Goal: Task Accomplishment & Management: Manage account settings

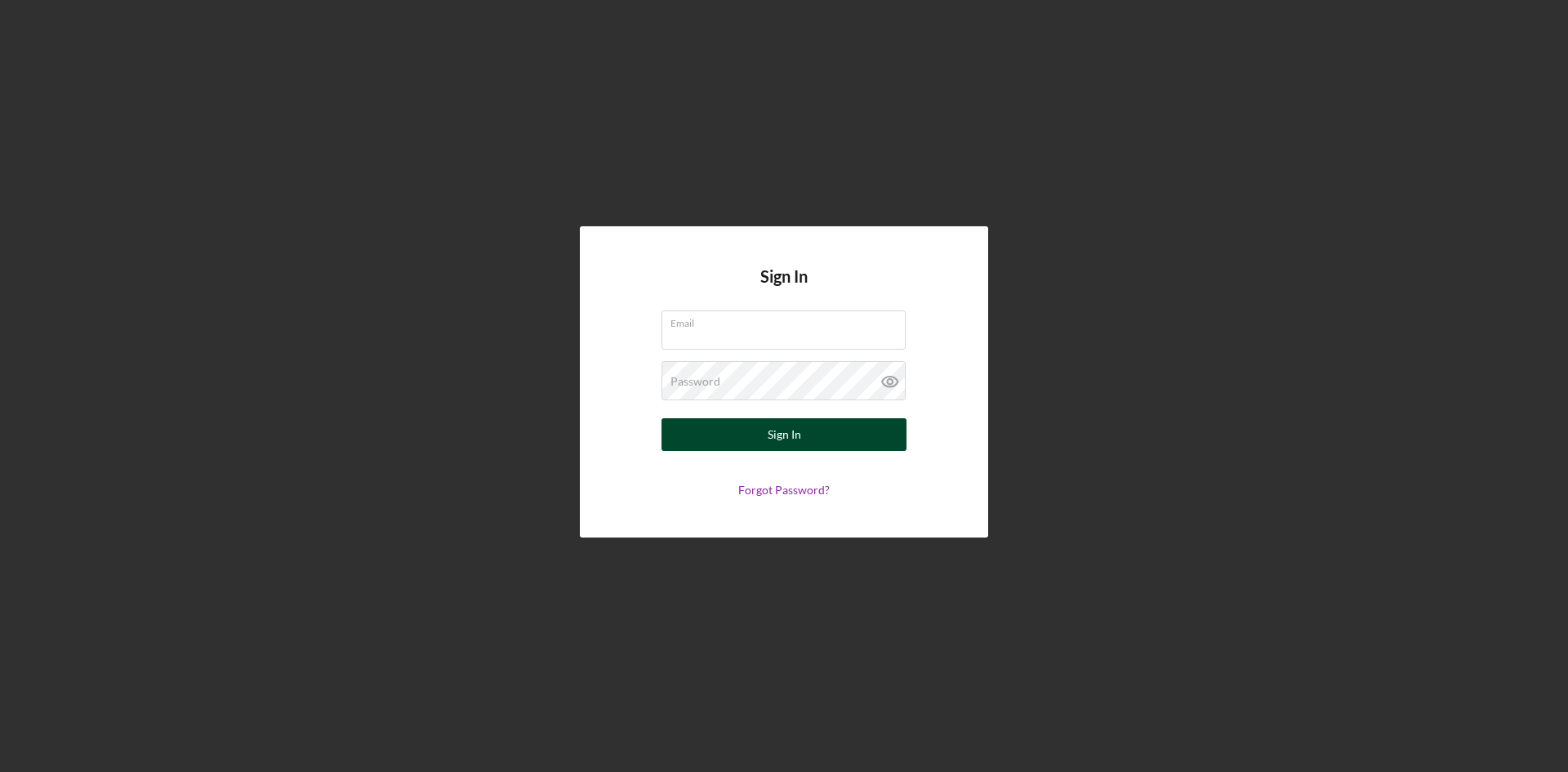
type input "[EMAIL_ADDRESS][DOMAIN_NAME]"
click at [785, 437] on div "Sign In" at bounding box center [784, 435] width 34 height 33
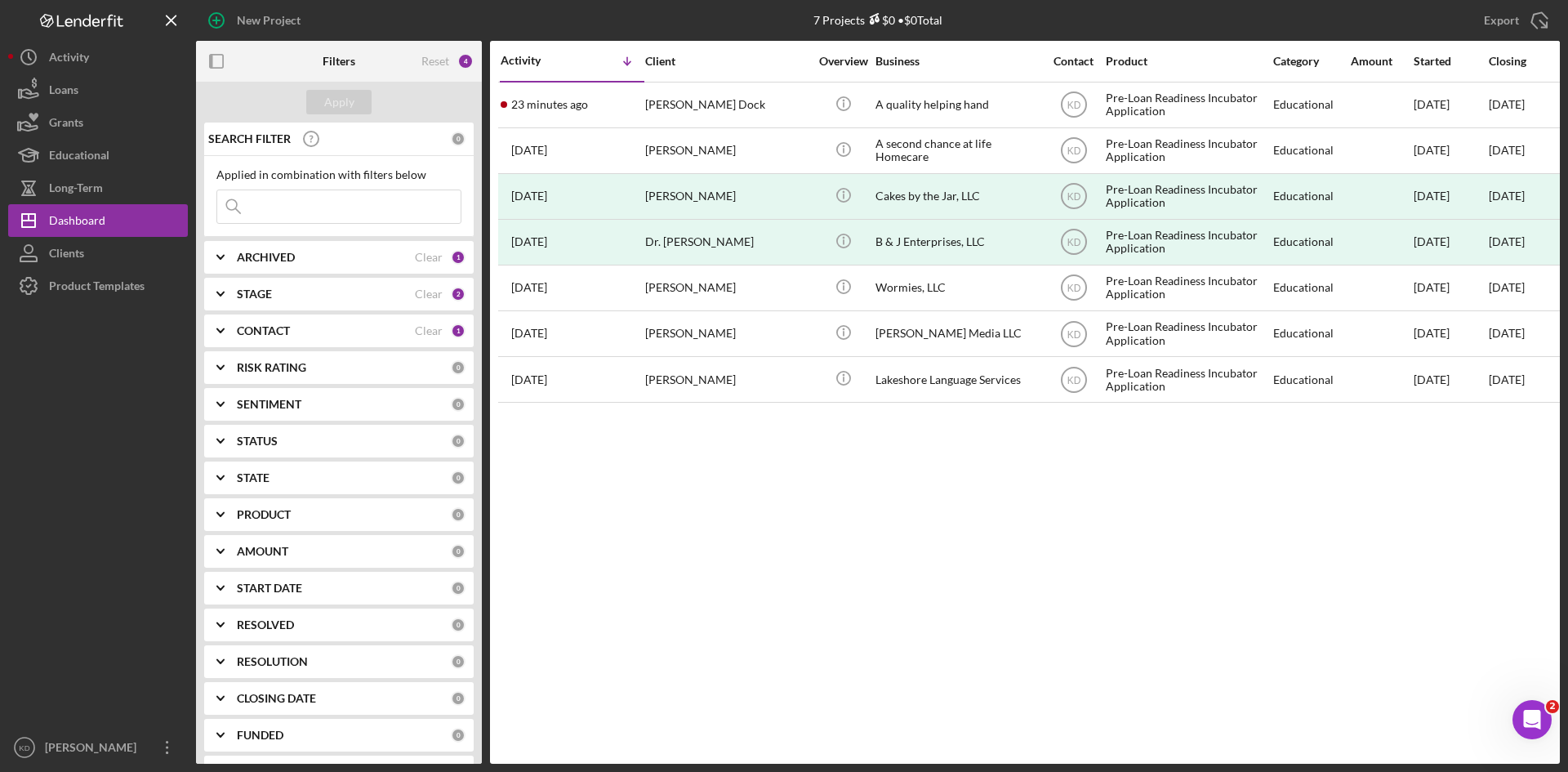
click at [785, 437] on div "Activity Icon/Table Sort Arrow Client Overview Business Contact Product Categor…" at bounding box center [1025, 402] width 1070 height 723
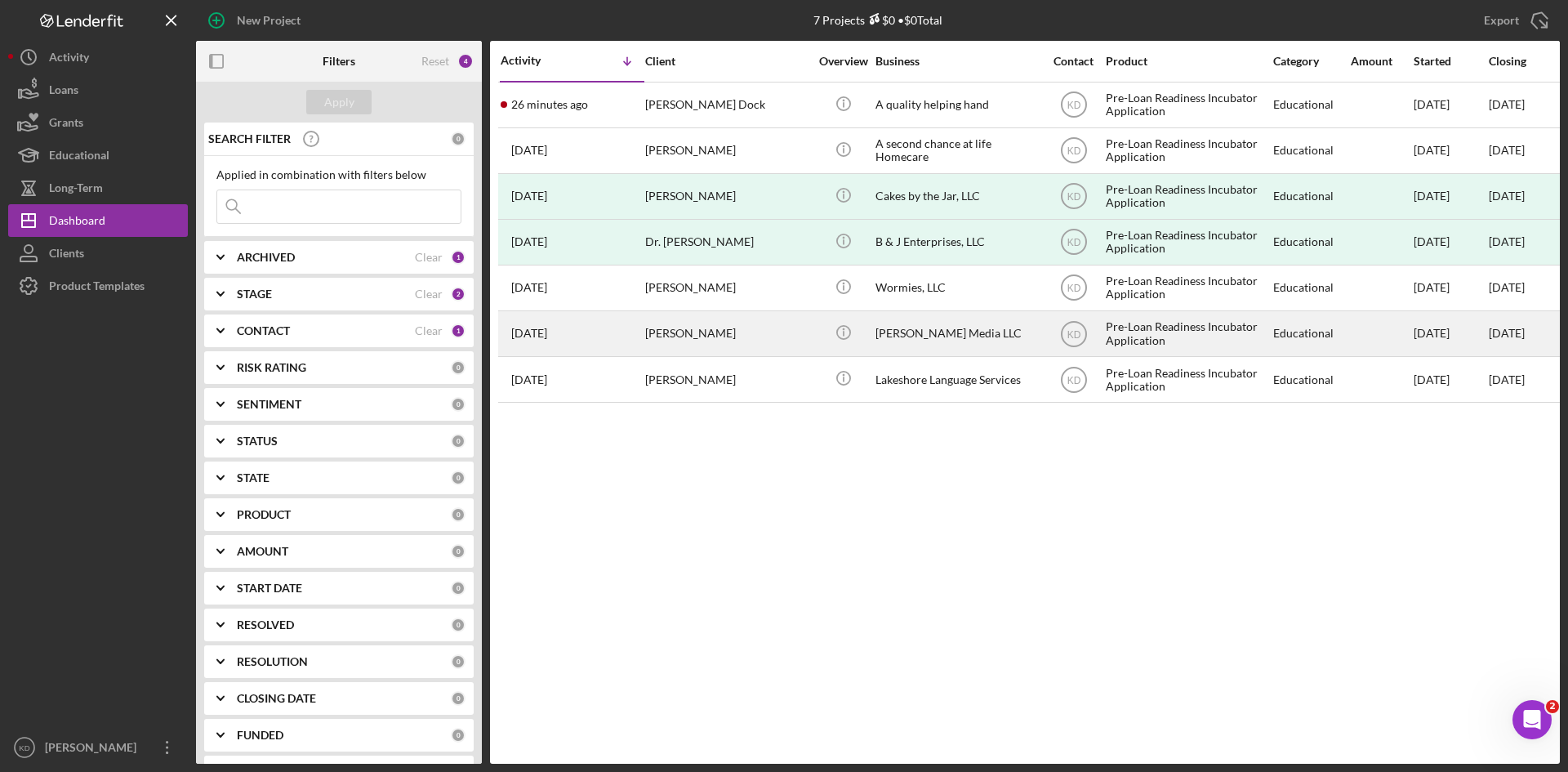
click at [743, 337] on div "[PERSON_NAME]" at bounding box center [727, 334] width 164 height 44
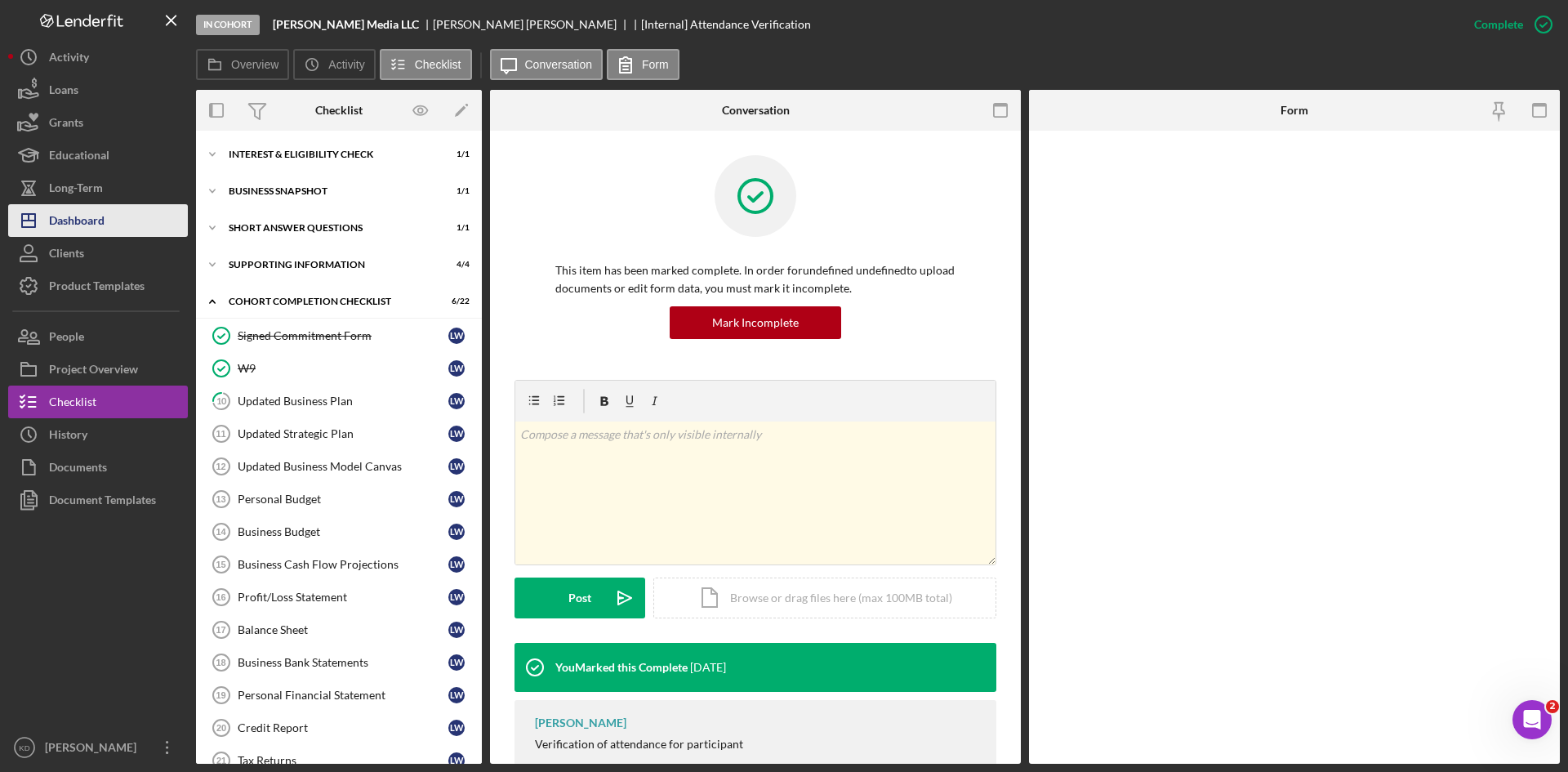
click at [104, 214] on div "Dashboard" at bounding box center [76, 222] width 56 height 37
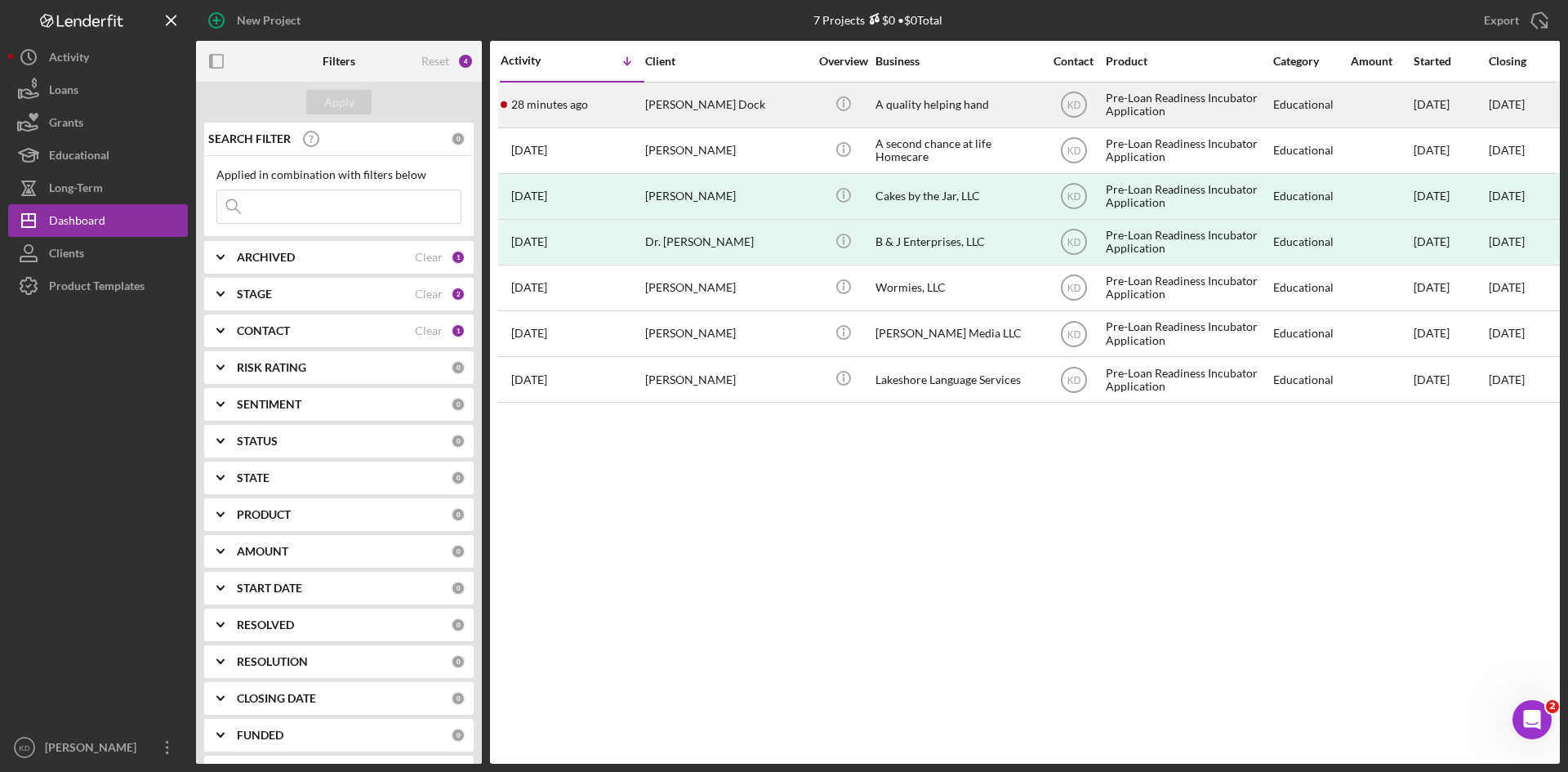
click at [761, 96] on div "[PERSON_NAME] Dock" at bounding box center [727, 105] width 164 height 44
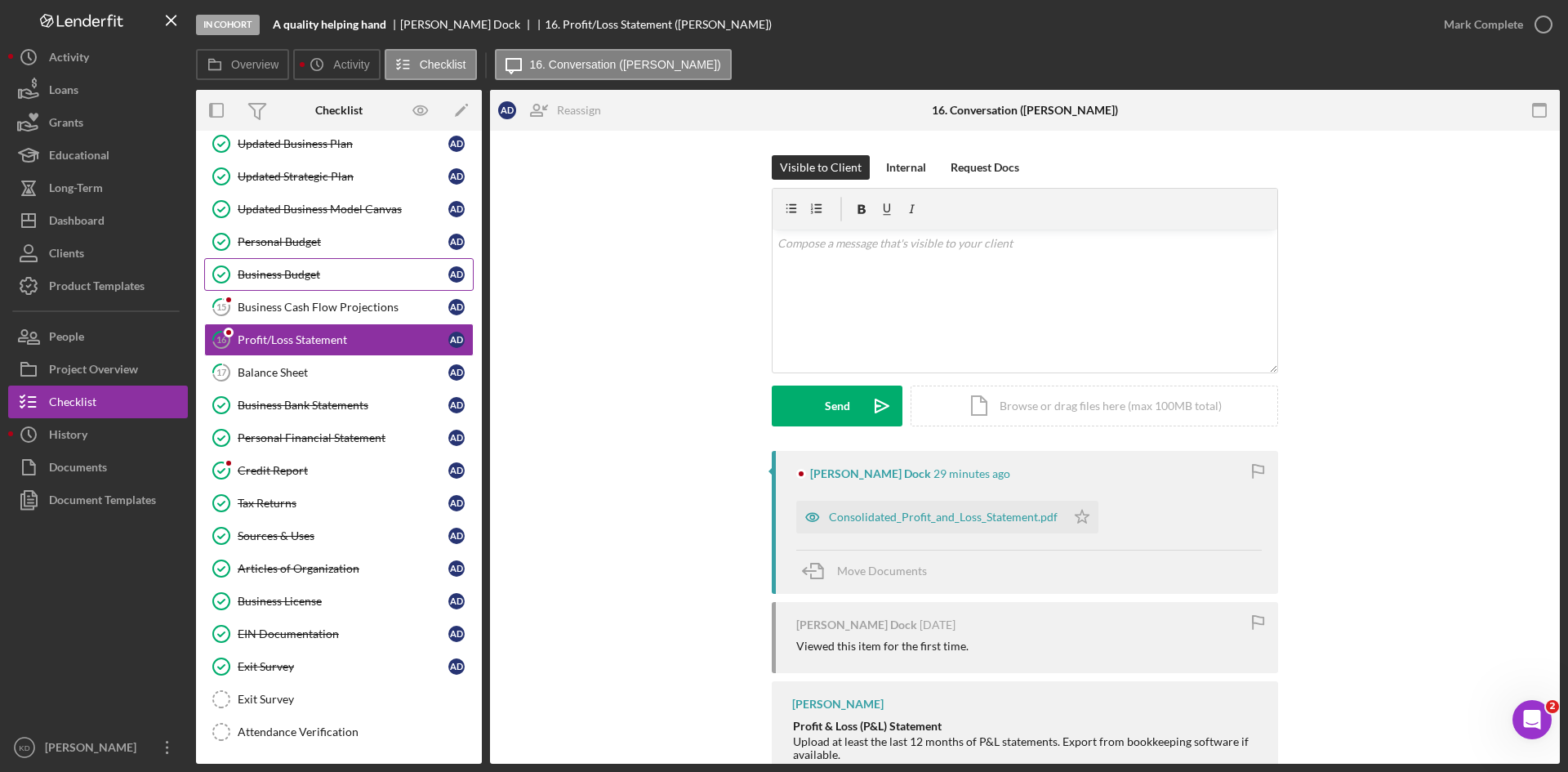
scroll to position [326, 0]
click at [312, 375] on div "Balance Sheet" at bounding box center [343, 371] width 210 height 13
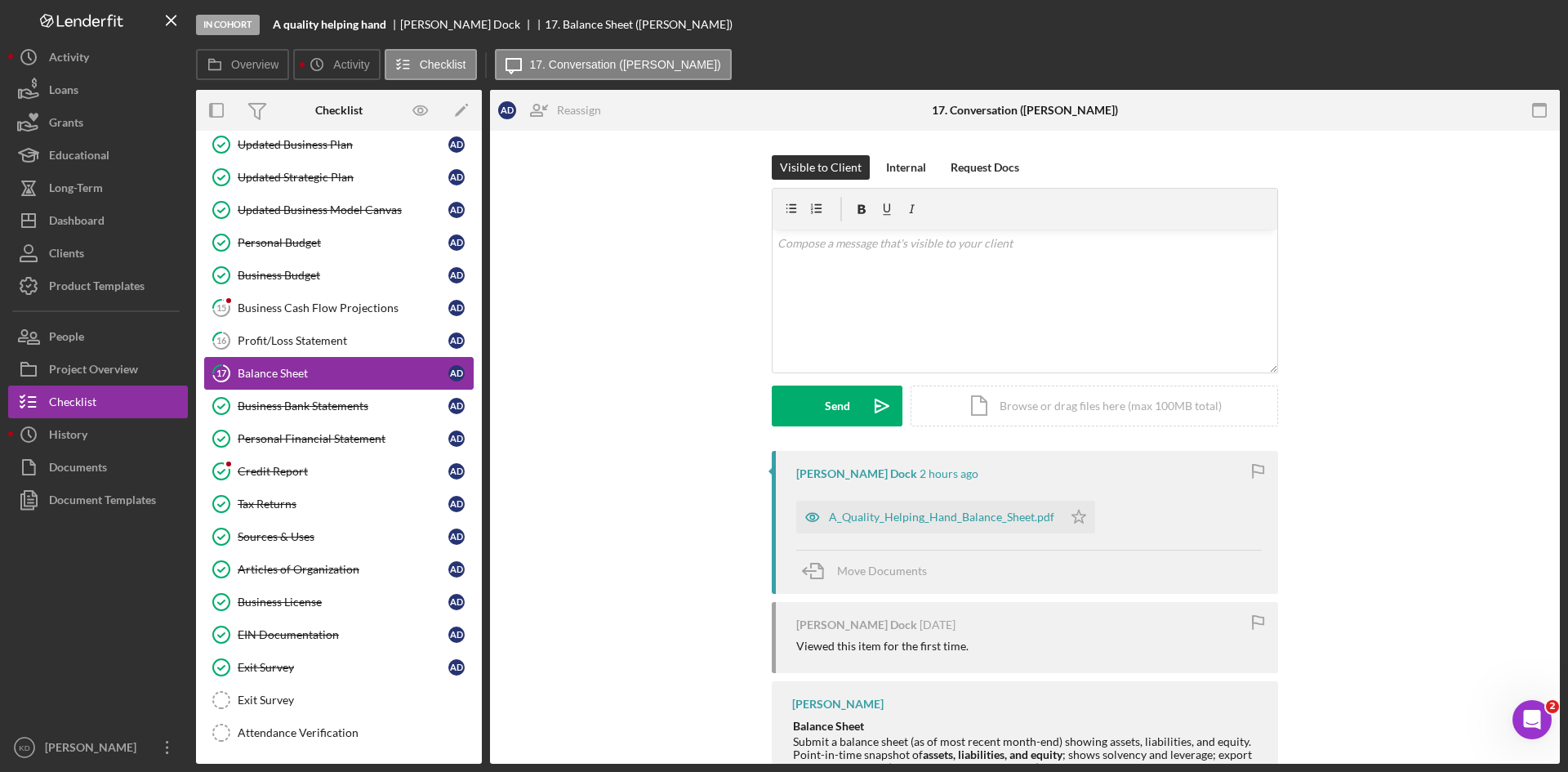
scroll to position [326, 0]
click at [978, 521] on div "A_Quality_Helping_Hand_Balance_Sheet.pdf" at bounding box center [941, 517] width 225 height 13
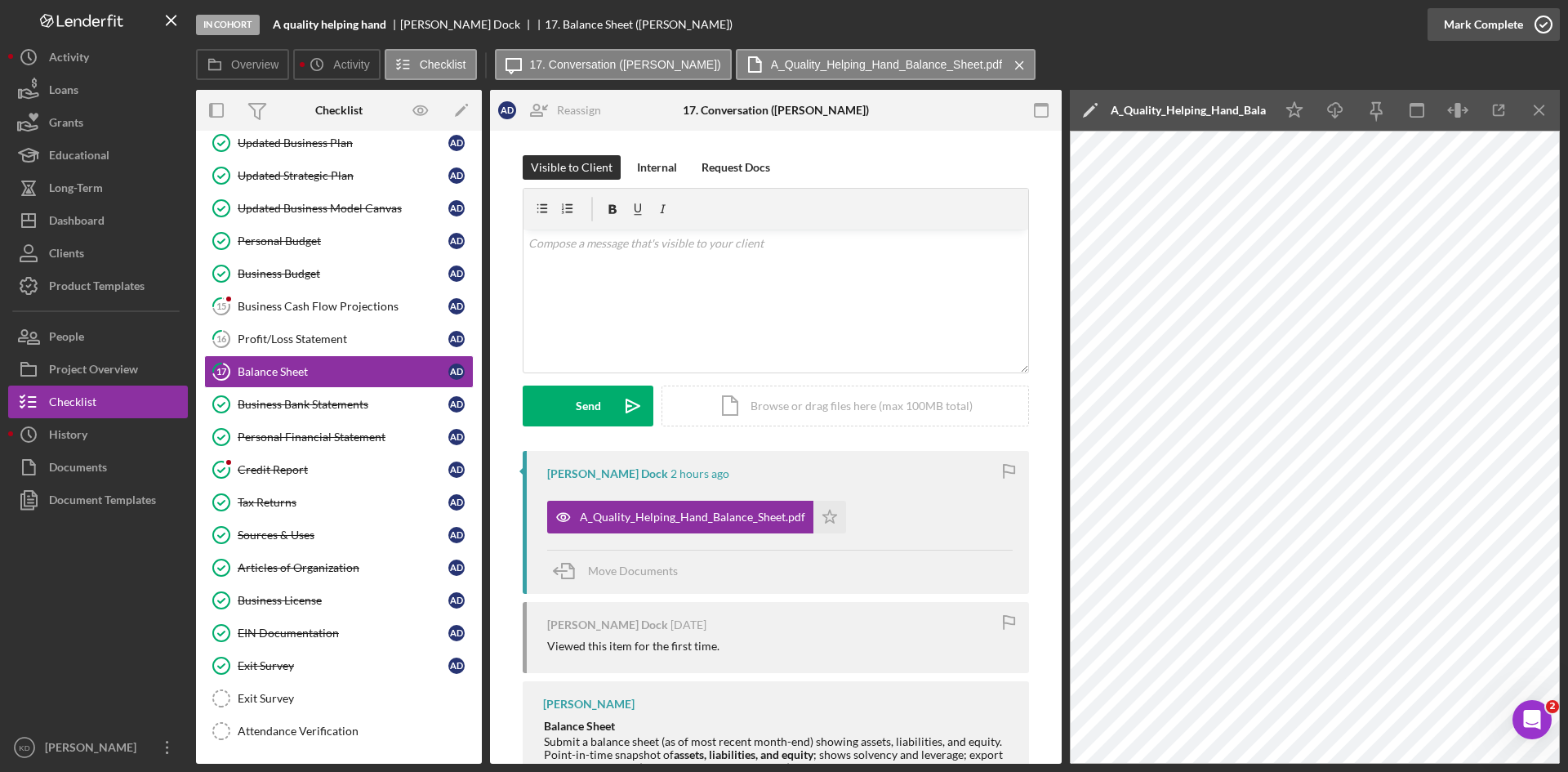
click at [1526, 26] on icon "button" at bounding box center [1543, 24] width 41 height 41
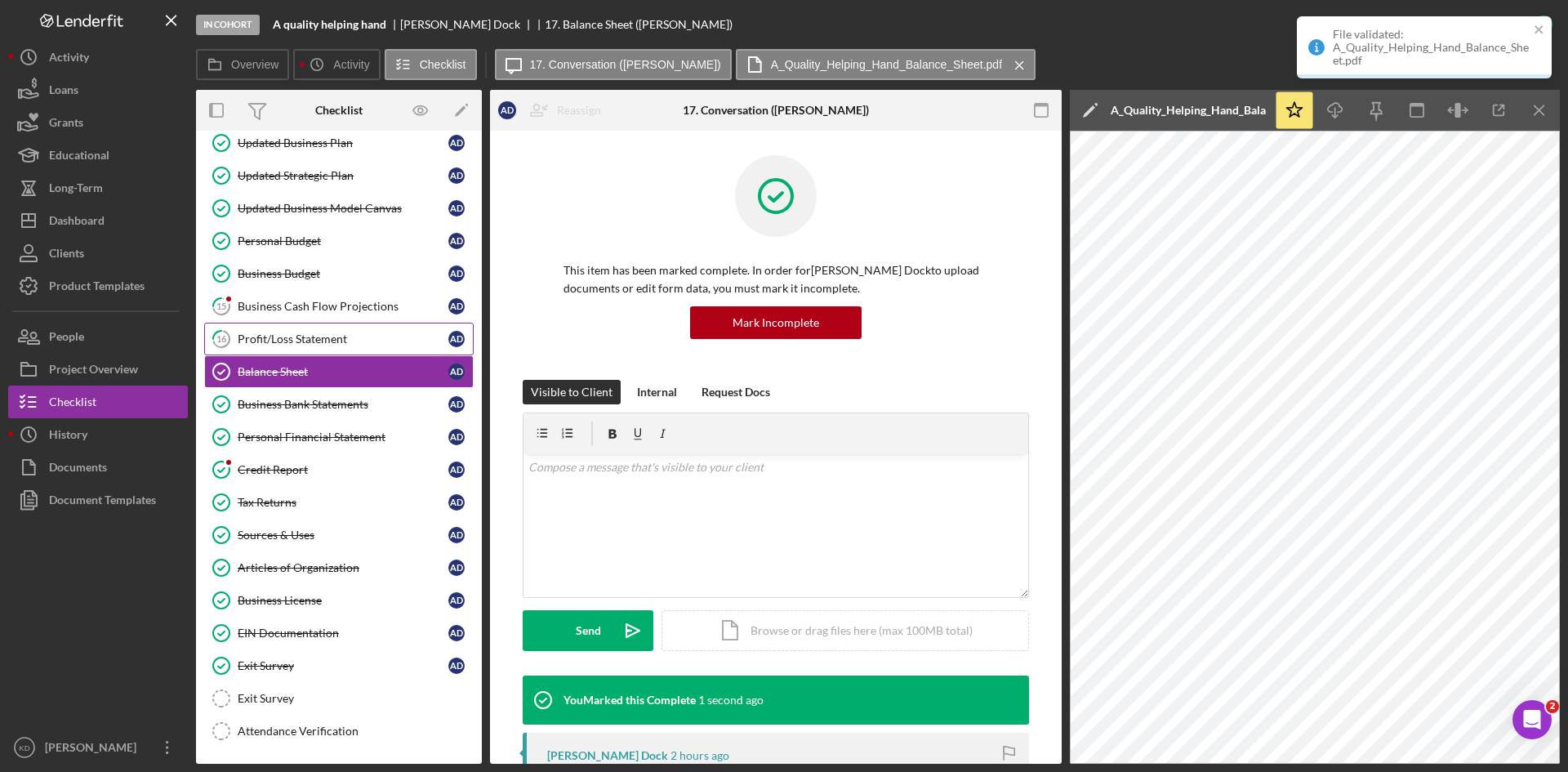
click at [313, 340] on div "Profit/Loss Statement" at bounding box center [343, 338] width 210 height 13
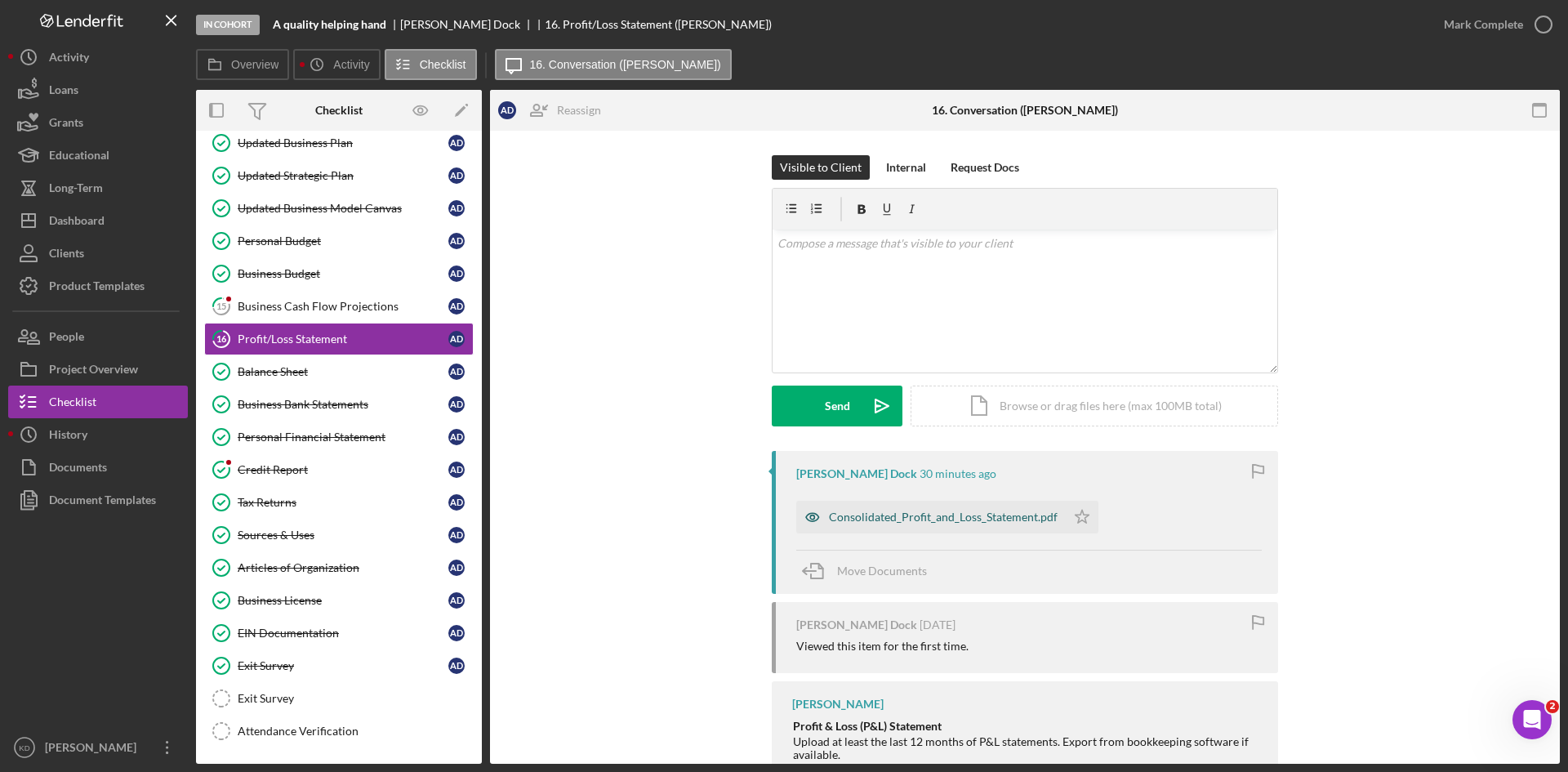
click at [872, 517] on div "Consolidated_Profit_and_Loss_Statement.pdf" at bounding box center [943, 517] width 229 height 13
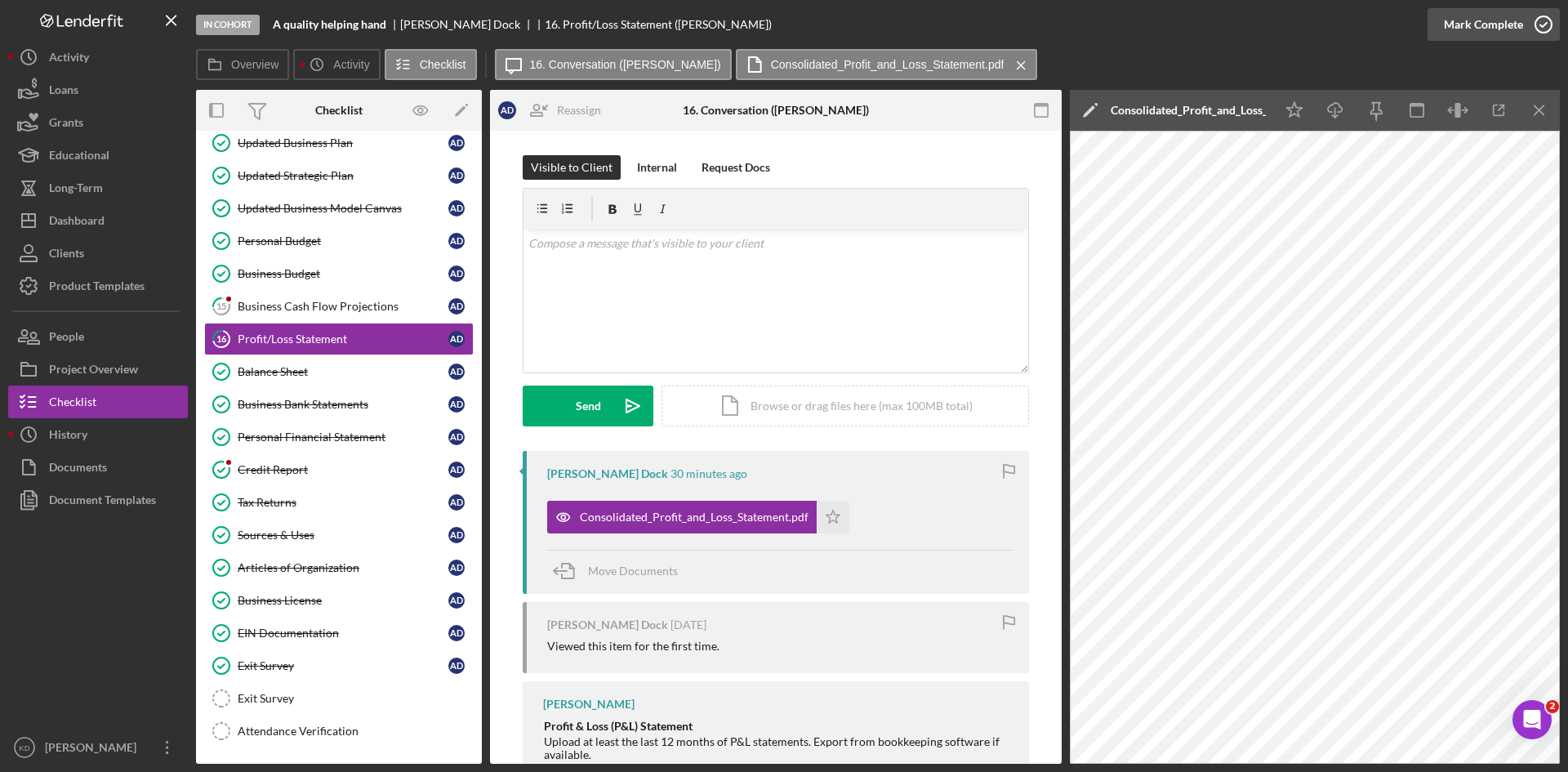
click at [1538, 28] on icon "button" at bounding box center [1543, 24] width 41 height 41
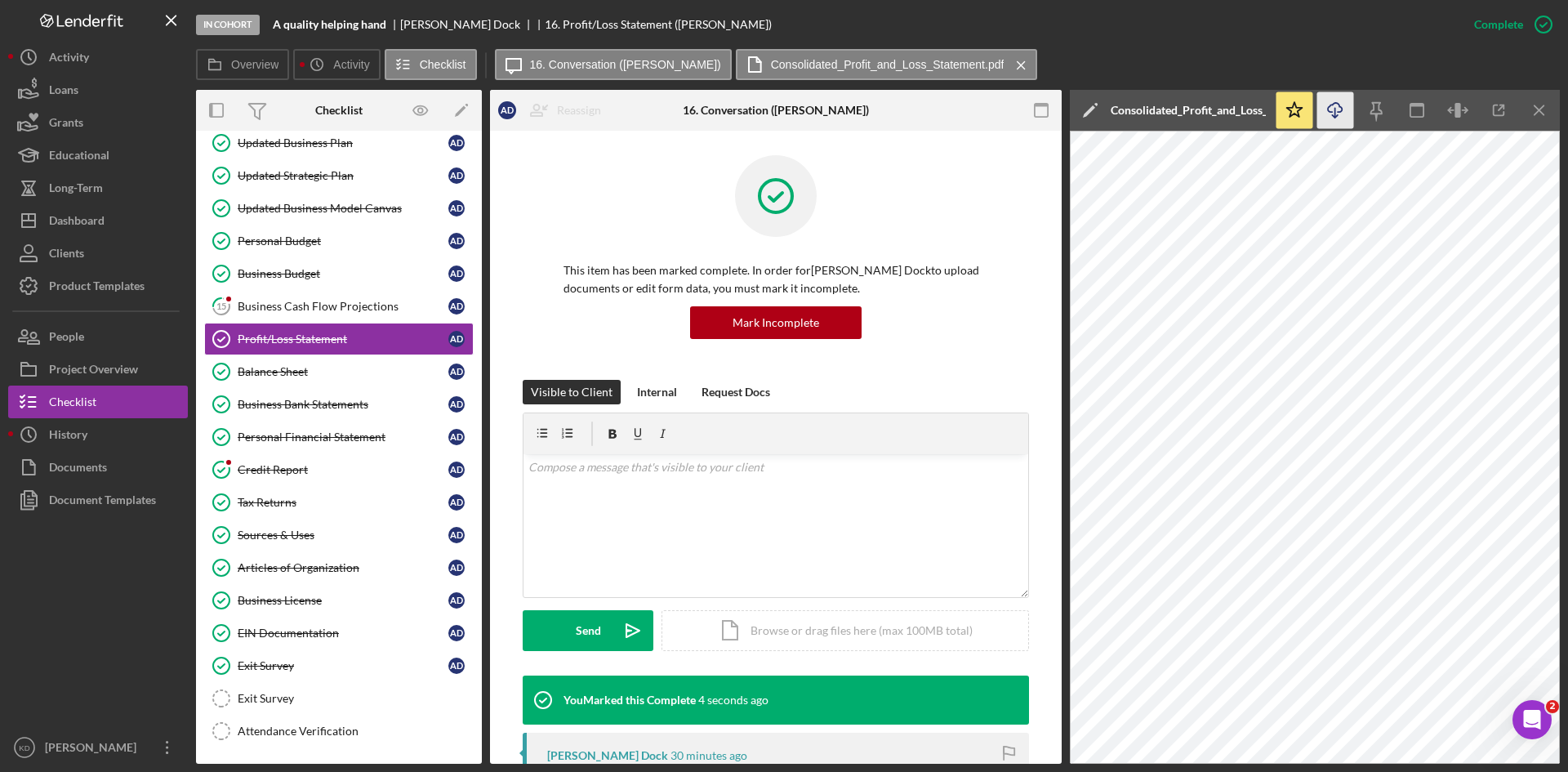
click at [1335, 110] on line "button" at bounding box center [1335, 112] width 0 height 9
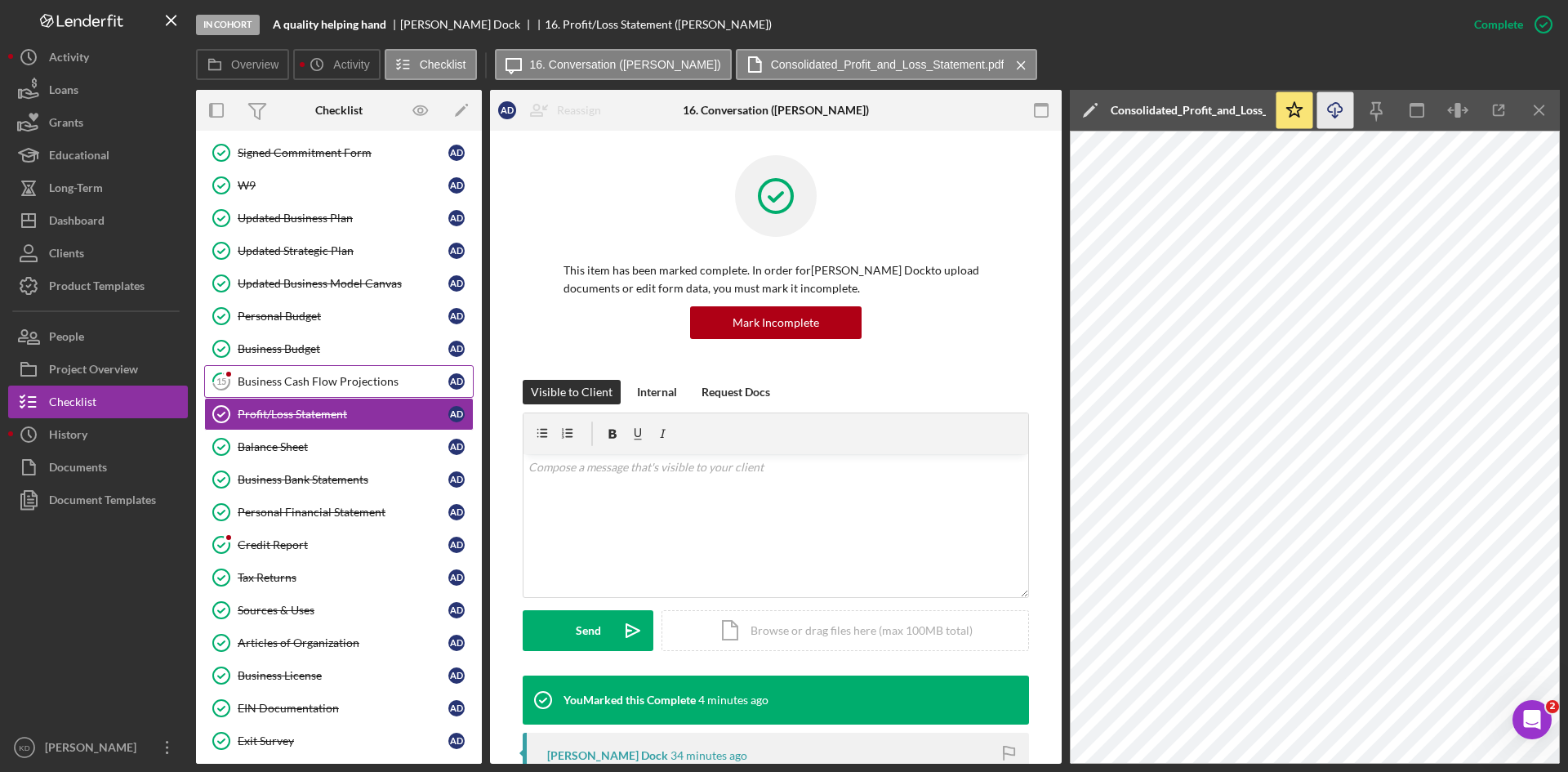
scroll to position [245, 0]
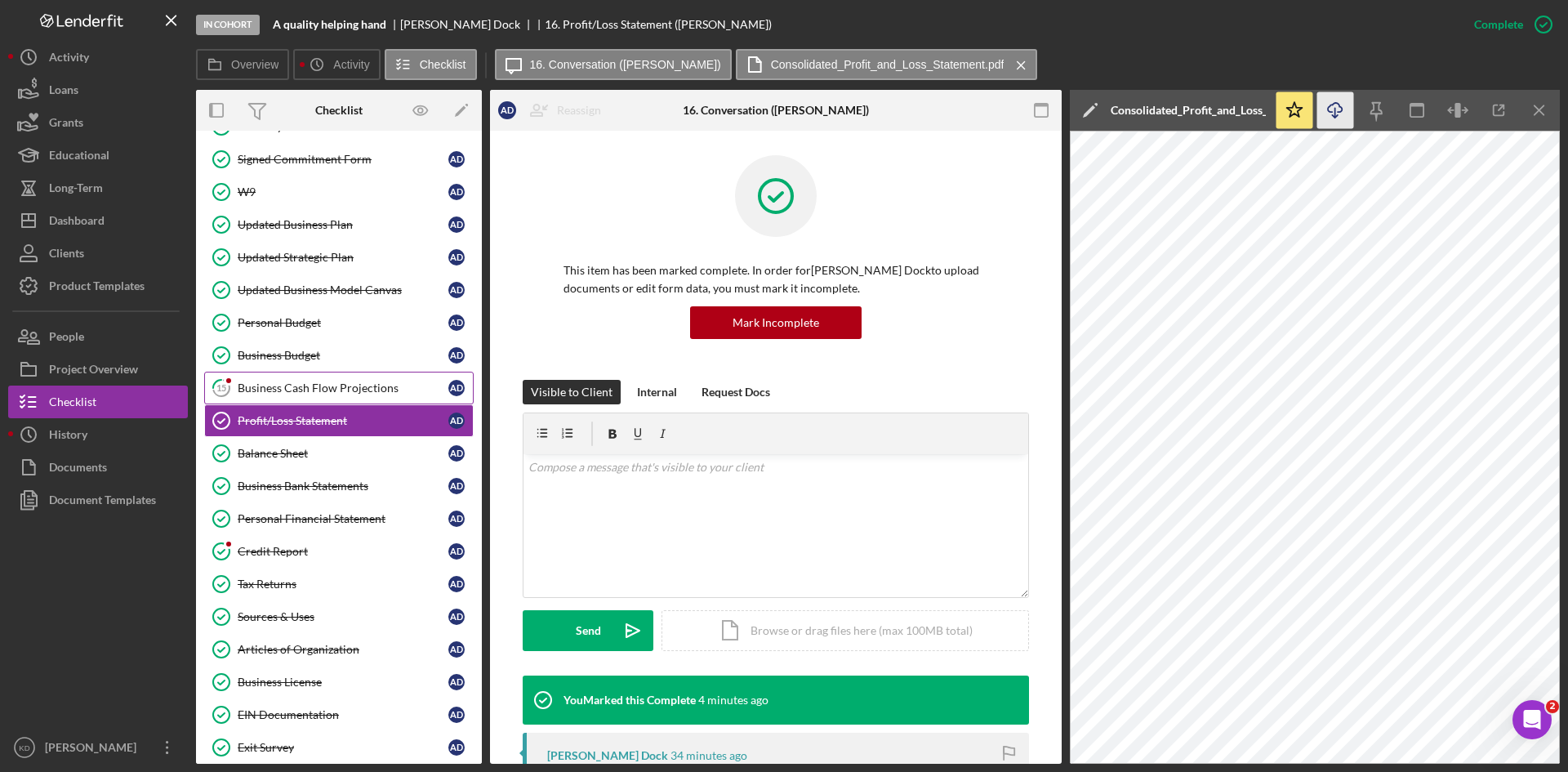
click at [382, 388] on div "Business Cash Flow Projections" at bounding box center [343, 388] width 210 height 13
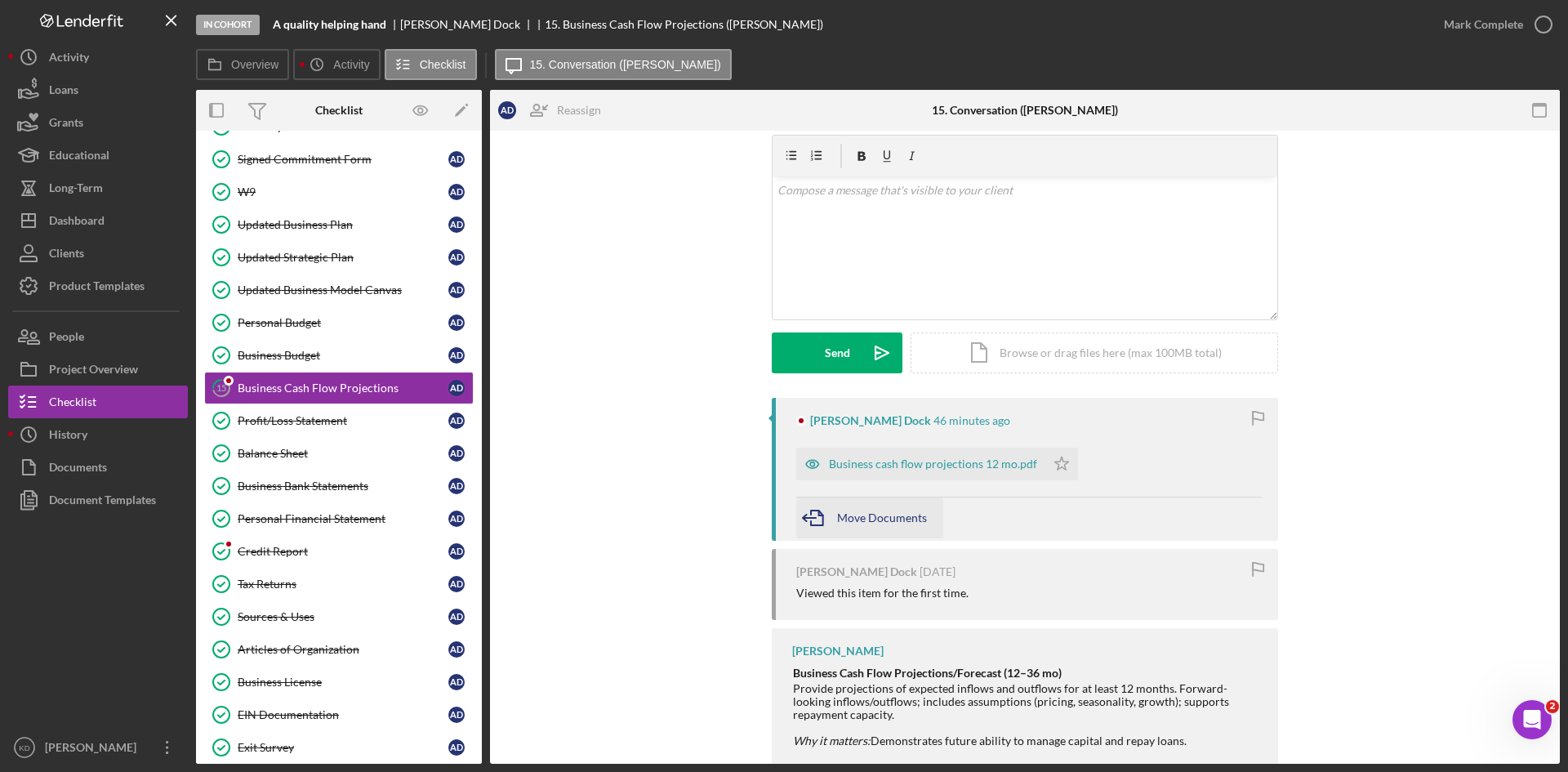
scroll to position [81, 0]
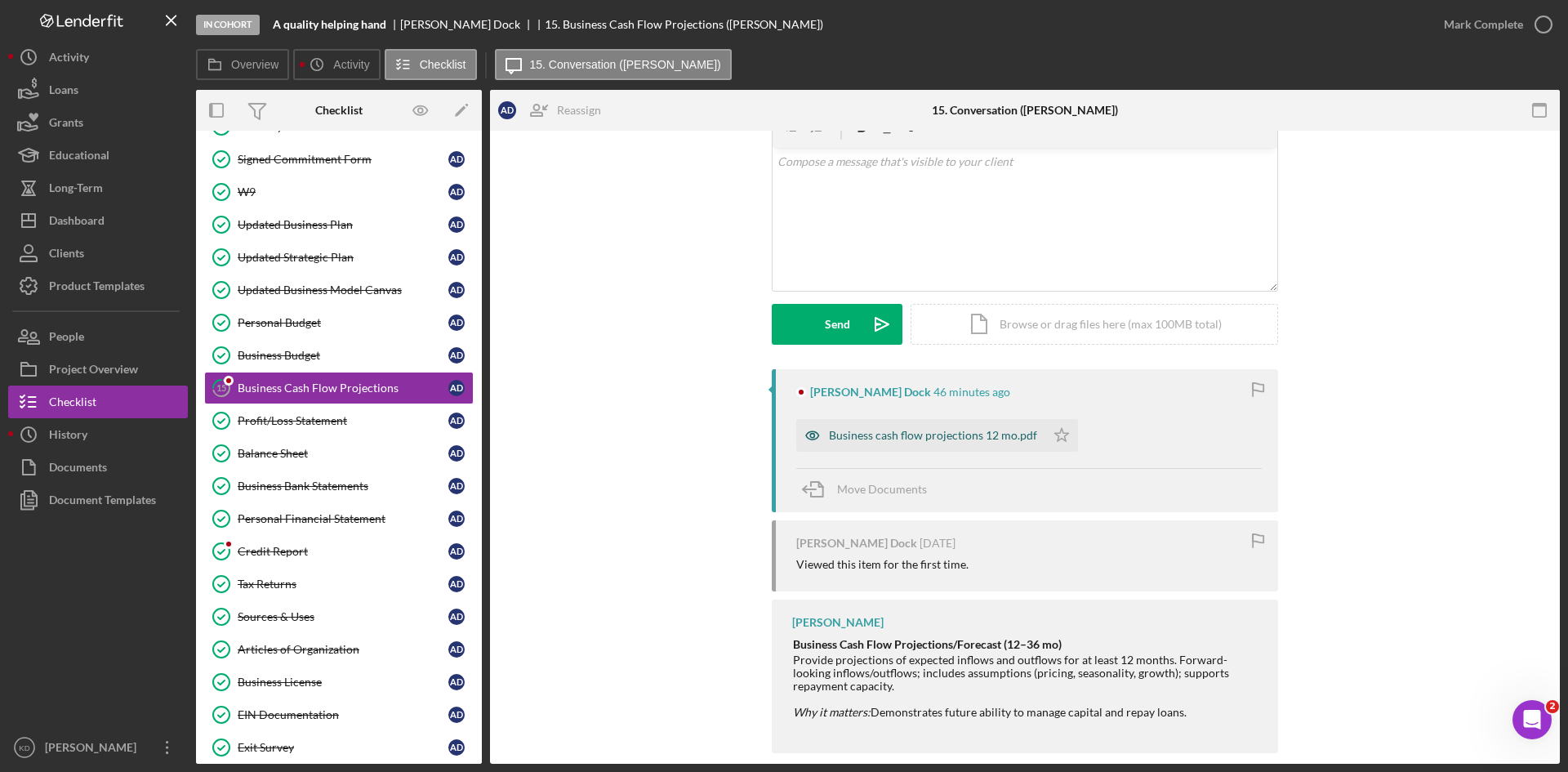
click at [887, 438] on div "Business cash flow projections 12 mo.pdf" at bounding box center [933, 435] width 208 height 13
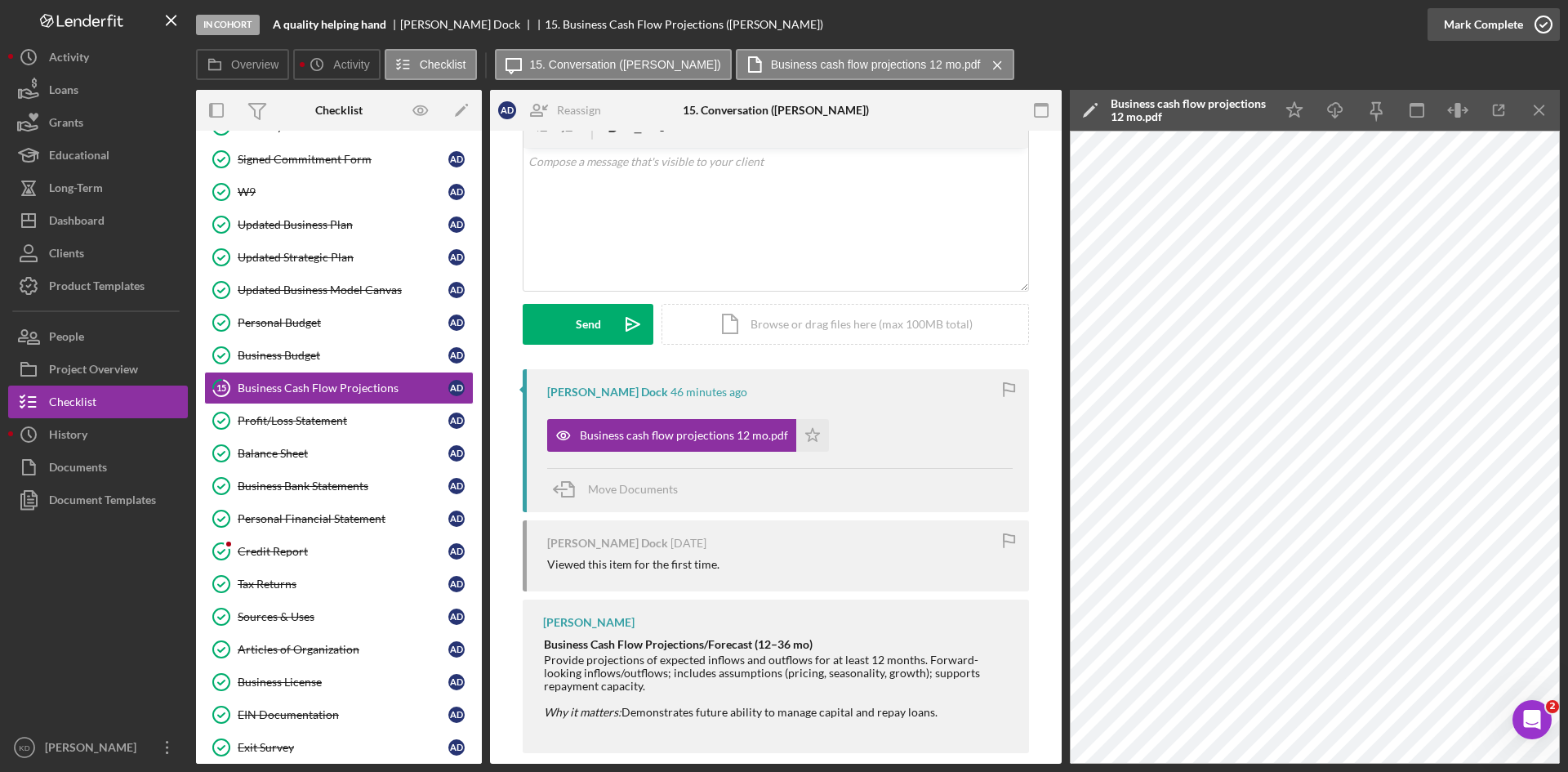
click at [1540, 30] on icon "button" at bounding box center [1543, 24] width 41 height 41
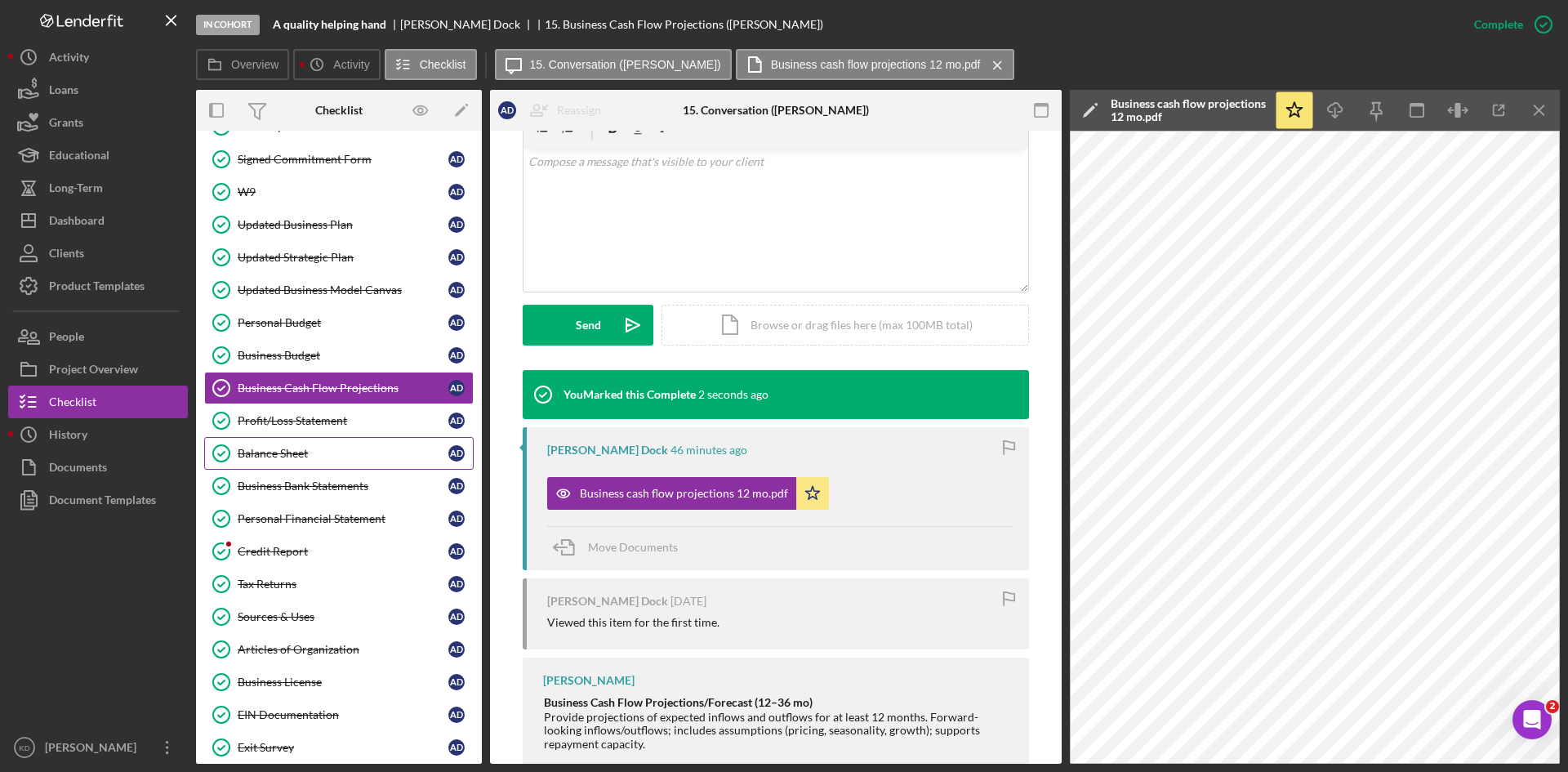
scroll to position [326, 0]
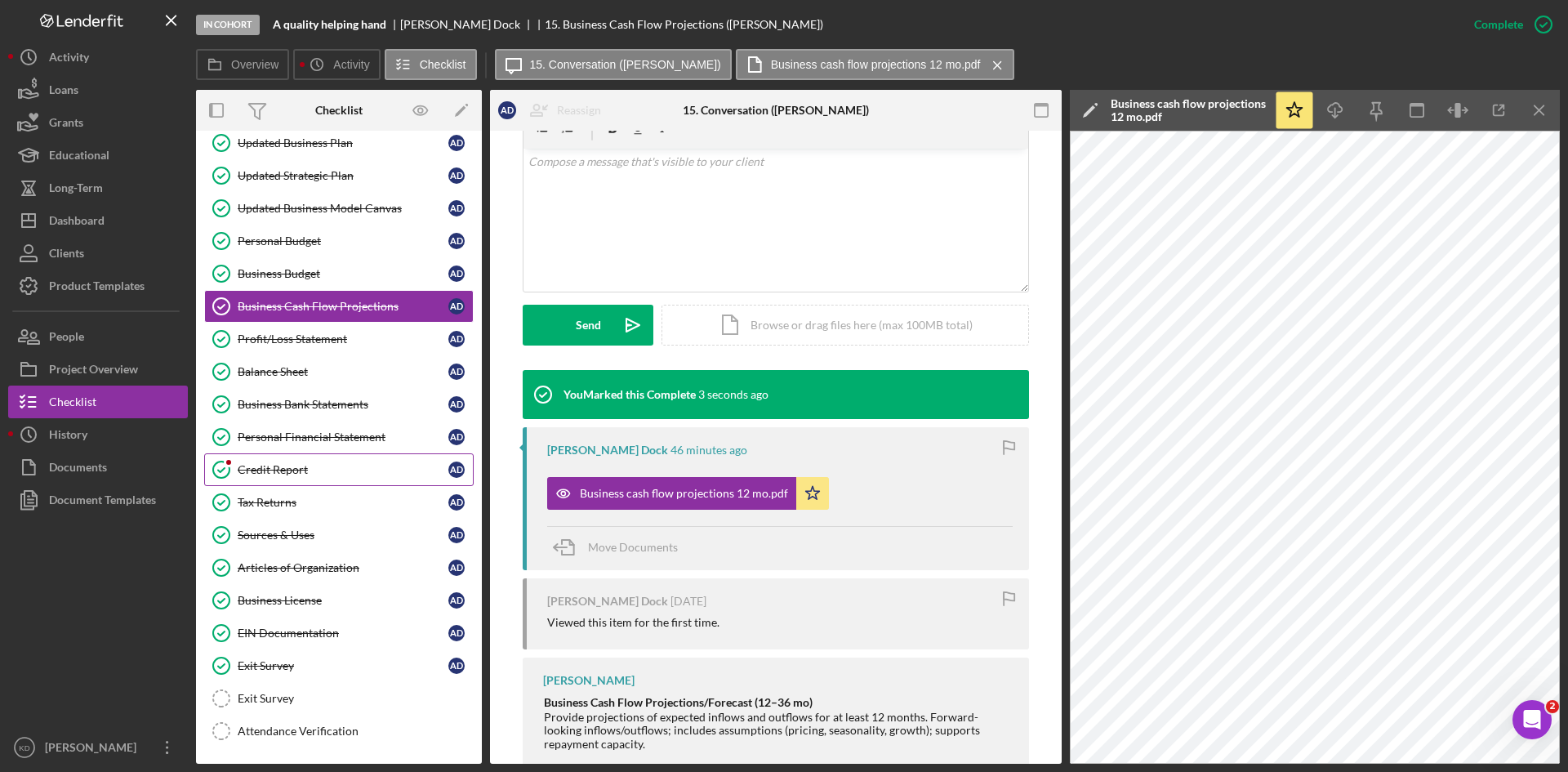
click at [302, 472] on div "Credit Report" at bounding box center [343, 469] width 210 height 13
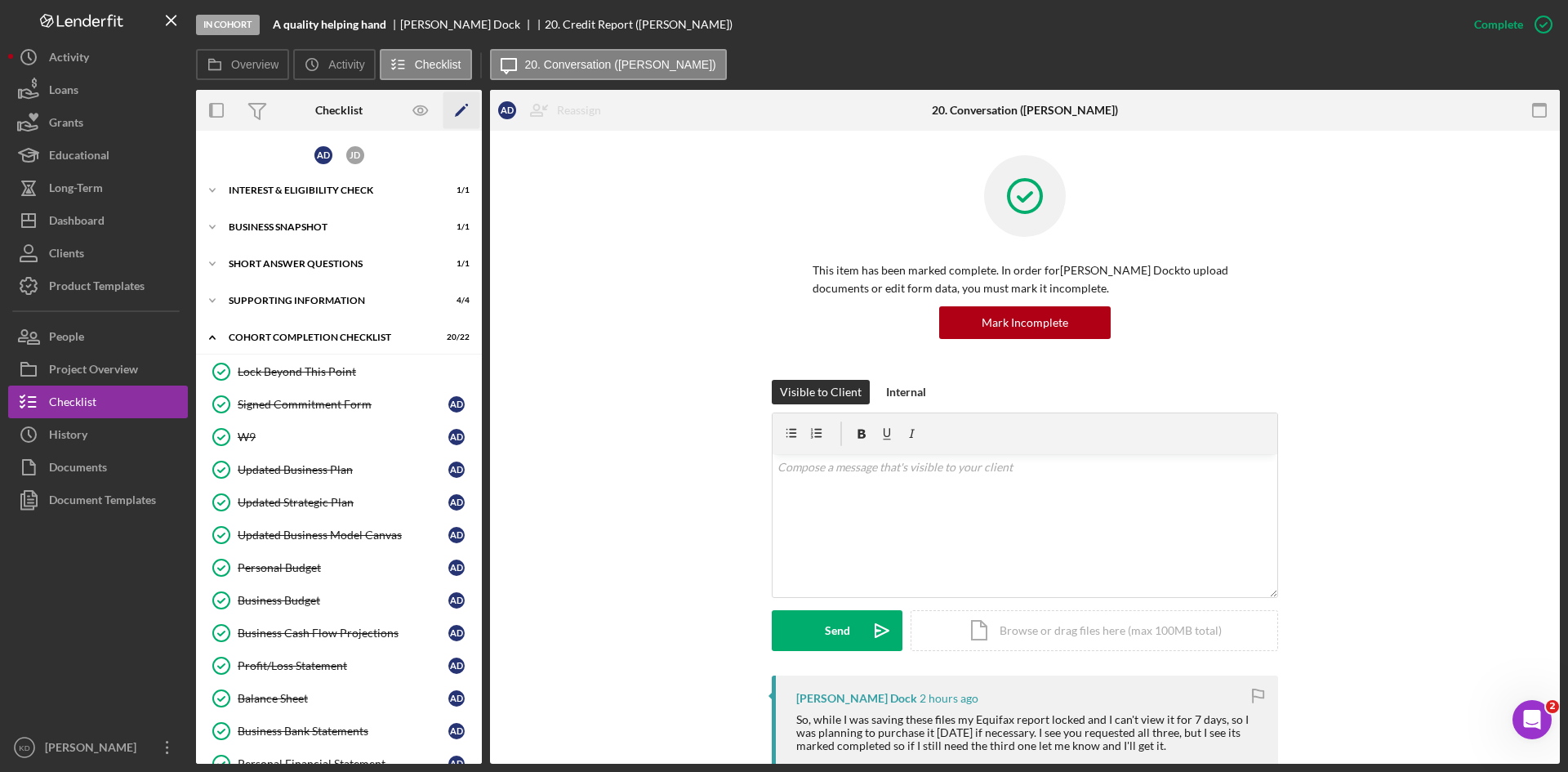
click at [467, 107] on icon "Icon/Edit" at bounding box center [461, 110] width 37 height 37
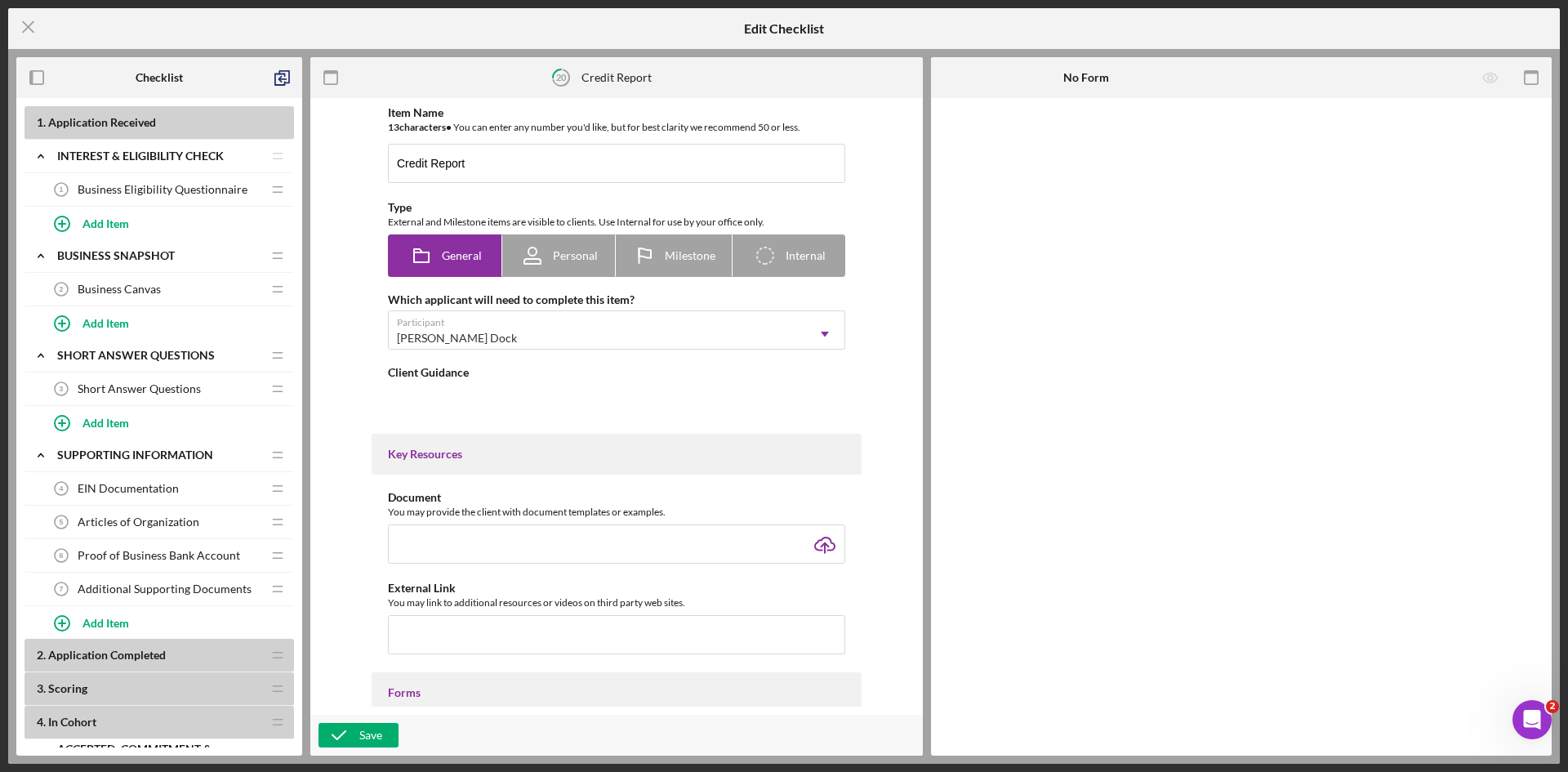
type textarea "<lor> <i0 dolo-sitam="810" cons-adi="998">✅ Elitse Doeius Temporincid</u1> <l e…"
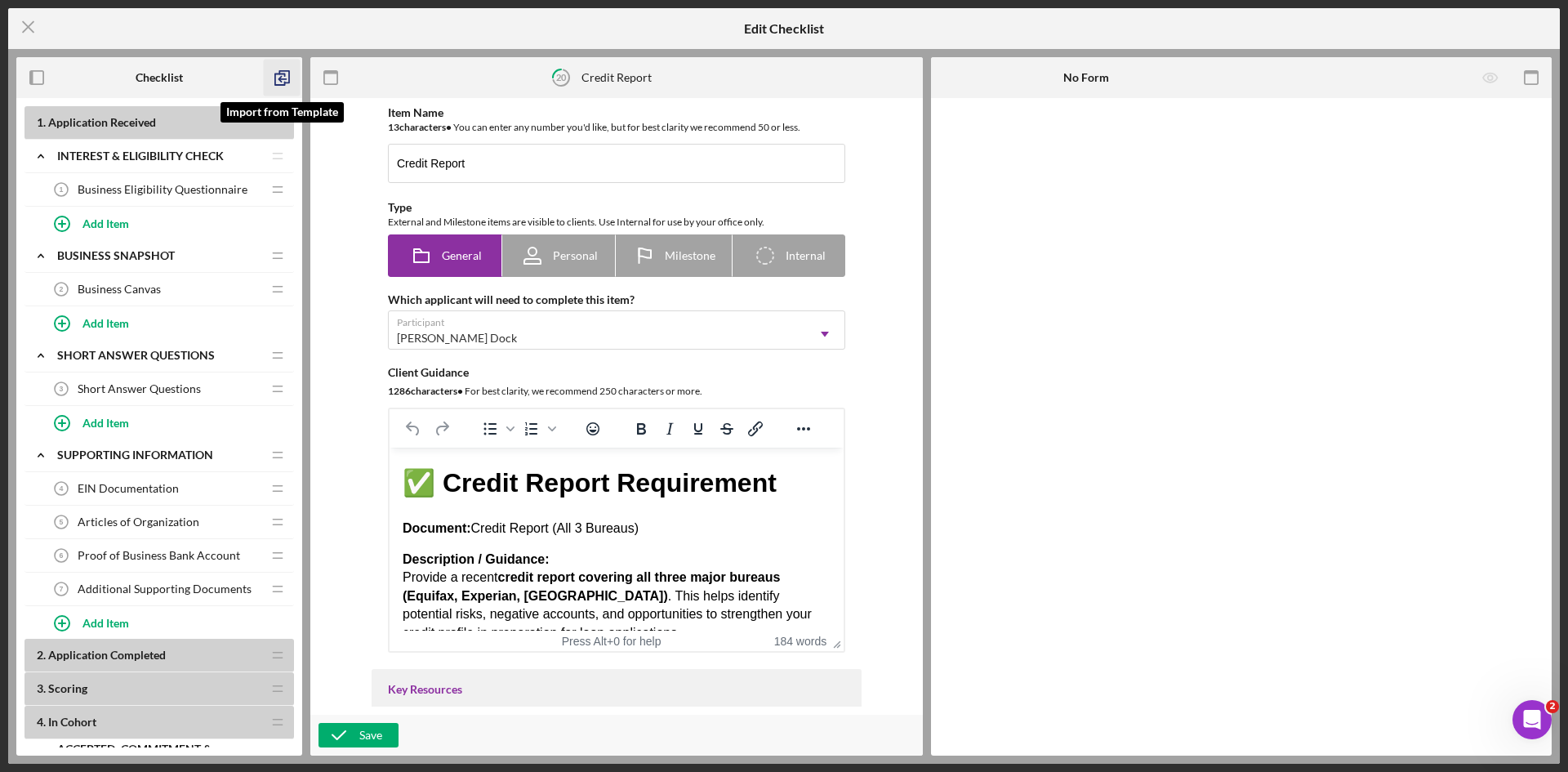
click at [285, 76] on icon "button" at bounding box center [282, 77] width 37 height 37
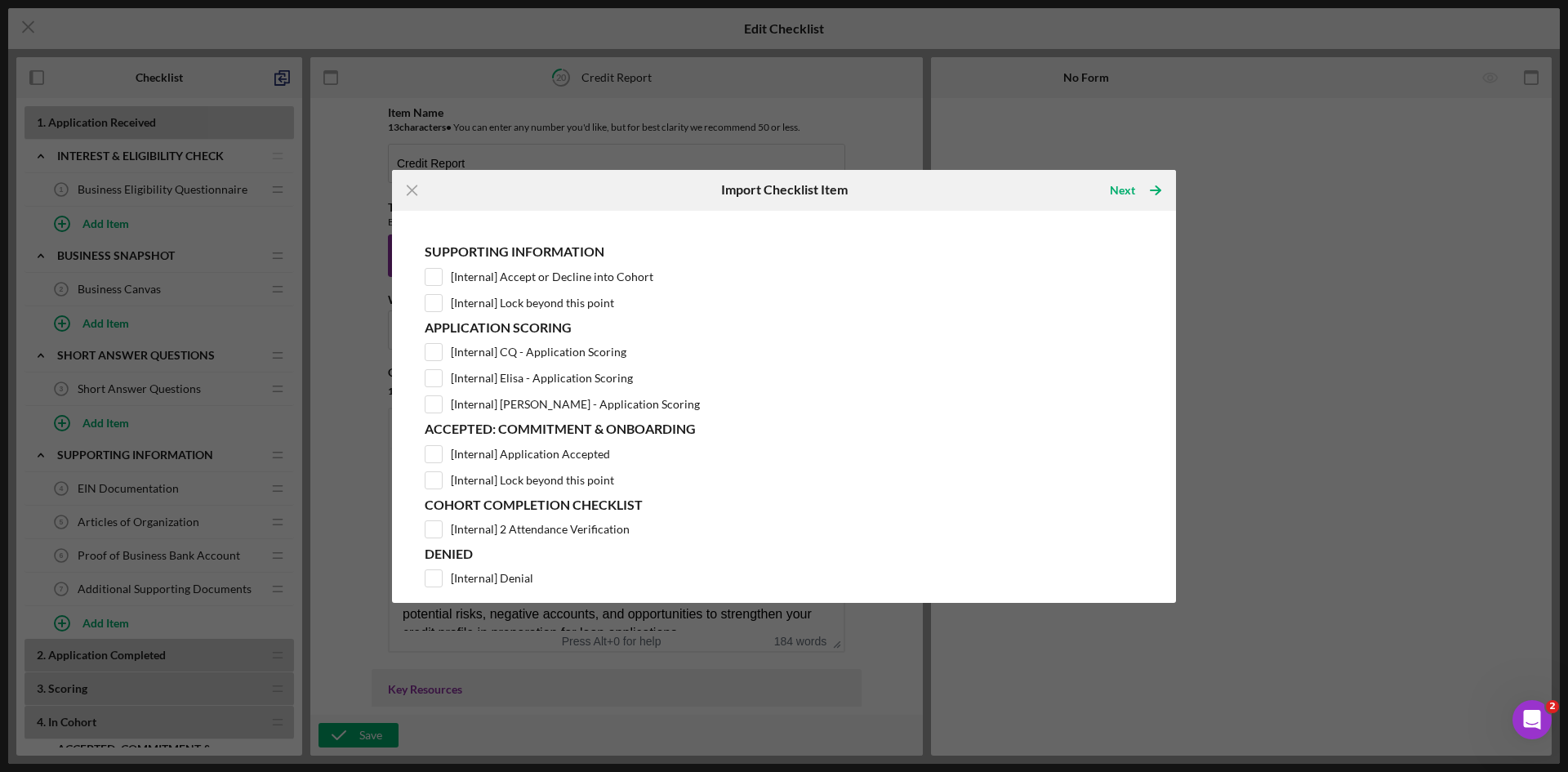
scroll to position [72, 0]
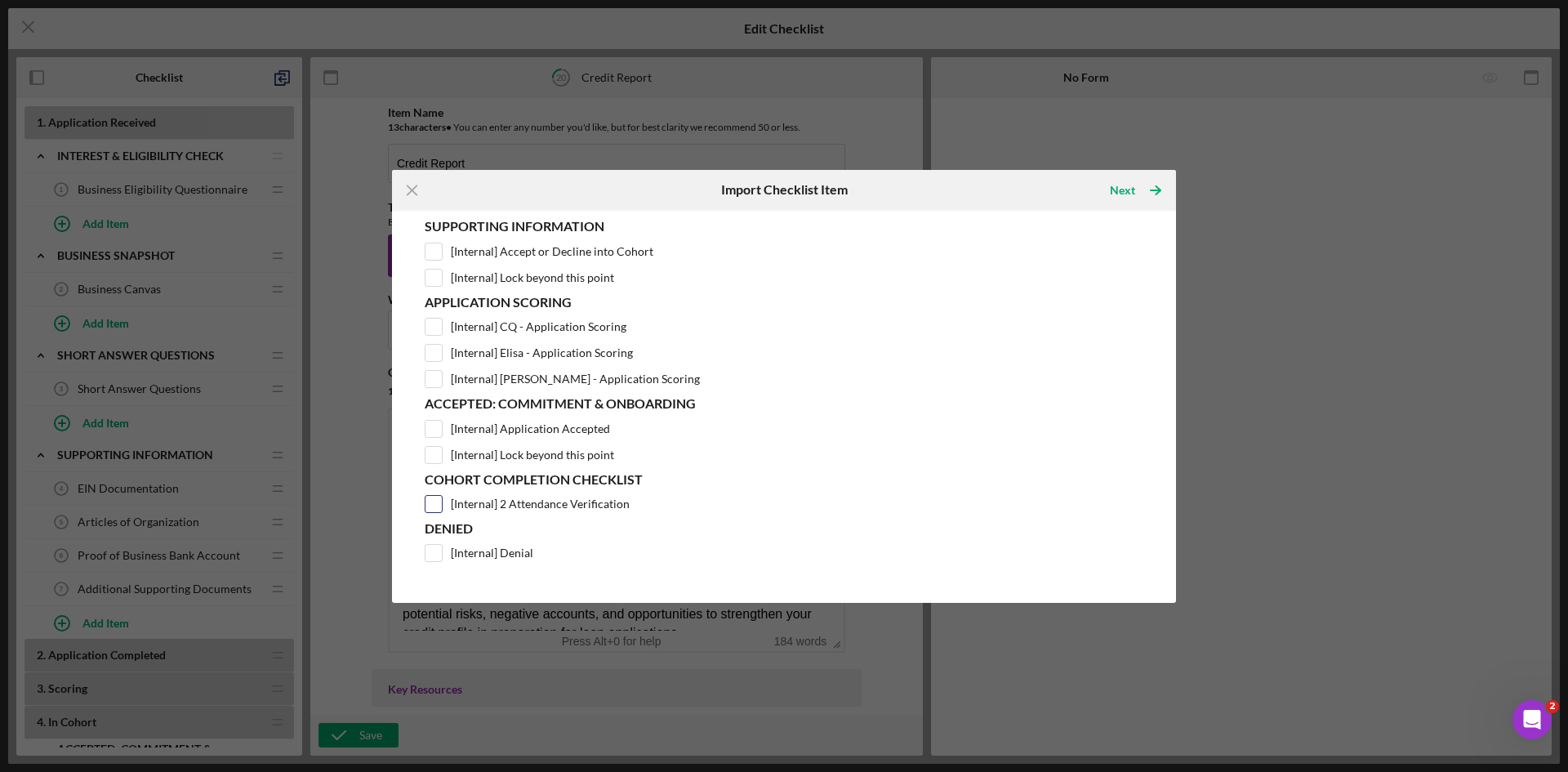
click at [433, 499] on input "[Internal] 2 Attendance Verification" at bounding box center [433, 504] width 16 height 16
checkbox input "true"
click at [1144, 189] on icon "Icon/Table Pagination Arrow" at bounding box center [1155, 190] width 41 height 41
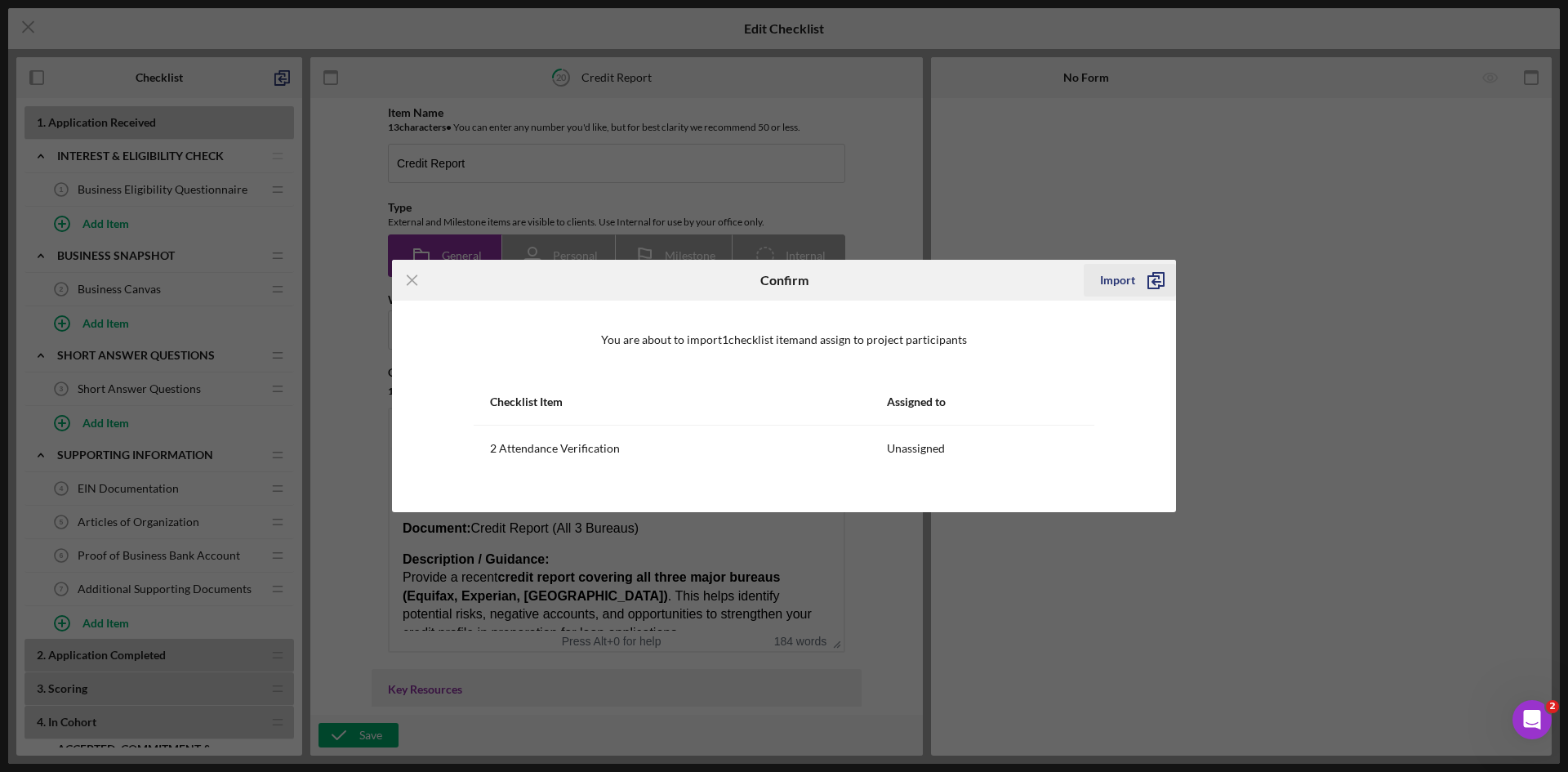
click at [1136, 278] on icon "submit" at bounding box center [1155, 280] width 41 height 41
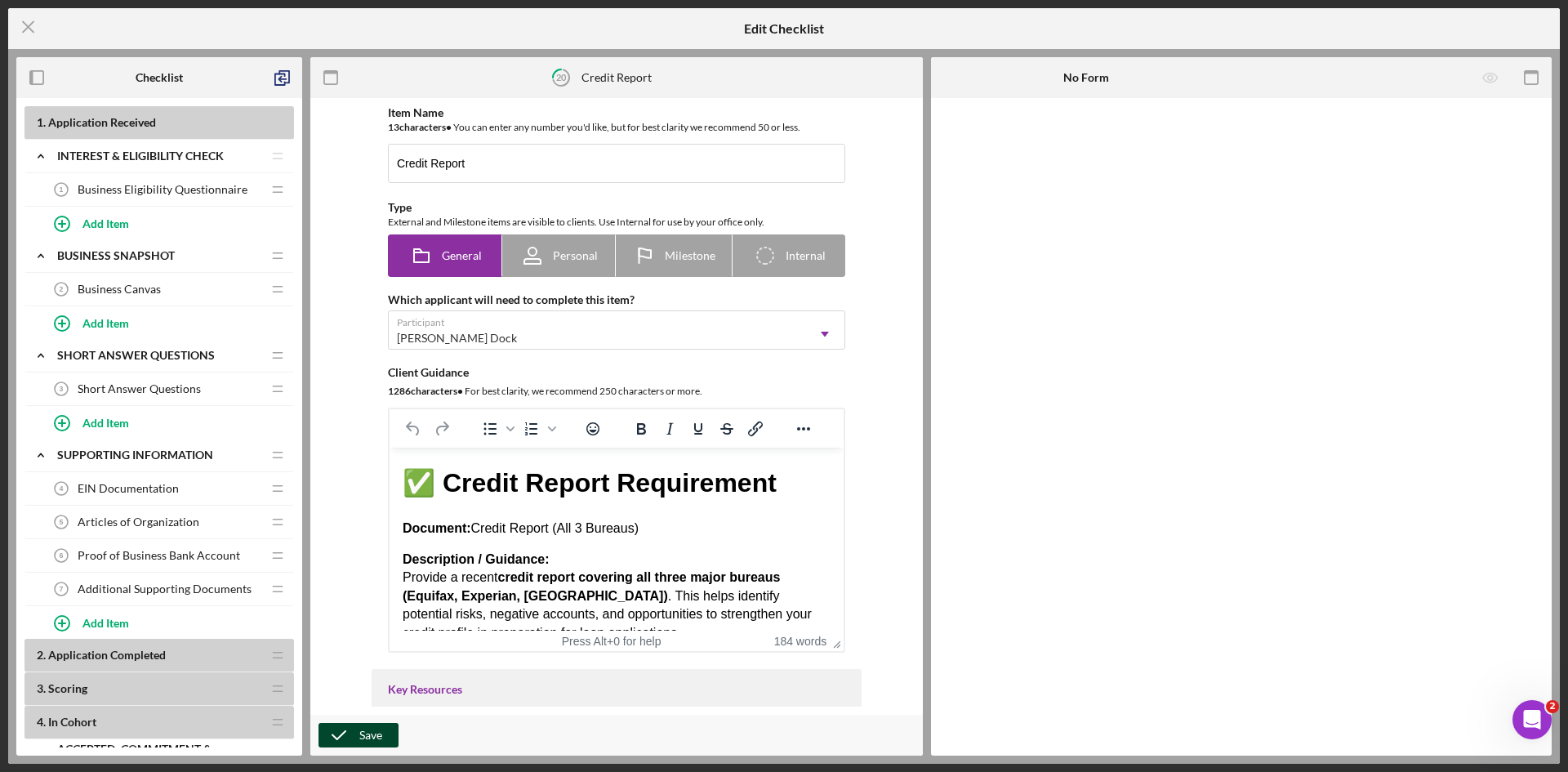
click at [375, 729] on div "Save" at bounding box center [370, 735] width 23 height 25
click at [30, 30] on line at bounding box center [28, 27] width 11 height 11
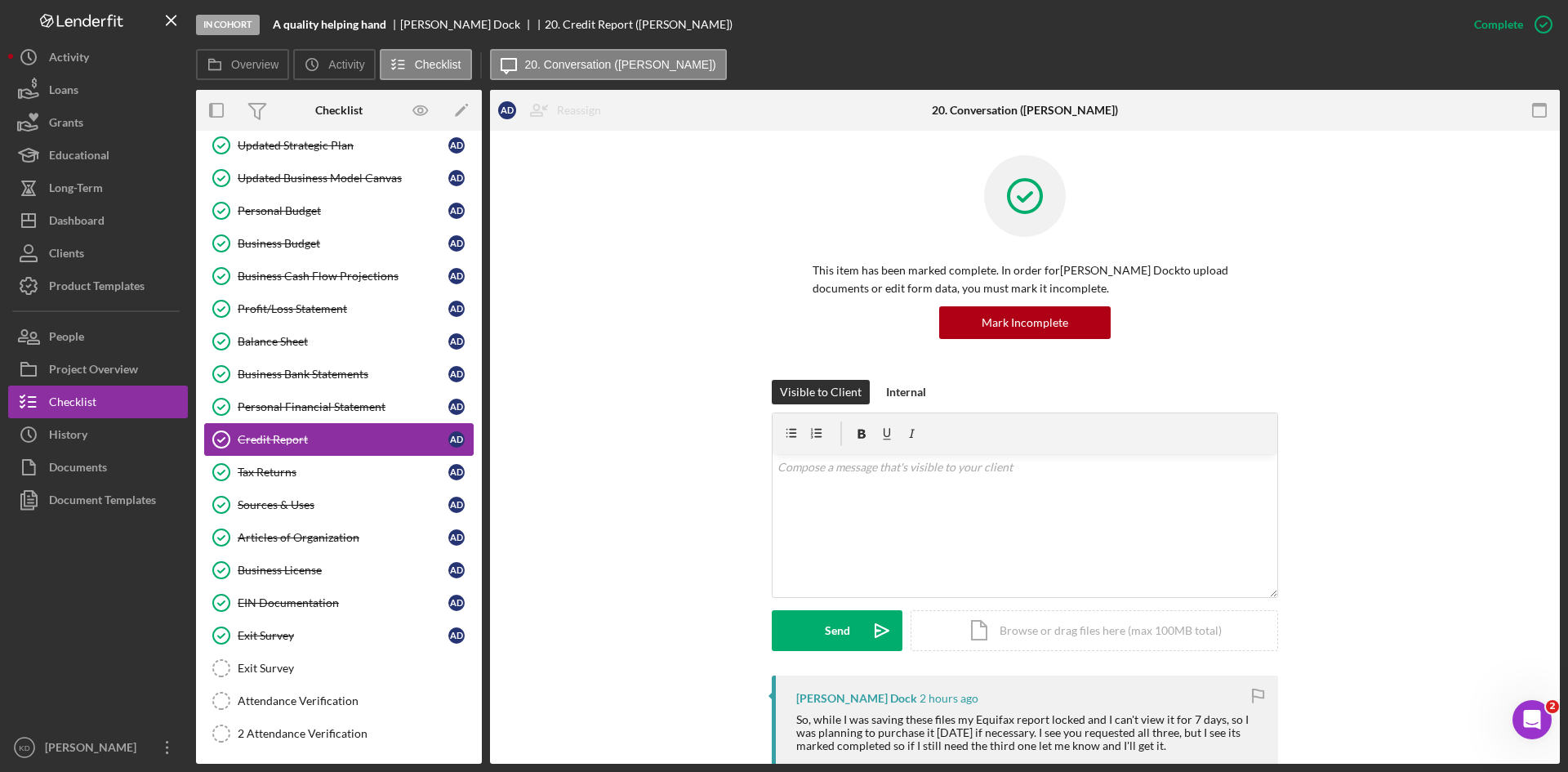
scroll to position [359, 0]
click at [309, 670] on div "Exit Survey" at bounding box center [355, 666] width 235 height 13
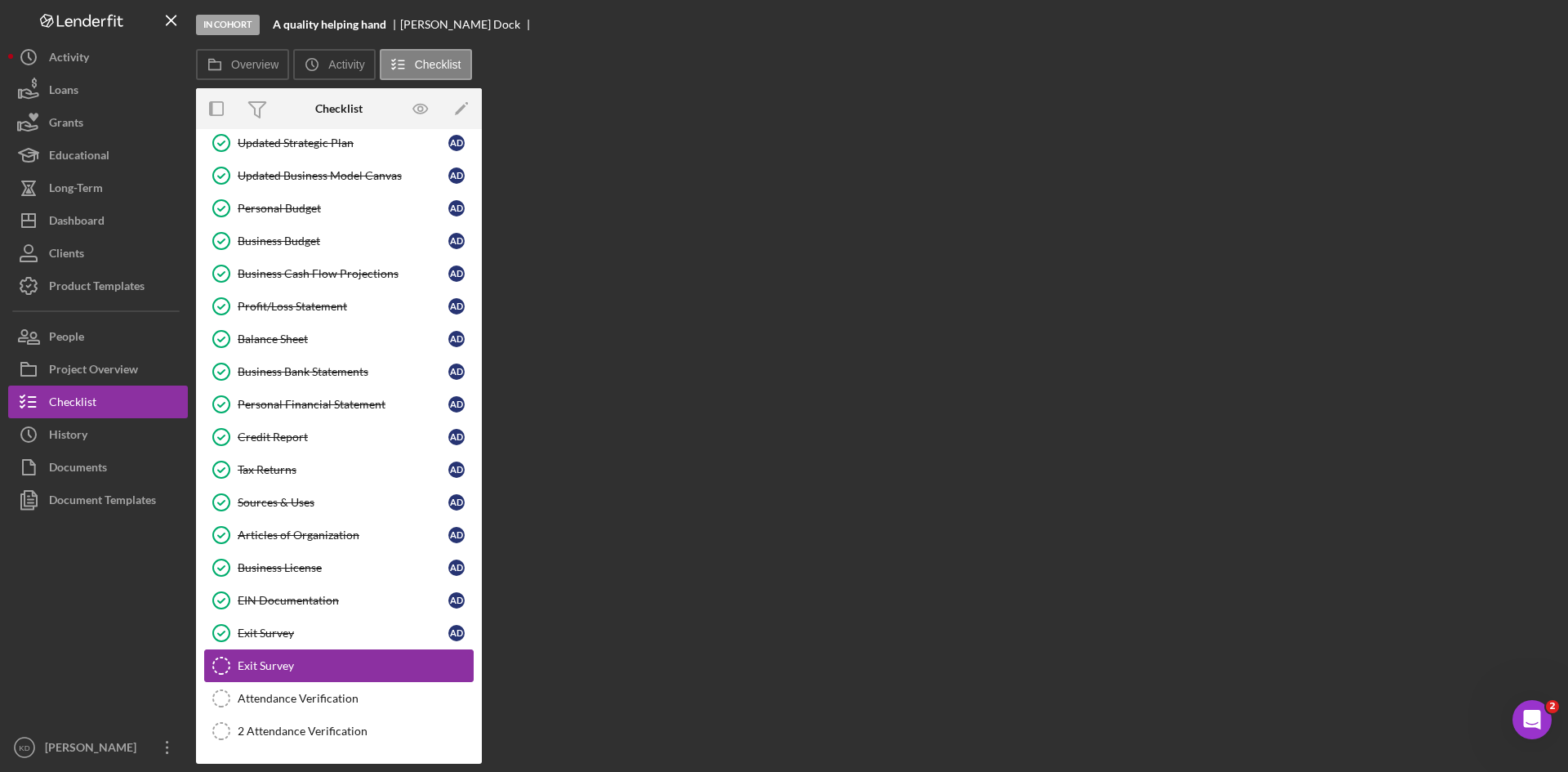
scroll to position [359, 0]
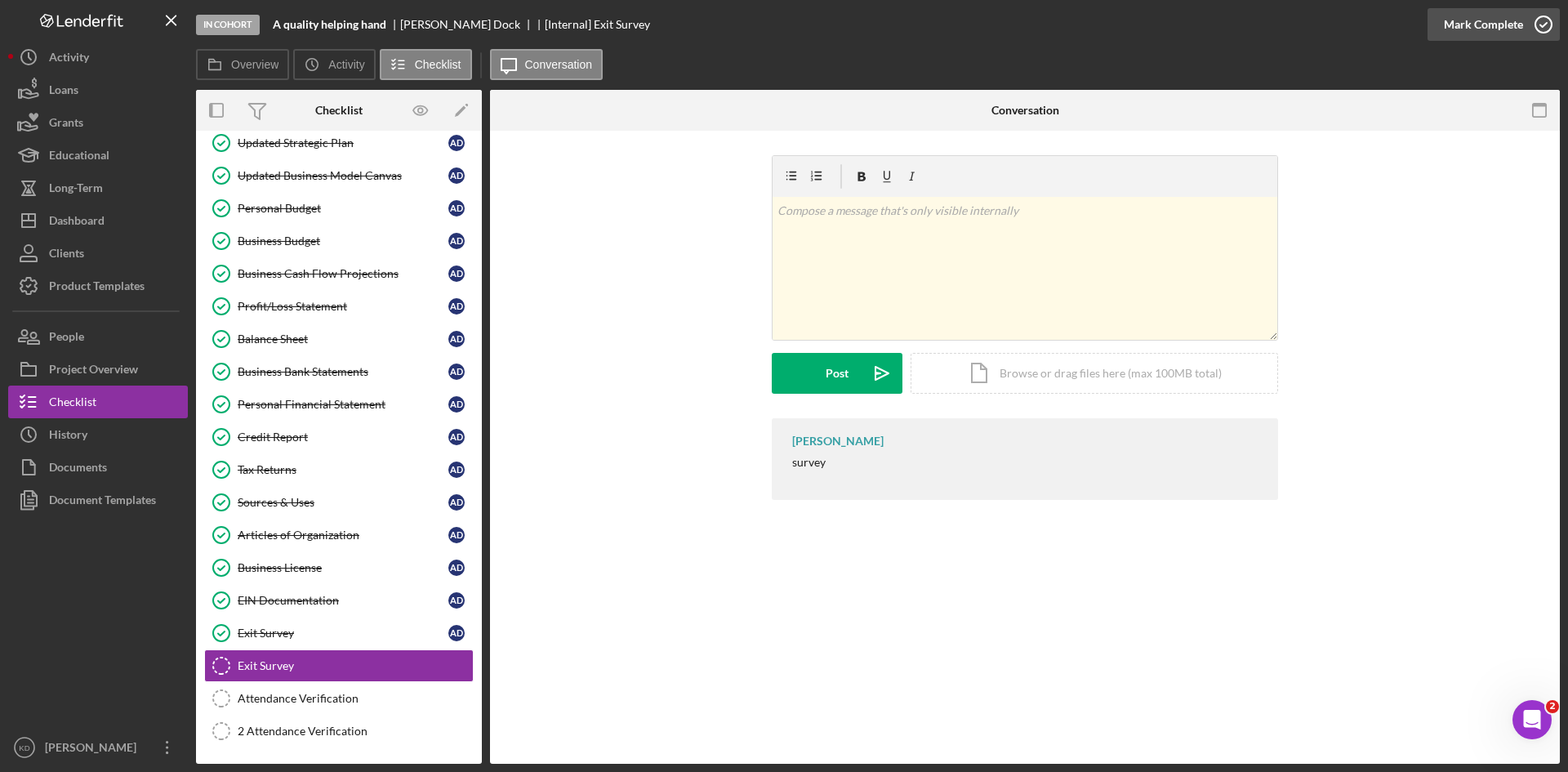
click at [1544, 33] on icon "button" at bounding box center [1543, 24] width 41 height 41
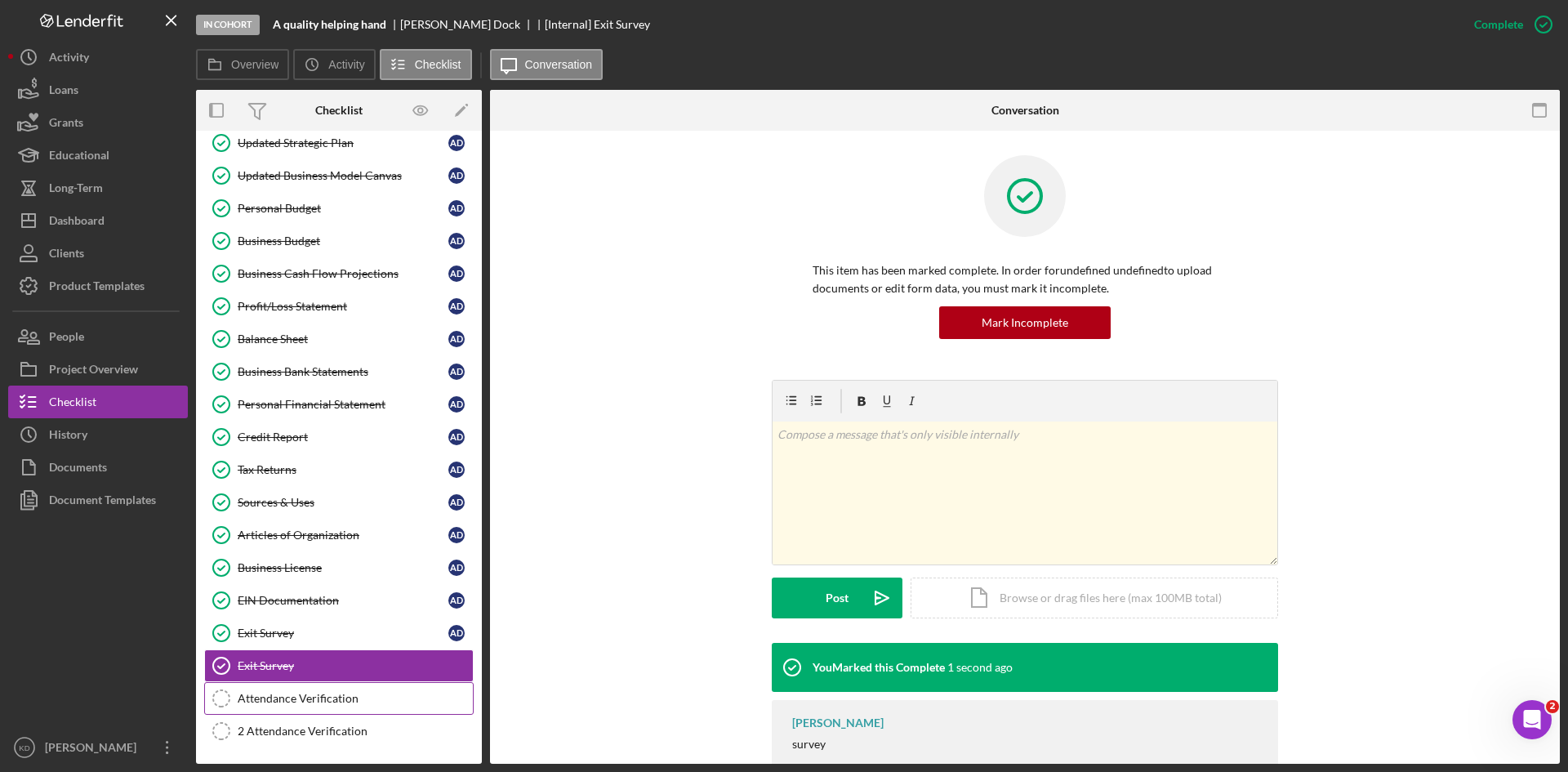
click at [326, 696] on div "Attendance Verification" at bounding box center [355, 698] width 235 height 13
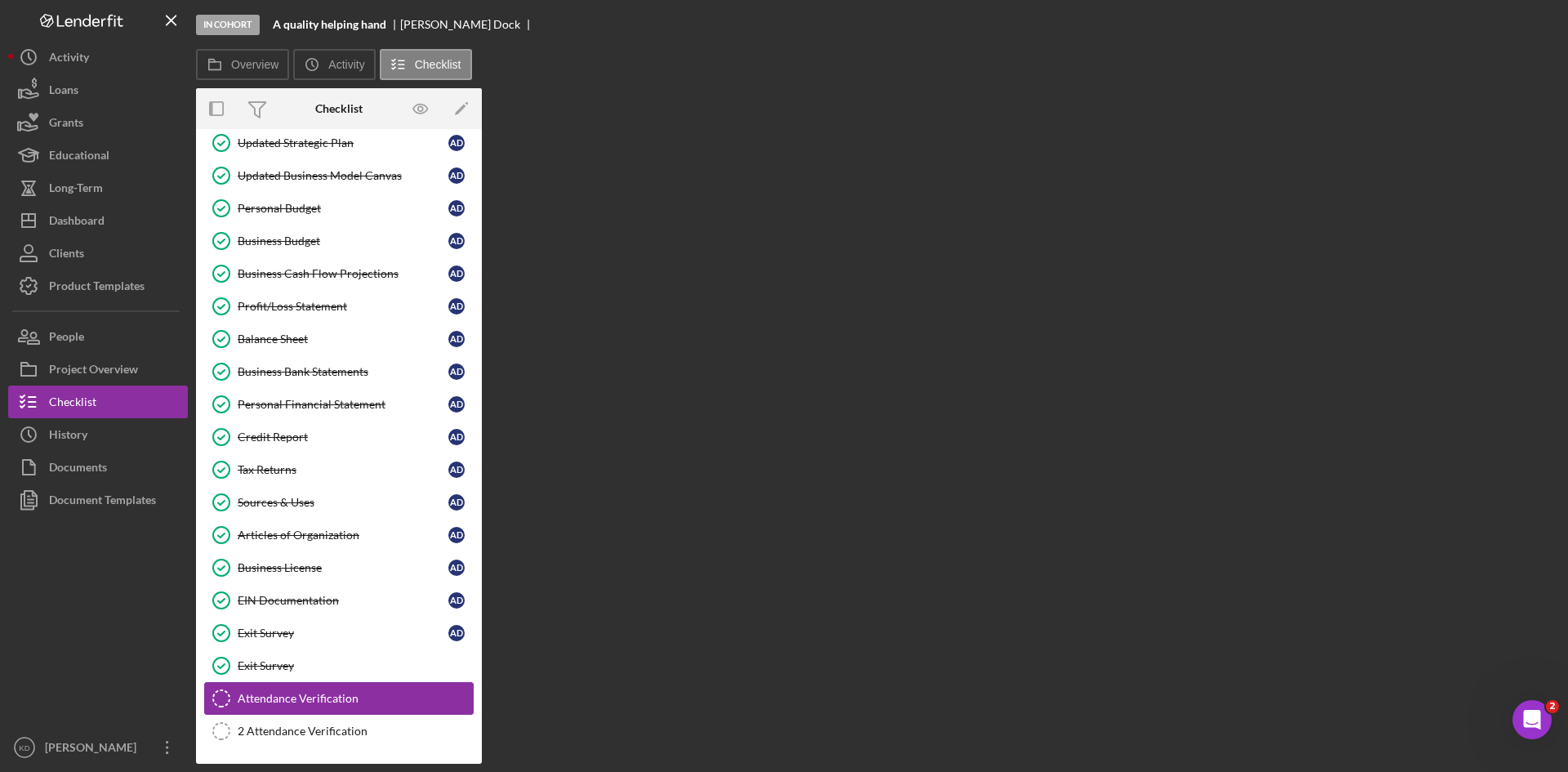
scroll to position [359, 0]
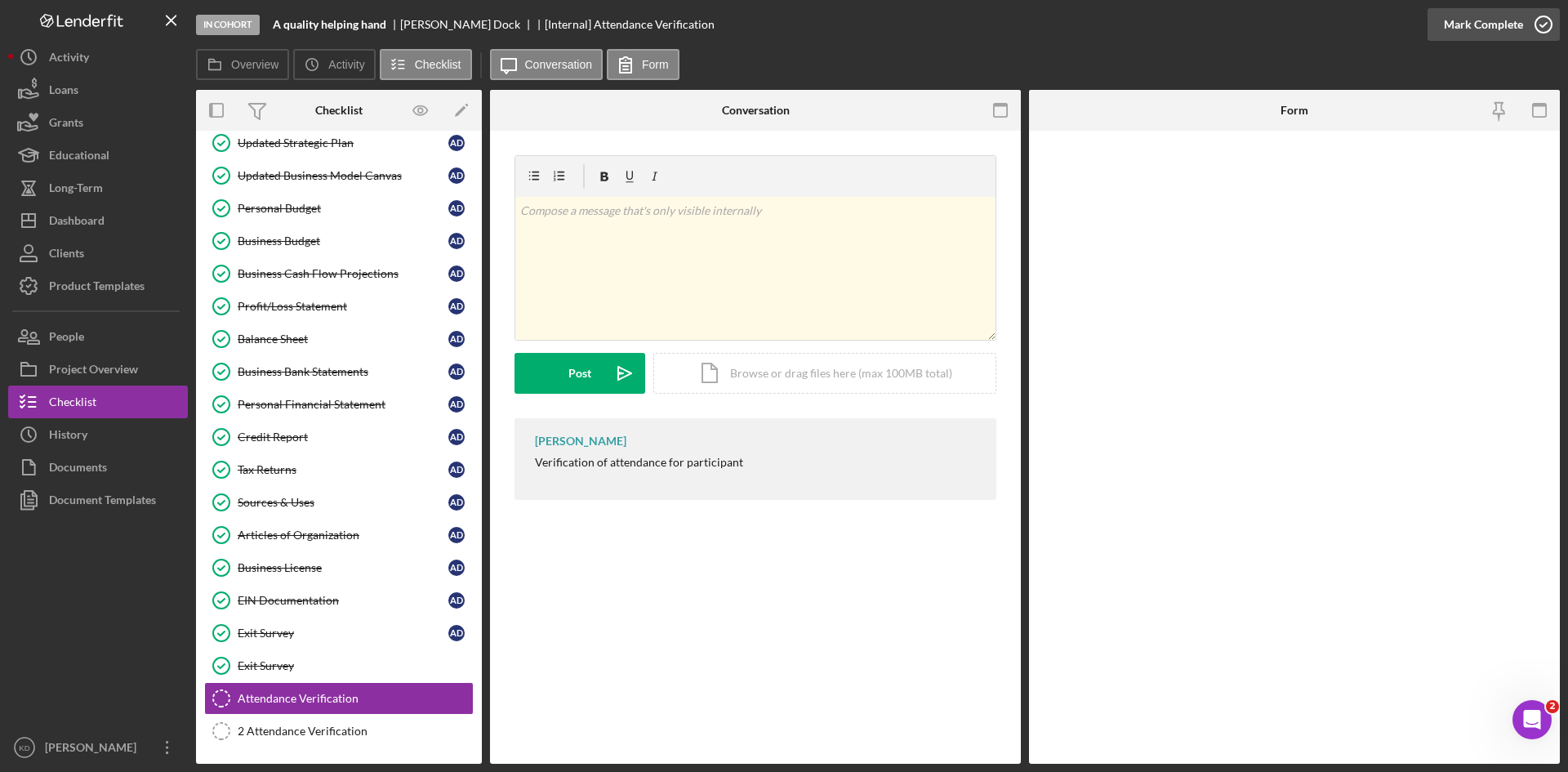
click at [1528, 26] on icon "button" at bounding box center [1543, 24] width 41 height 41
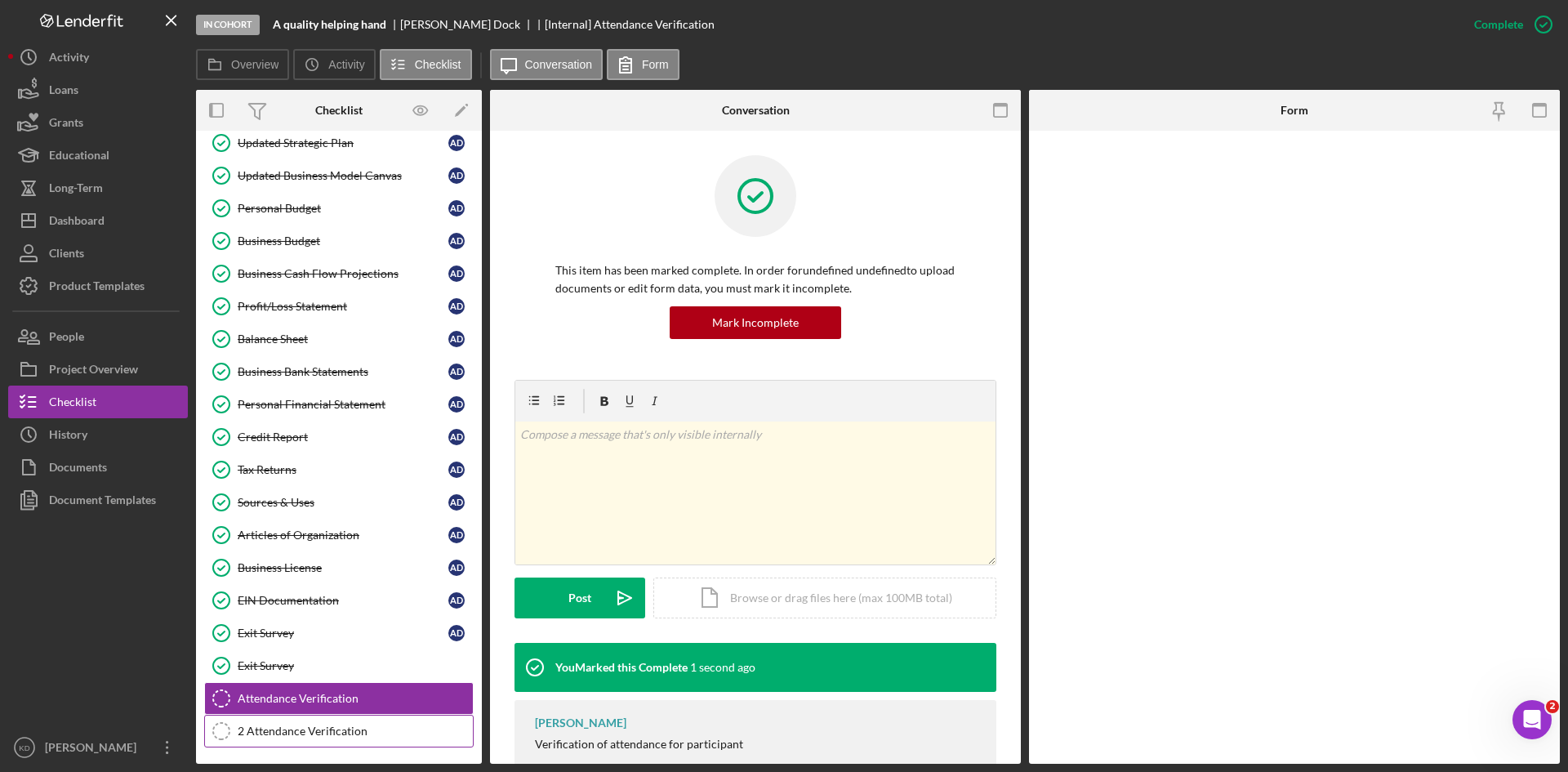
click at [340, 725] on div "2 Attendance Verification" at bounding box center [355, 730] width 235 height 13
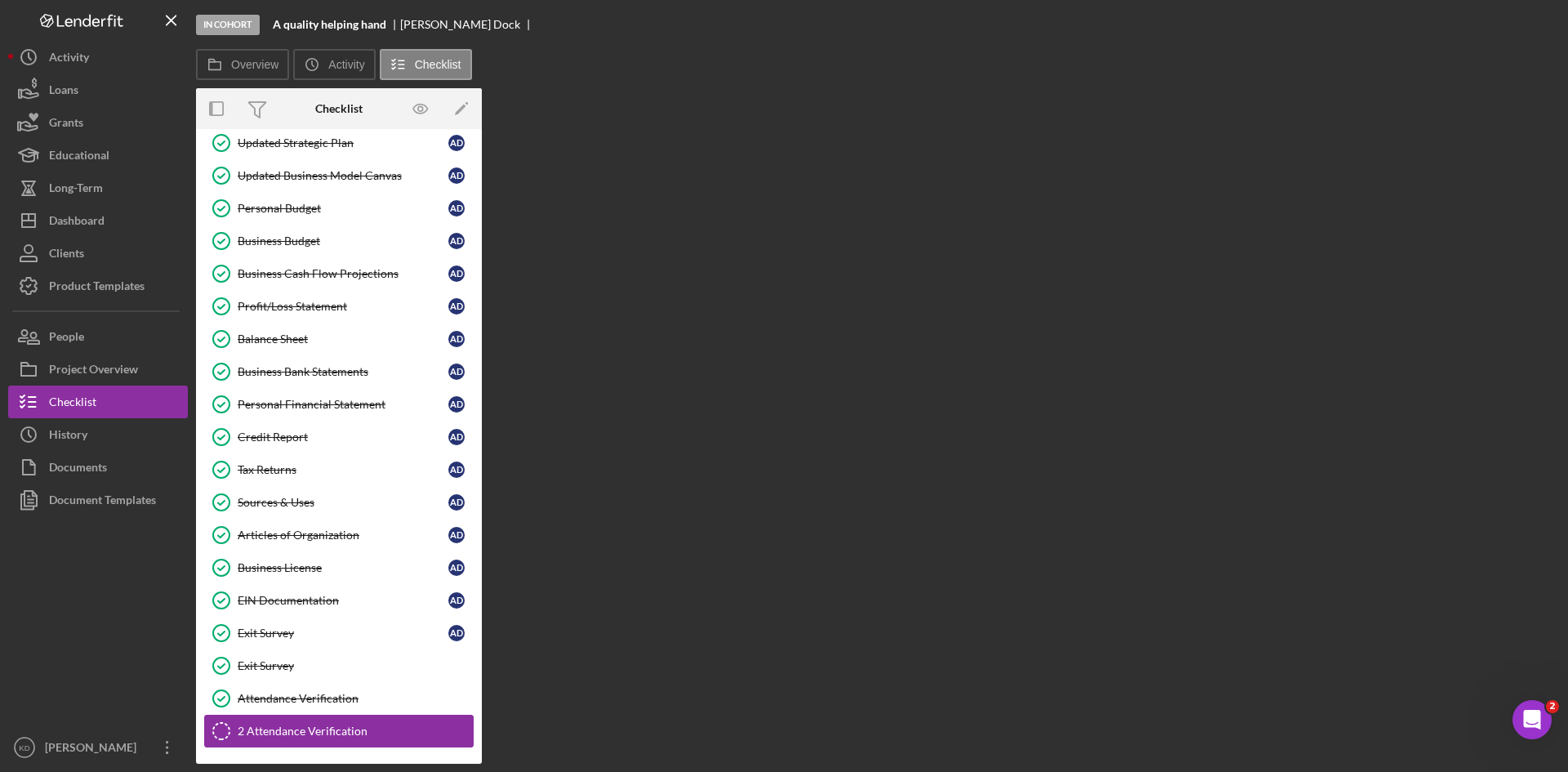
scroll to position [359, 0]
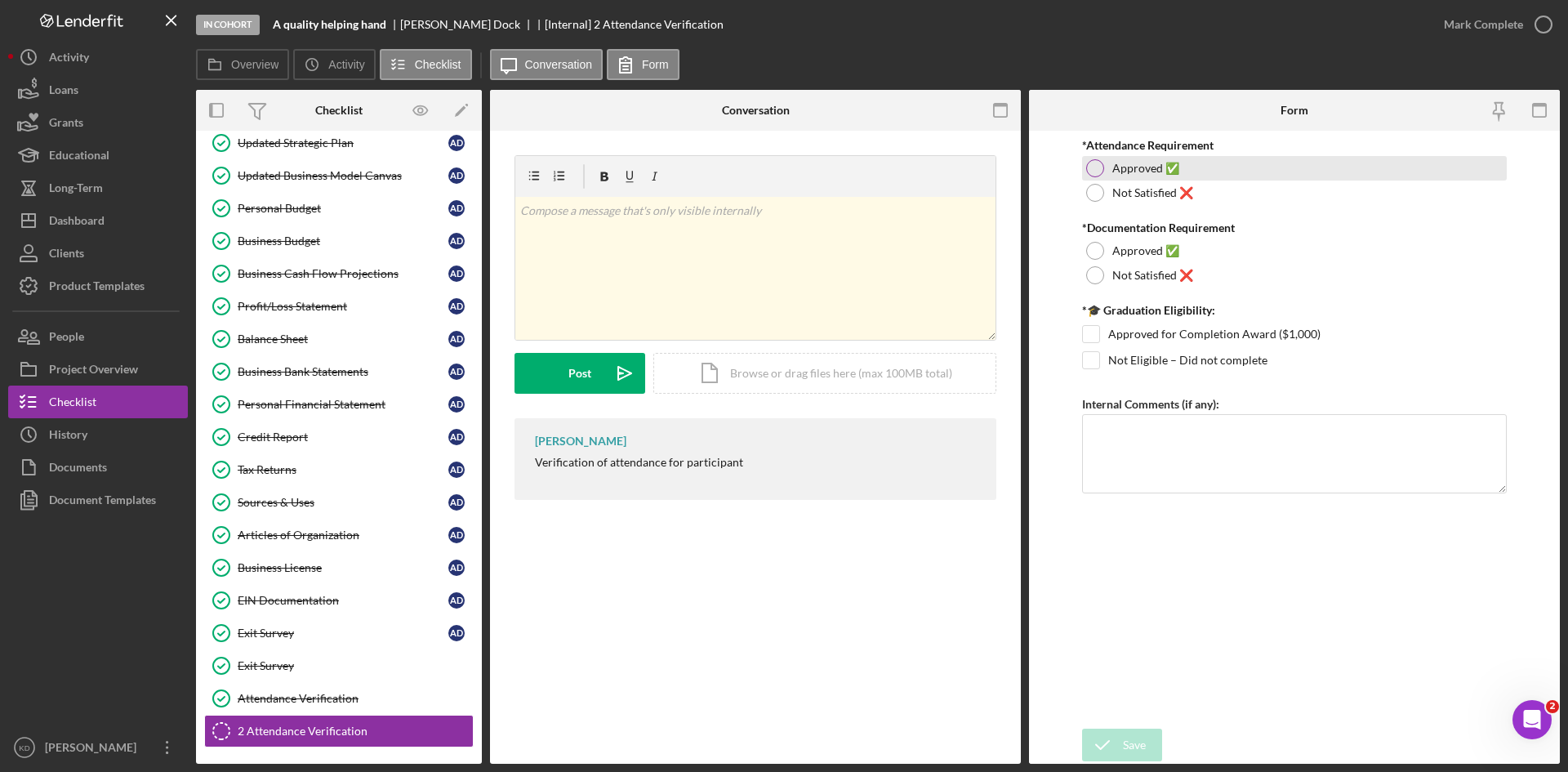
click at [1122, 173] on label "Approved ✅" at bounding box center [1146, 168] width 67 height 13
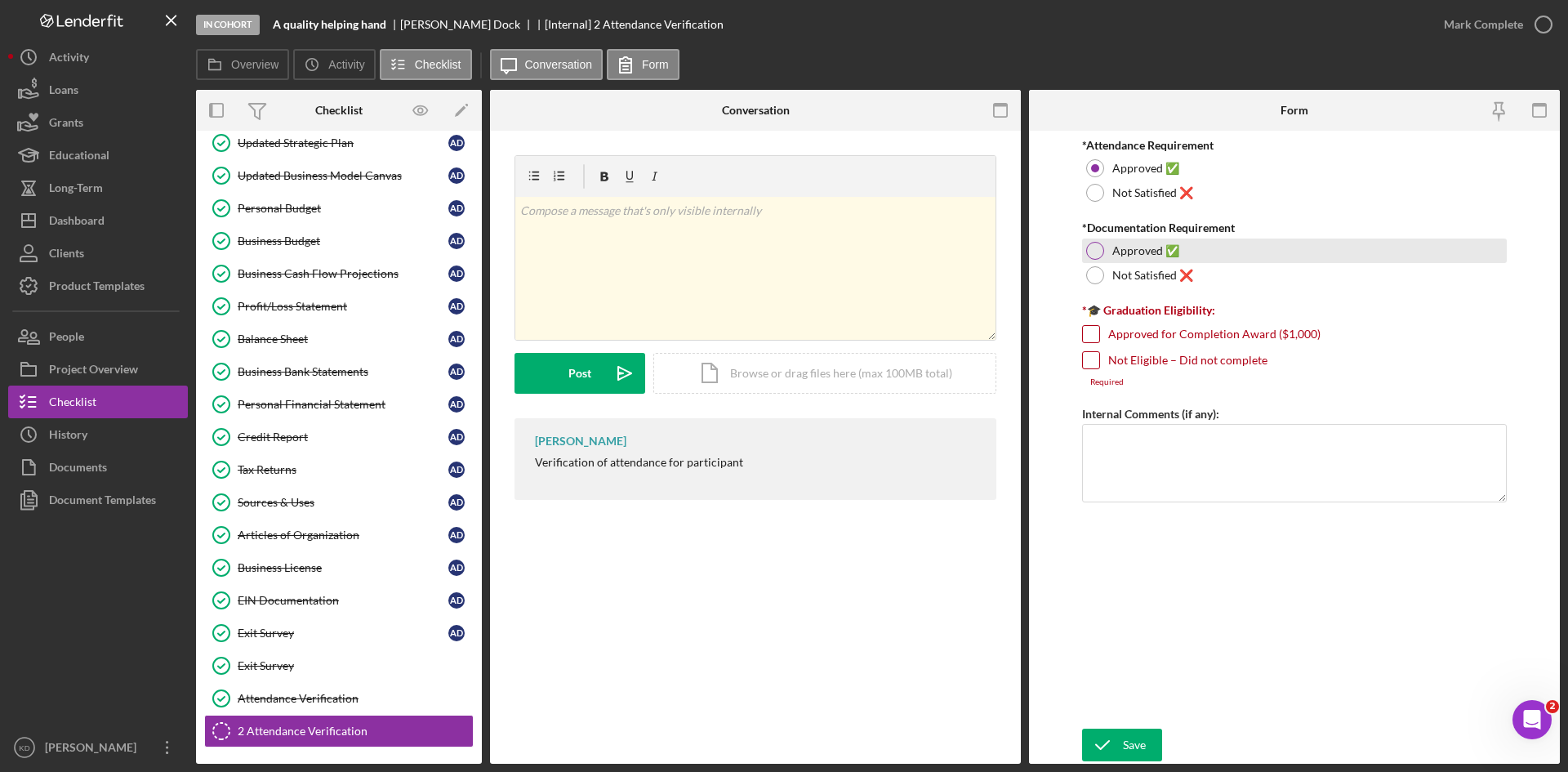
click at [1114, 253] on label "Approved ✅" at bounding box center [1146, 250] width 67 height 13
click at [1094, 333] on input "Approved for Completion Award ($1,000)" at bounding box center [1091, 334] width 16 height 16
checkbox input "true"
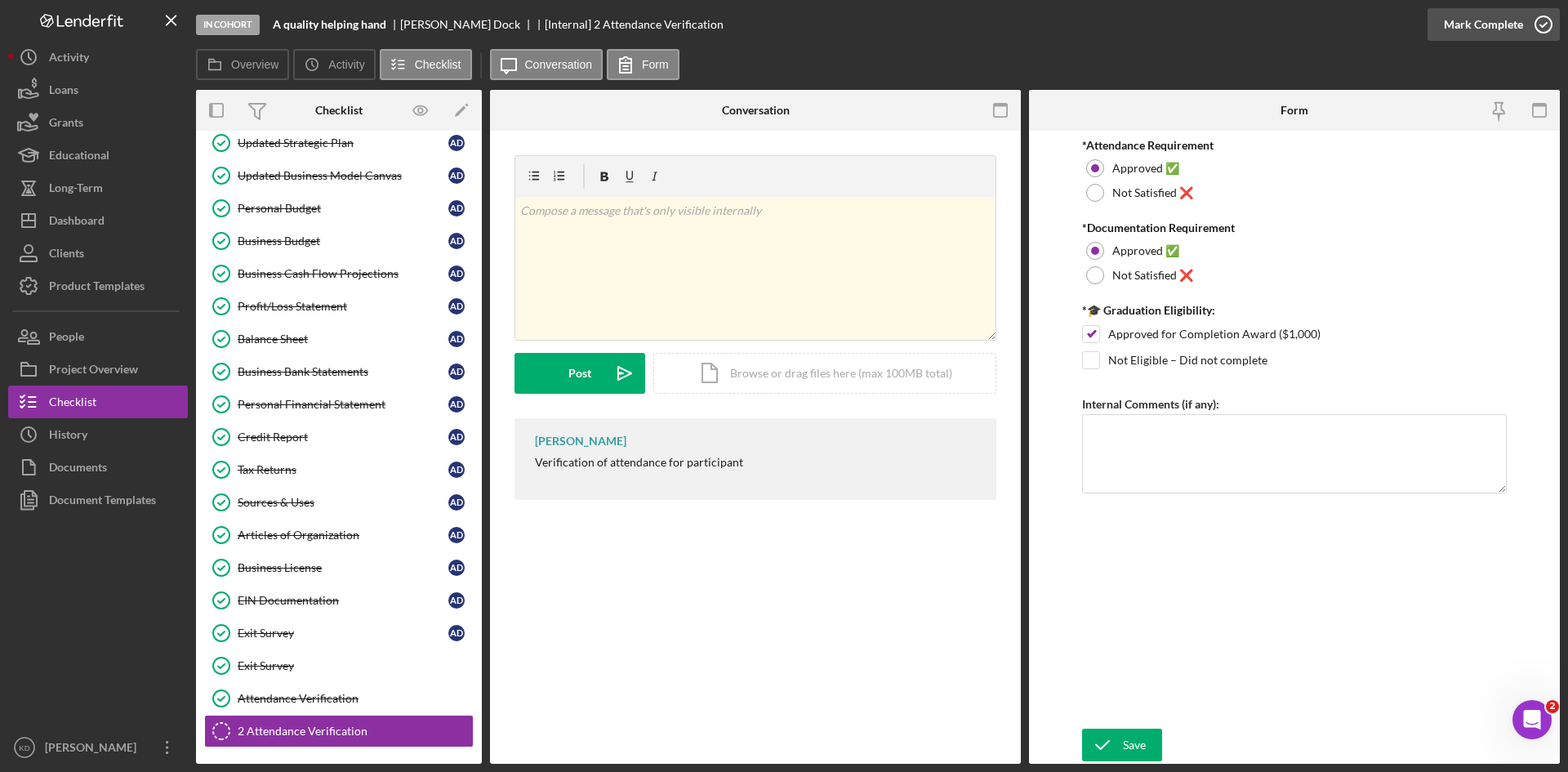
click at [1527, 21] on icon "button" at bounding box center [1543, 24] width 41 height 41
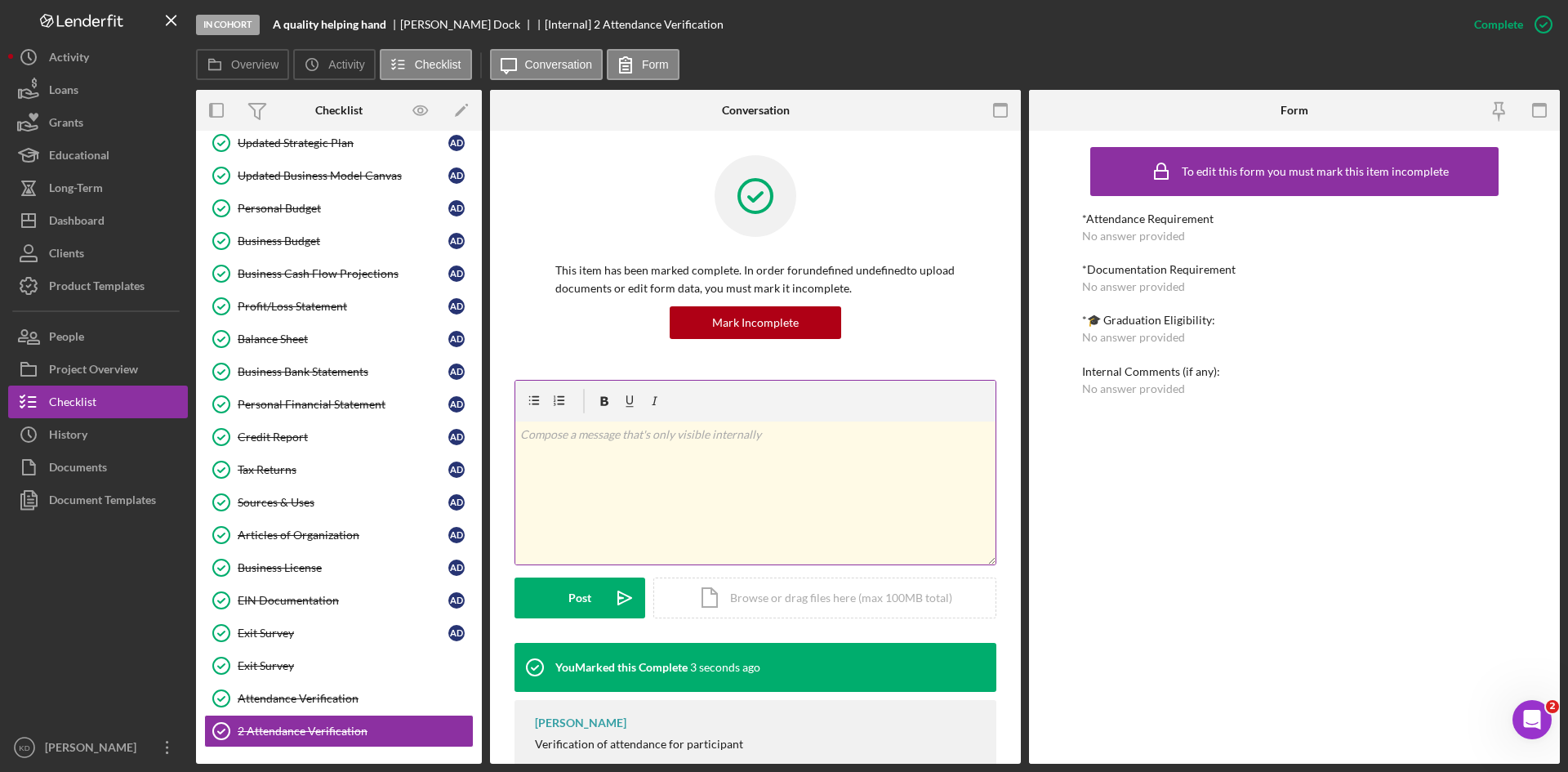
scroll to position [51, 0]
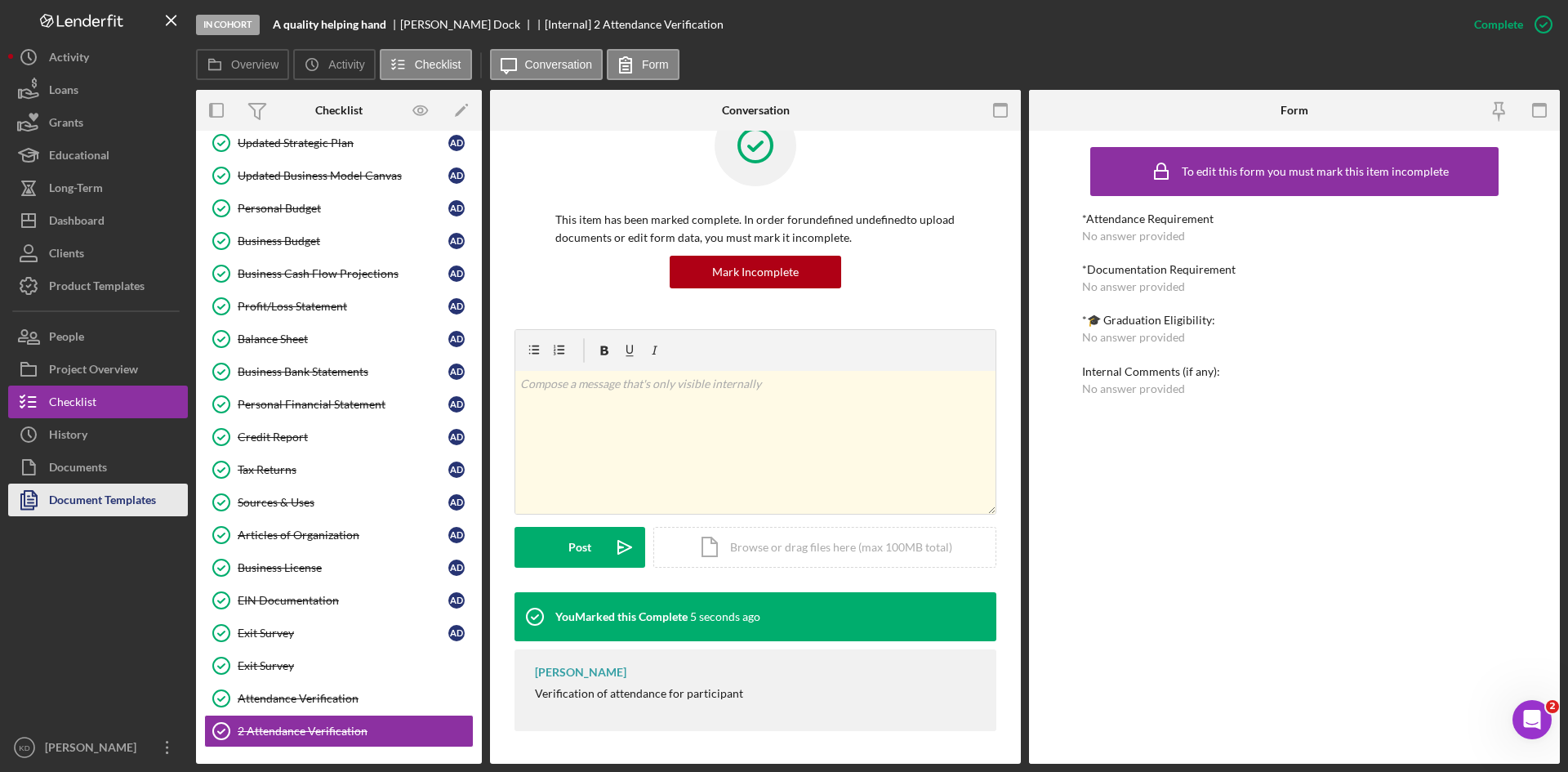
click at [90, 502] on div "Document Templates" at bounding box center [102, 501] width 107 height 37
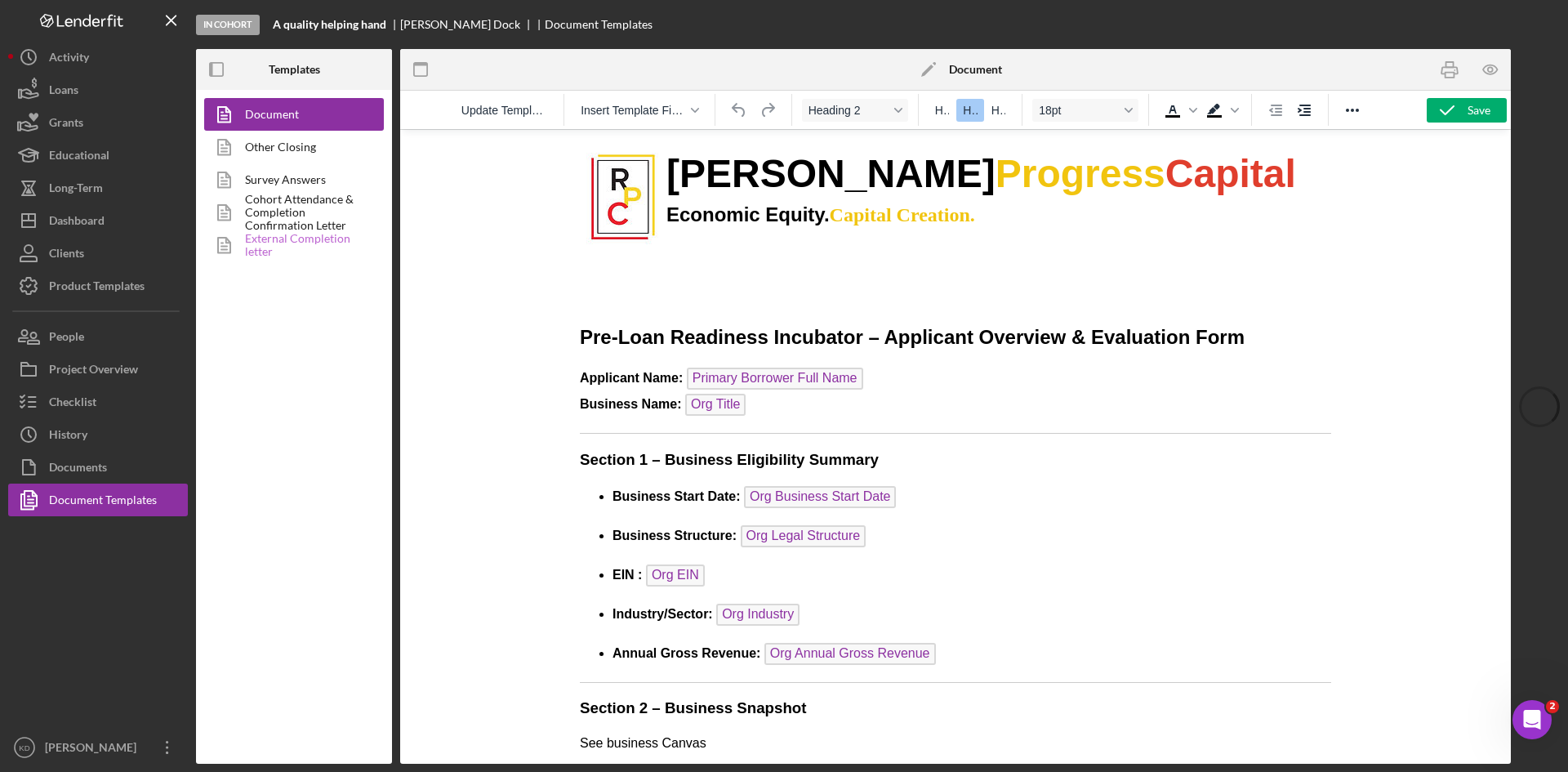
click at [289, 246] on link "External Completion letter" at bounding box center [290, 245] width 172 height 33
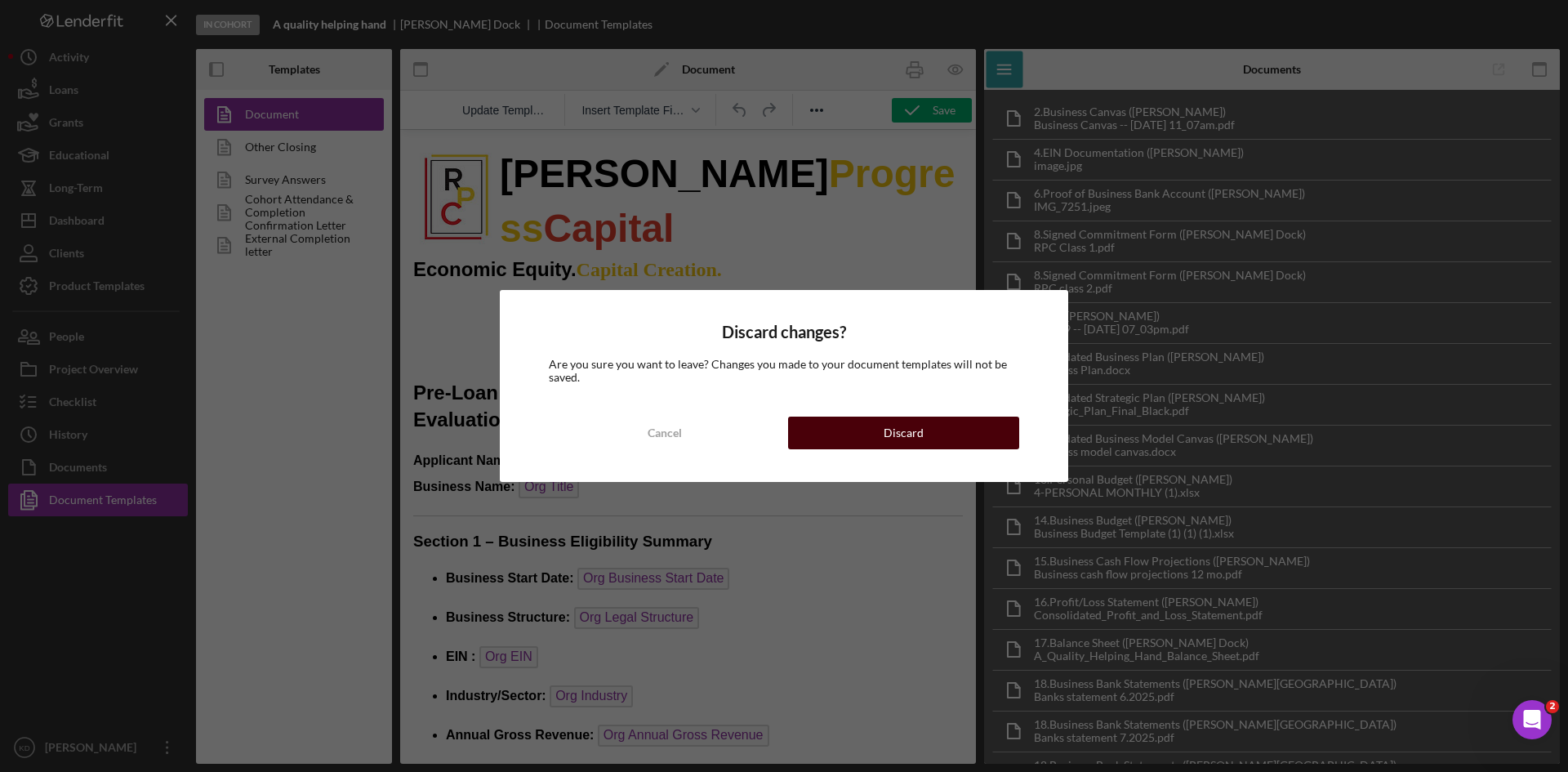
click at [885, 430] on button "Discard" at bounding box center [904, 433] width 231 height 33
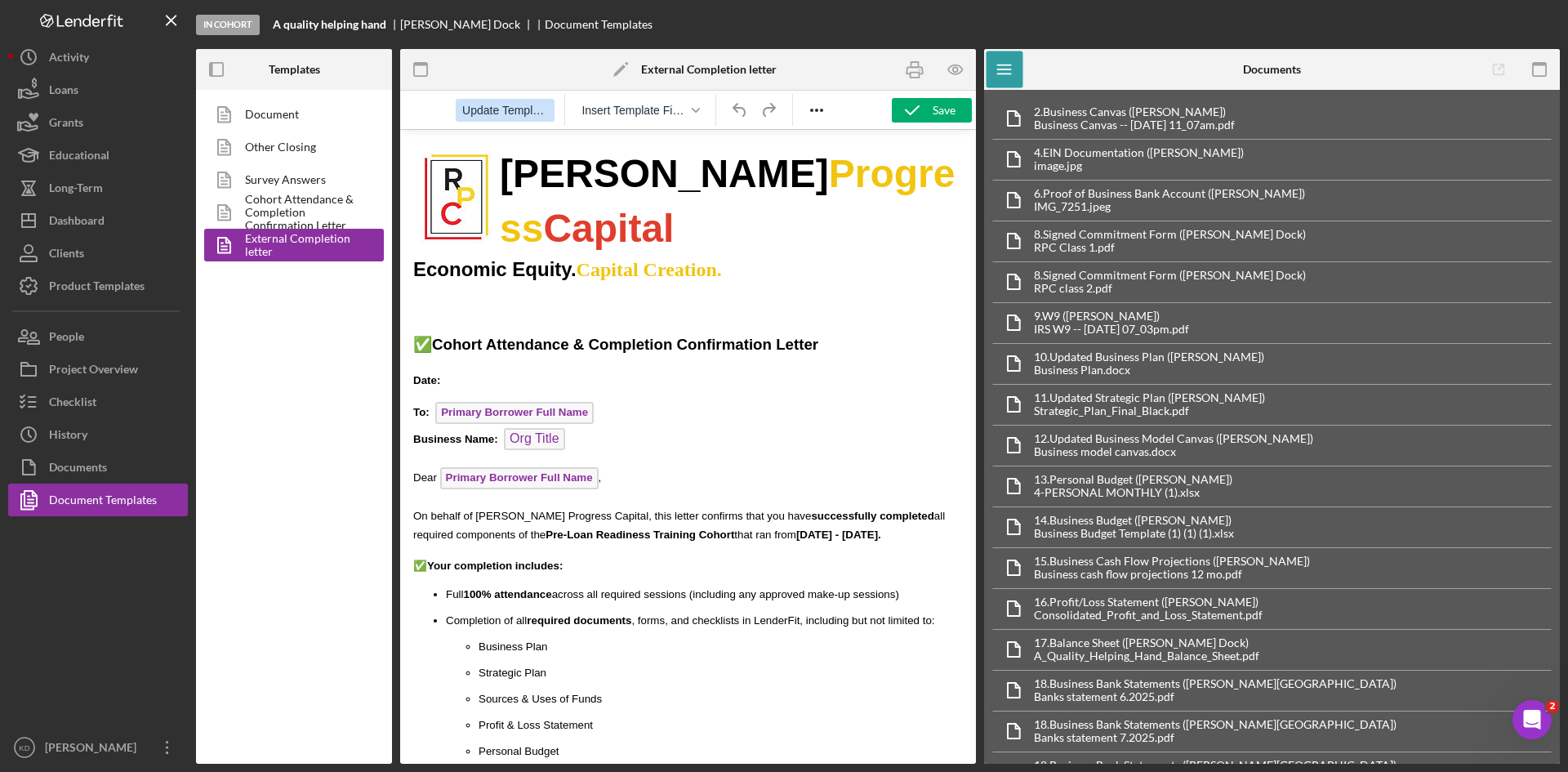
click at [506, 111] on span "Update Template" at bounding box center [505, 110] width 85 height 13
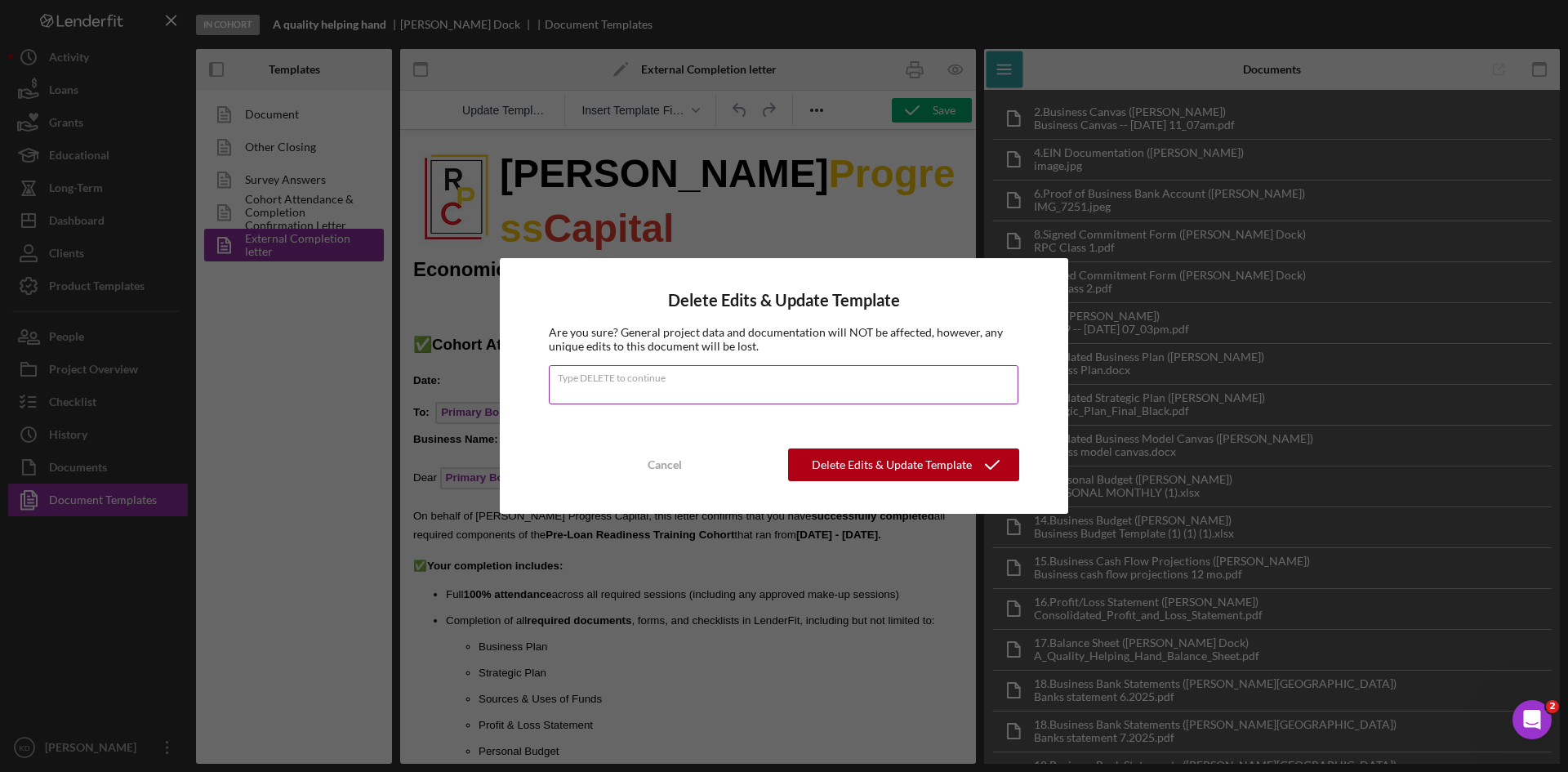
click at [785, 392] on input "Type DELETE to continue" at bounding box center [783, 385] width 469 height 40
type input "DELETE"
click at [859, 460] on div "Delete Edits & Update Template" at bounding box center [892, 464] width 160 height 33
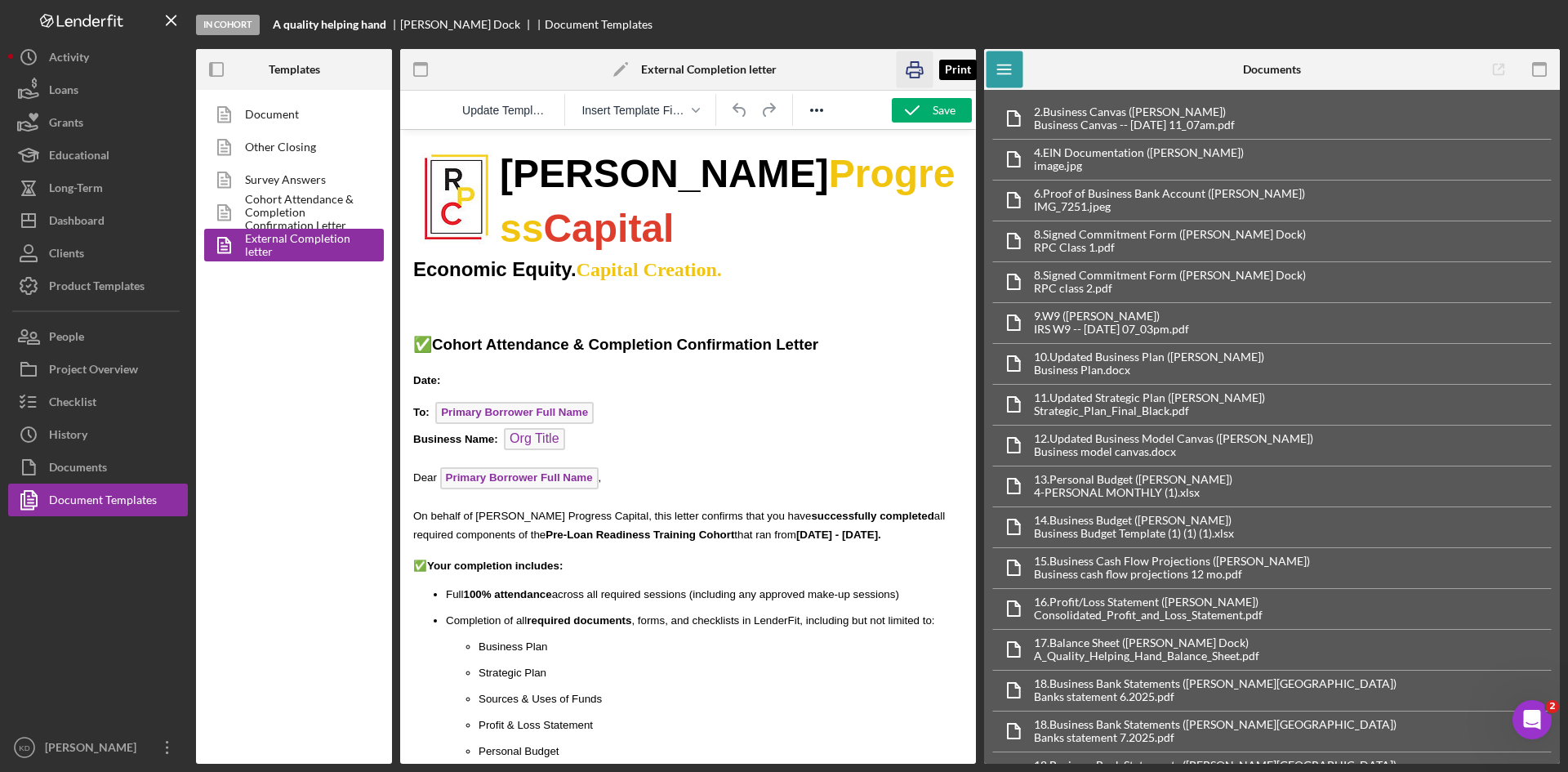
click at [908, 62] on icon "button" at bounding box center [914, 69] width 37 height 37
click at [466, 371] on p "Date:" at bounding box center [688, 380] width 549 height 18
click at [932, 118] on div "Save" at bounding box center [943, 110] width 23 height 25
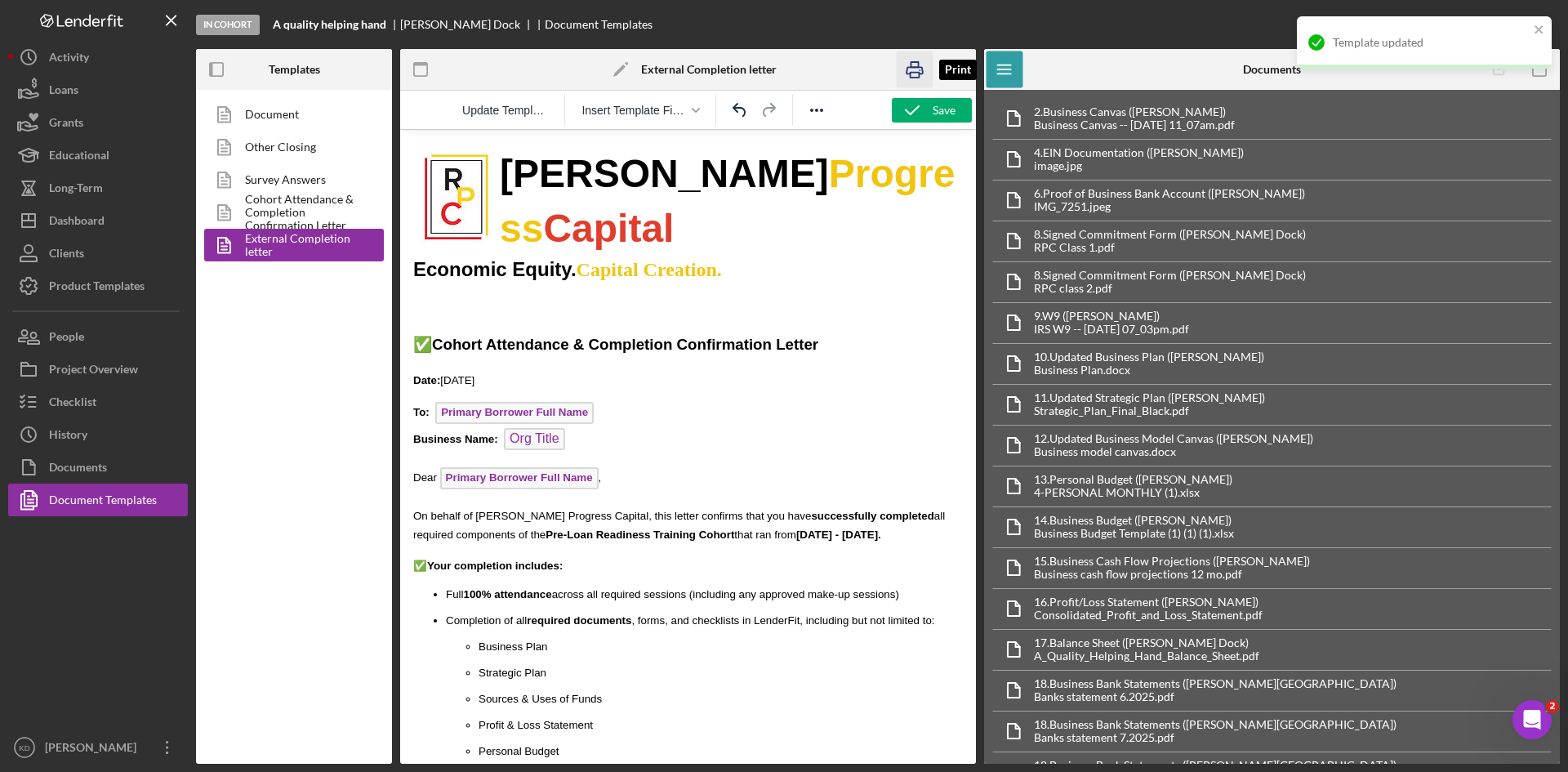
click at [909, 66] on icon "button" at bounding box center [914, 69] width 37 height 37
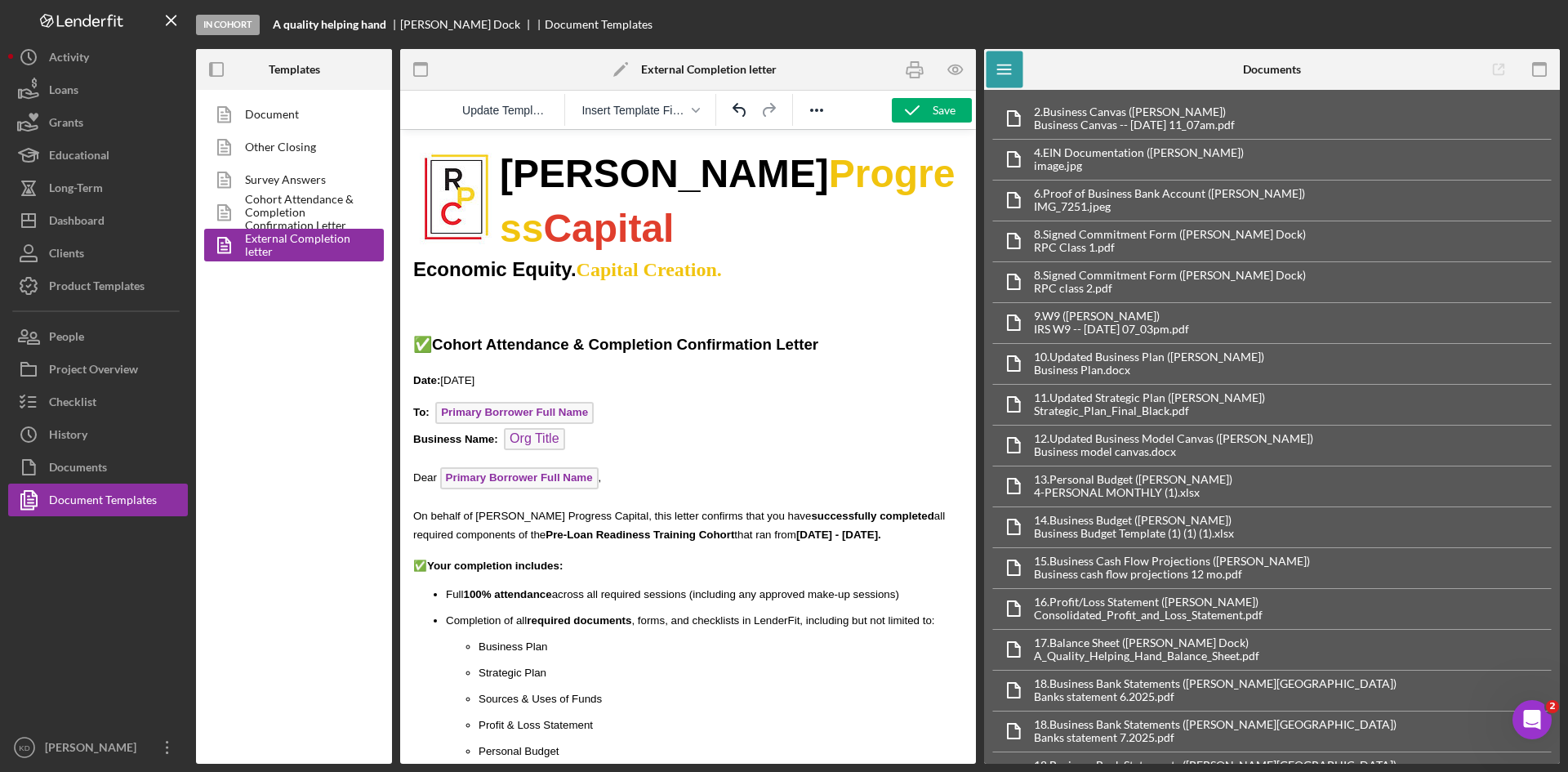
click at [271, 599] on div "Document Other Closing Survey Answers Cohort Attendance & Completion Confirmati…" at bounding box center [295, 427] width 196 height 674
click at [284, 206] on link "Cohort Attendance & Completion Confirmation Letter" at bounding box center [290, 212] width 172 height 33
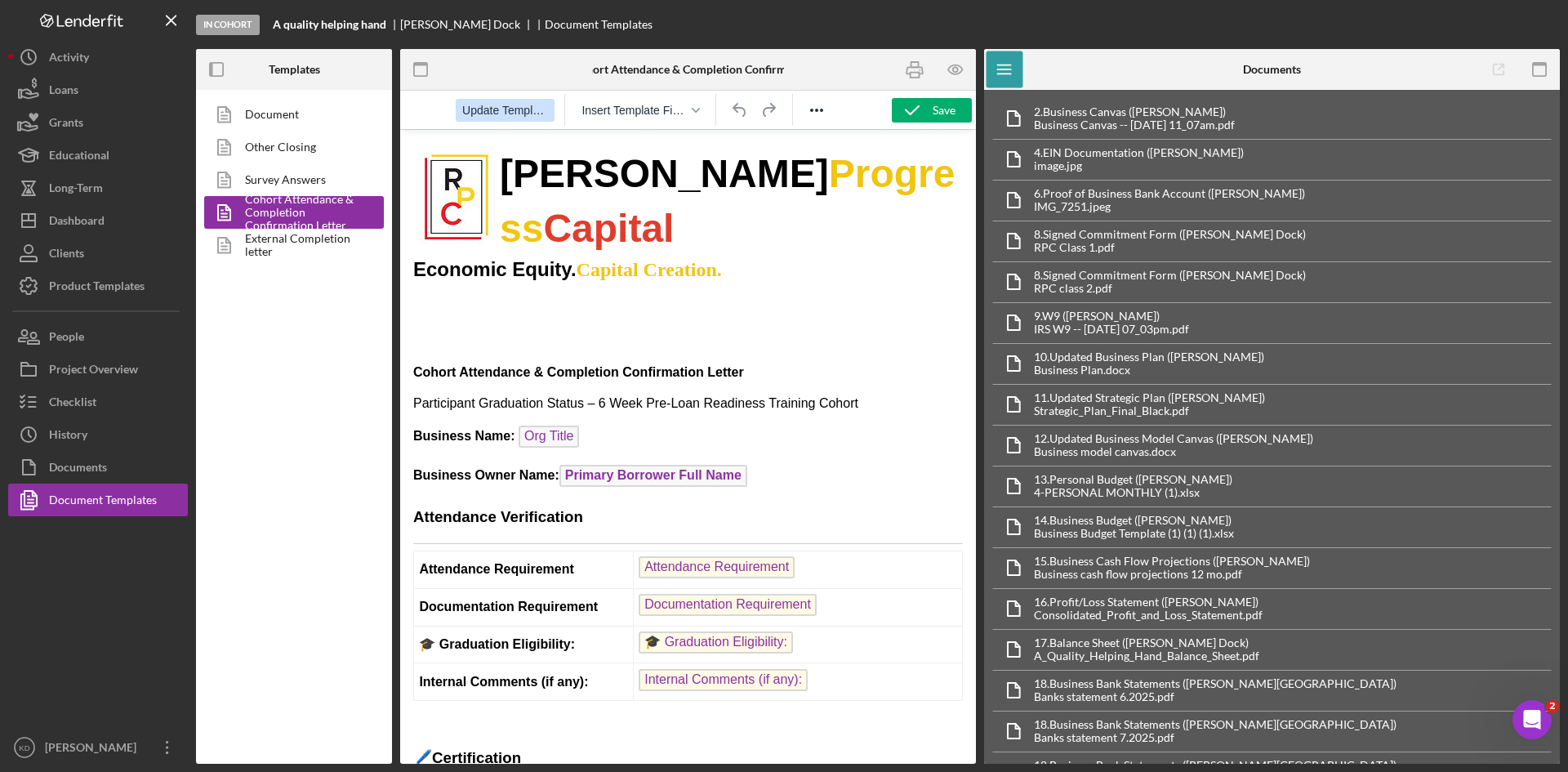
click at [519, 104] on span "Update Template" at bounding box center [505, 110] width 85 height 13
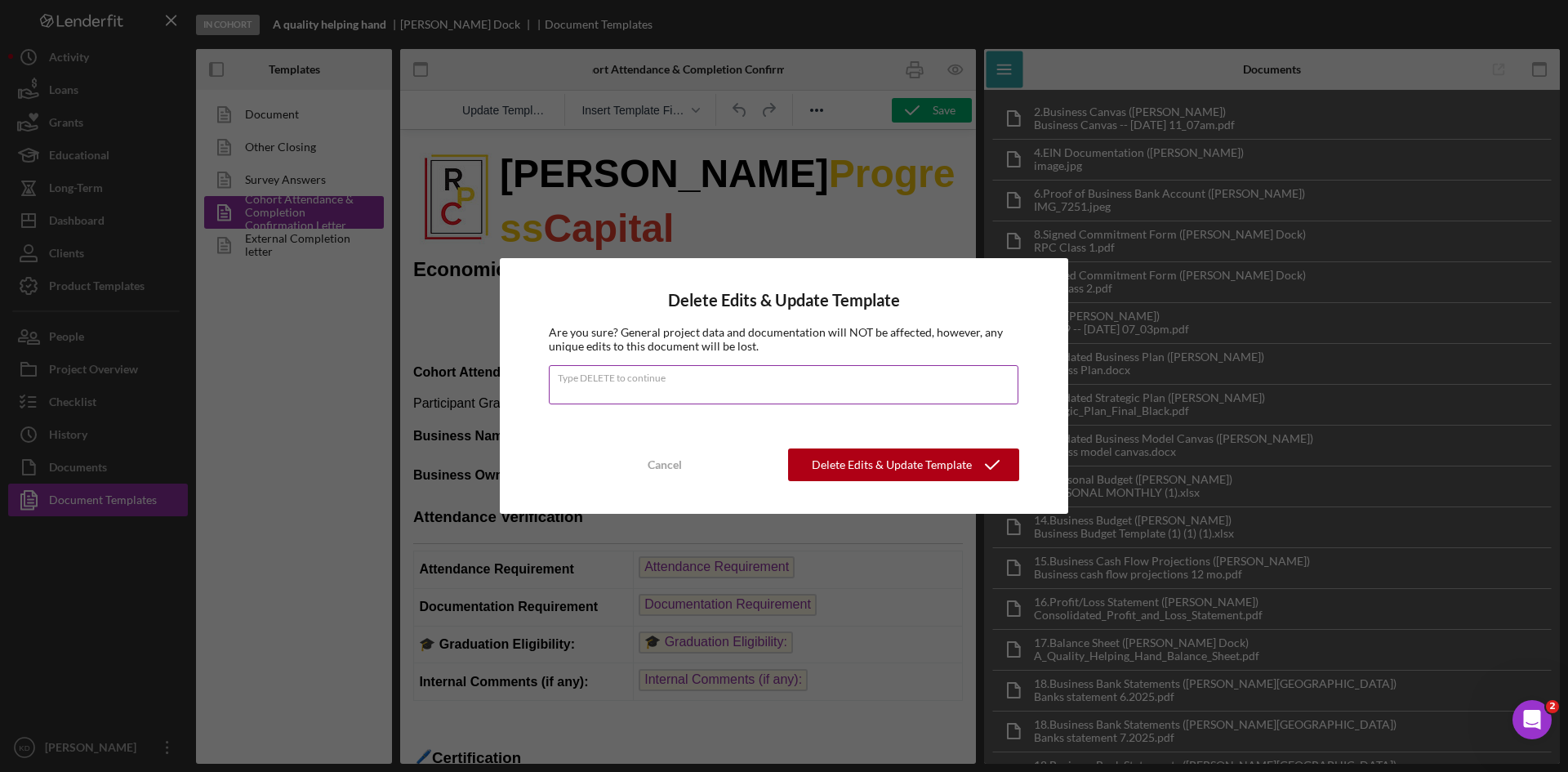
click at [777, 376] on label "Type DELETE to continue" at bounding box center [787, 375] width 460 height 18
click at [777, 376] on input "Type DELETE to continue" at bounding box center [783, 385] width 469 height 40
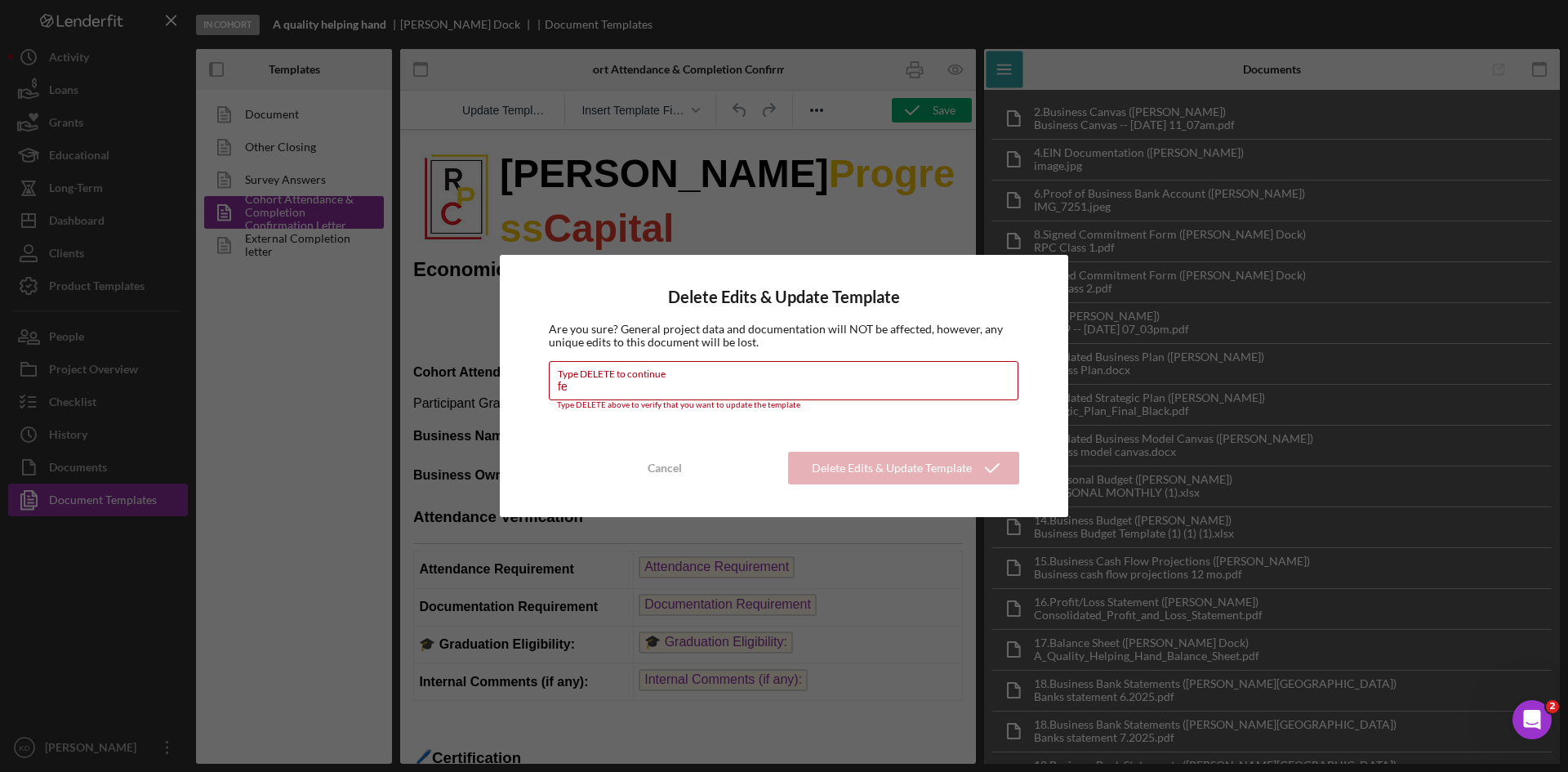
type input "f"
type input "DELETE"
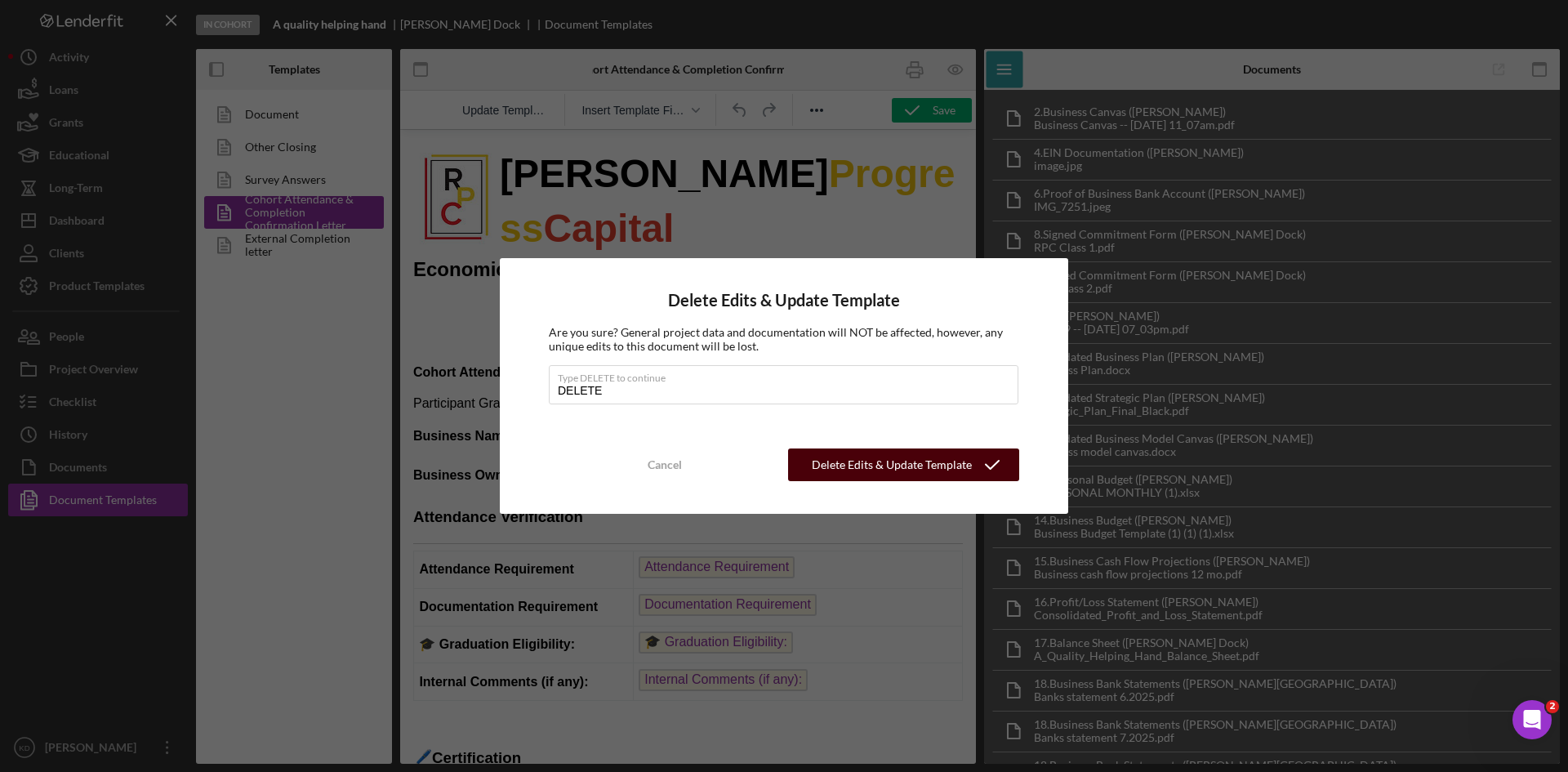
click at [827, 466] on div "Delete Edits & Update Template" at bounding box center [892, 464] width 160 height 33
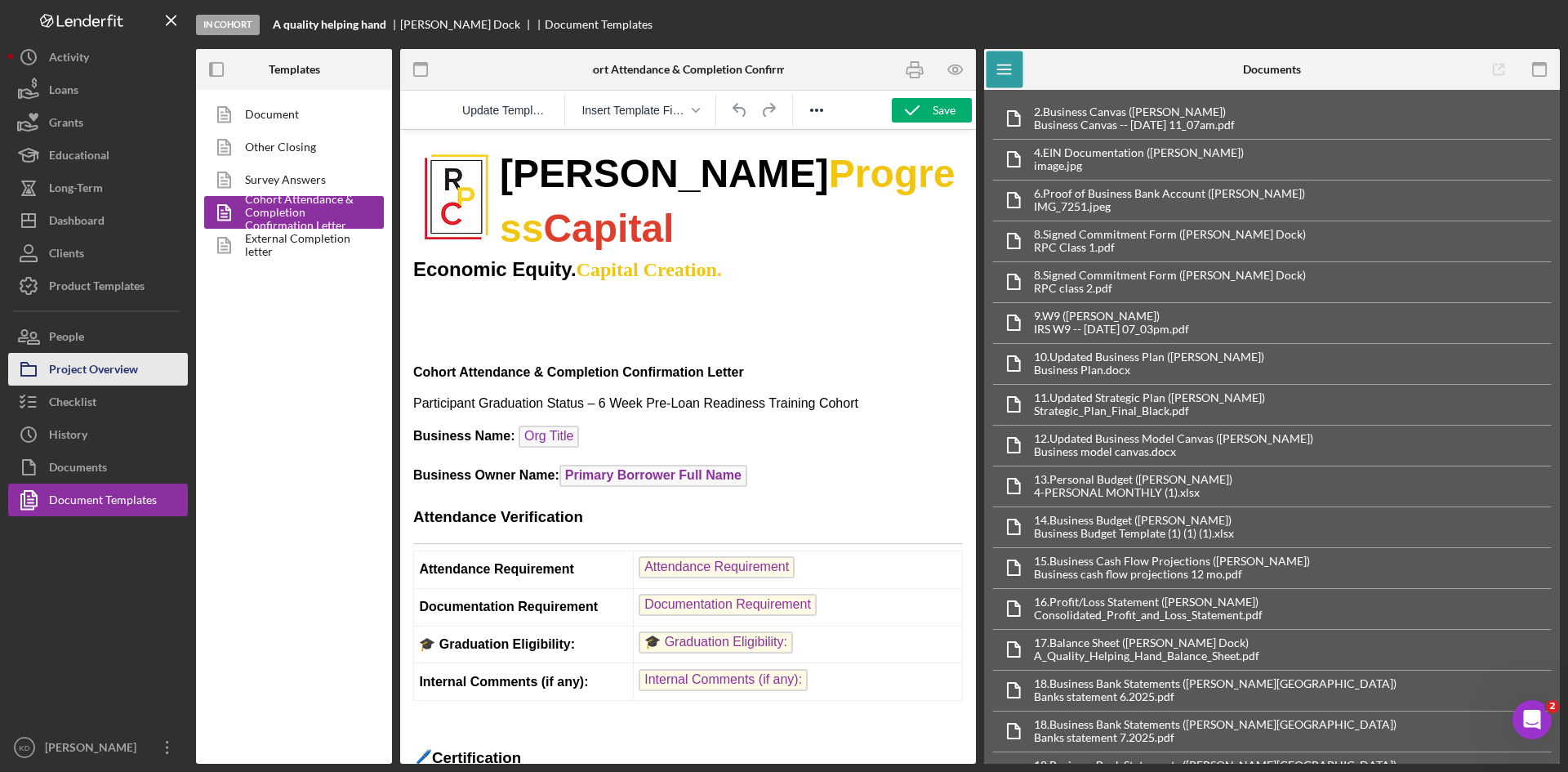
click at [119, 370] on div "Project Overview" at bounding box center [93, 371] width 89 height 37
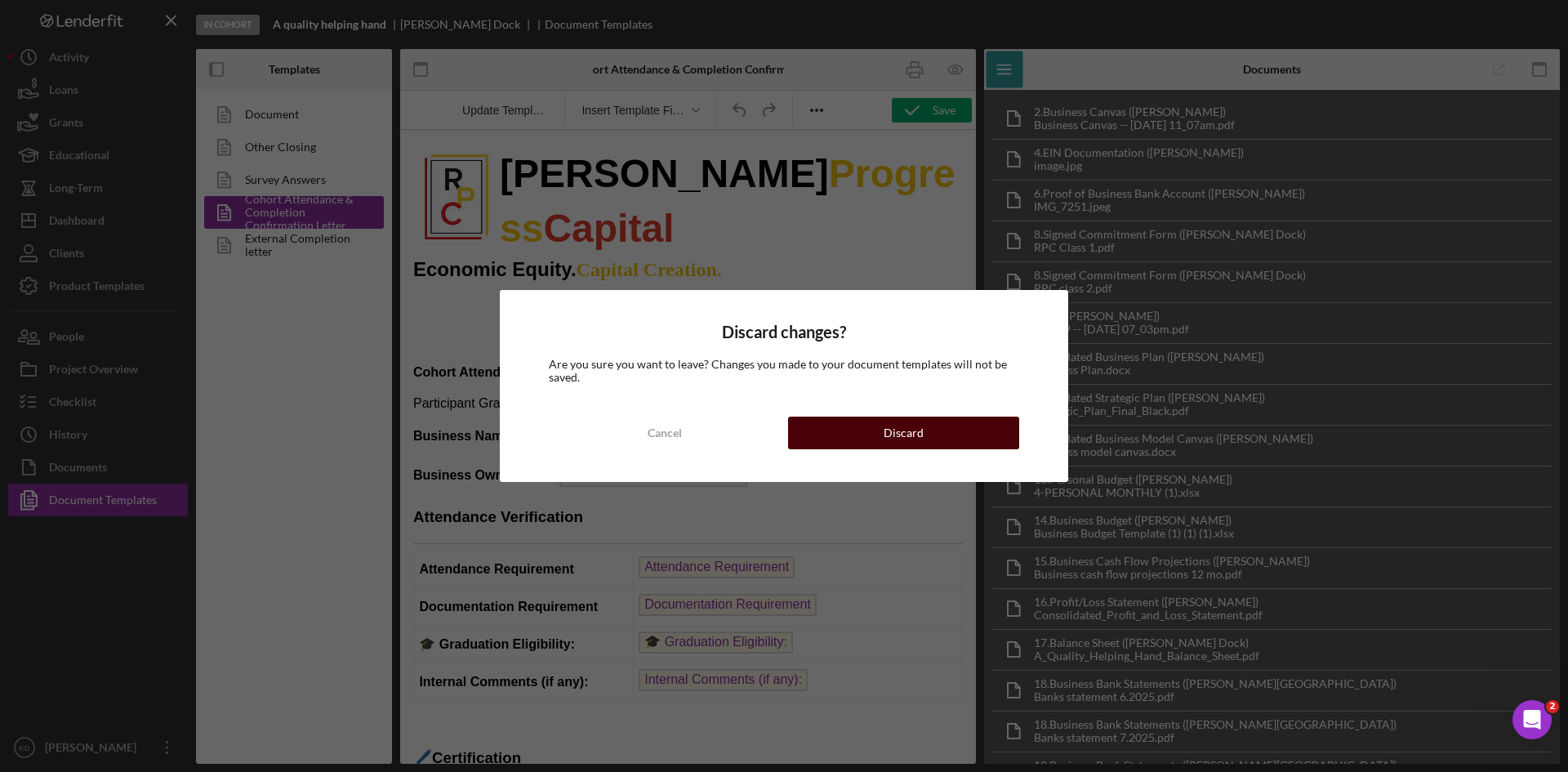
click at [938, 437] on button "Discard" at bounding box center [904, 433] width 231 height 33
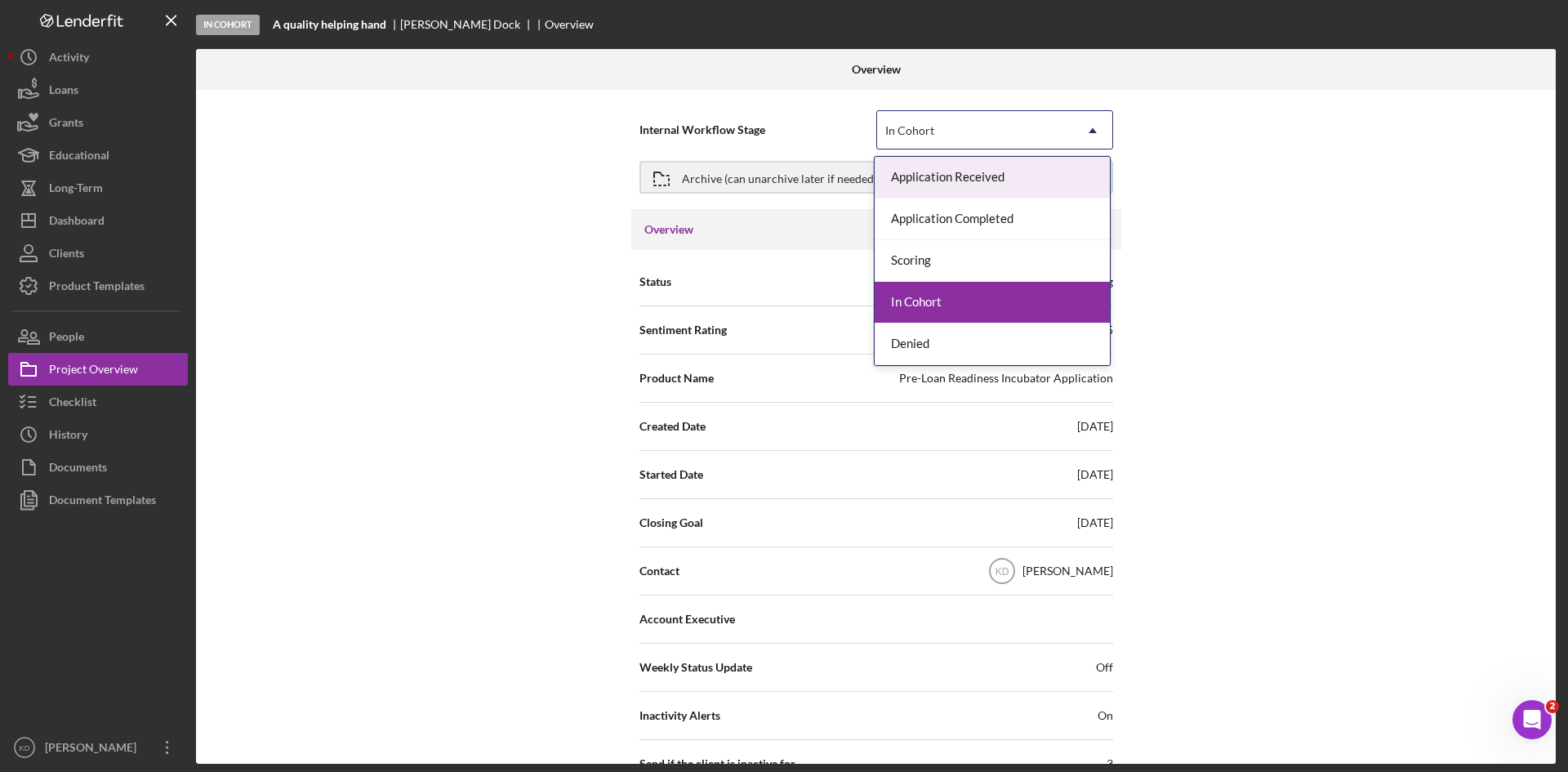
click at [1022, 127] on div "In Cohort" at bounding box center [975, 131] width 196 height 38
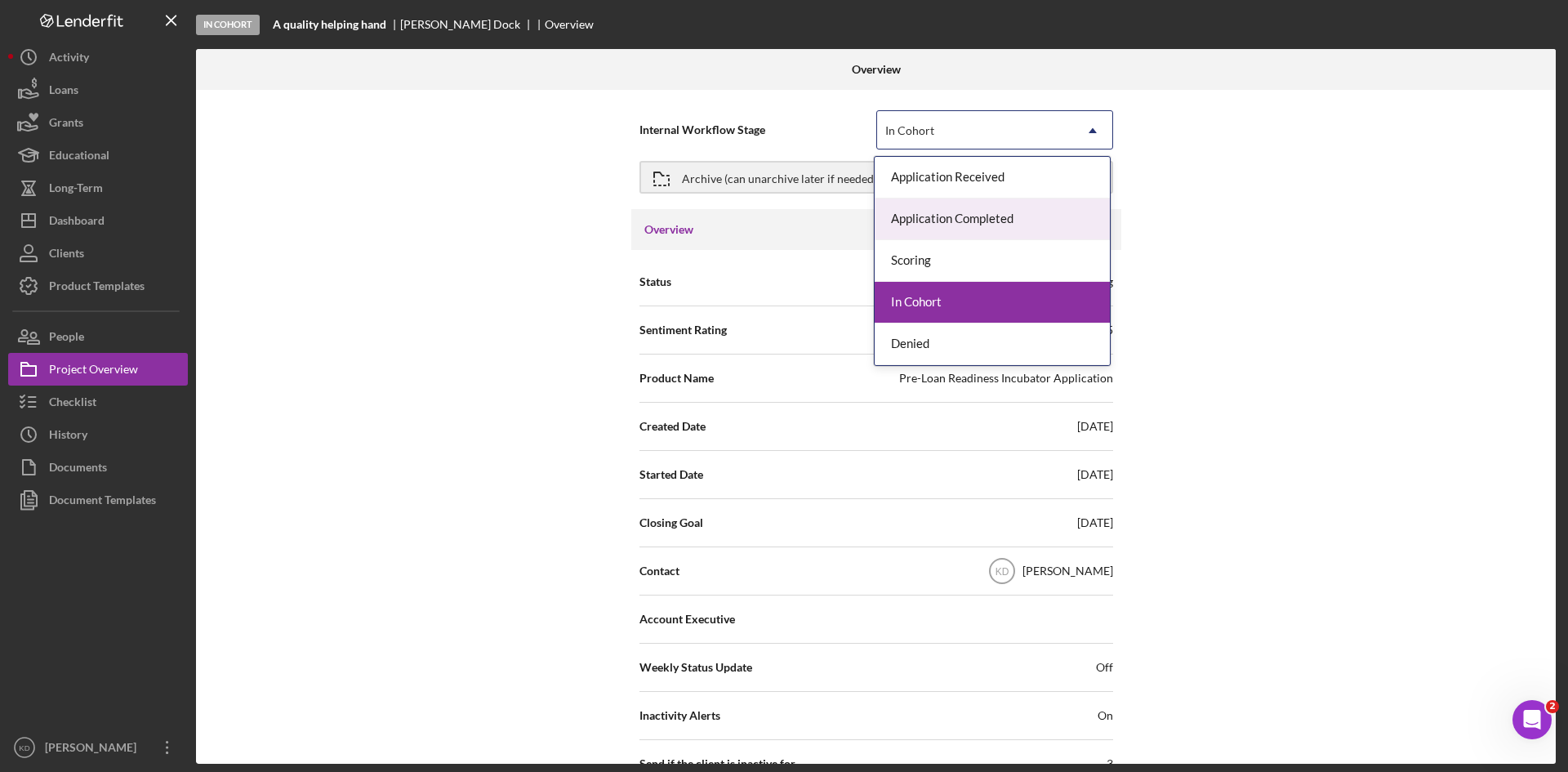
click at [971, 213] on div "Application Completed" at bounding box center [992, 219] width 235 height 42
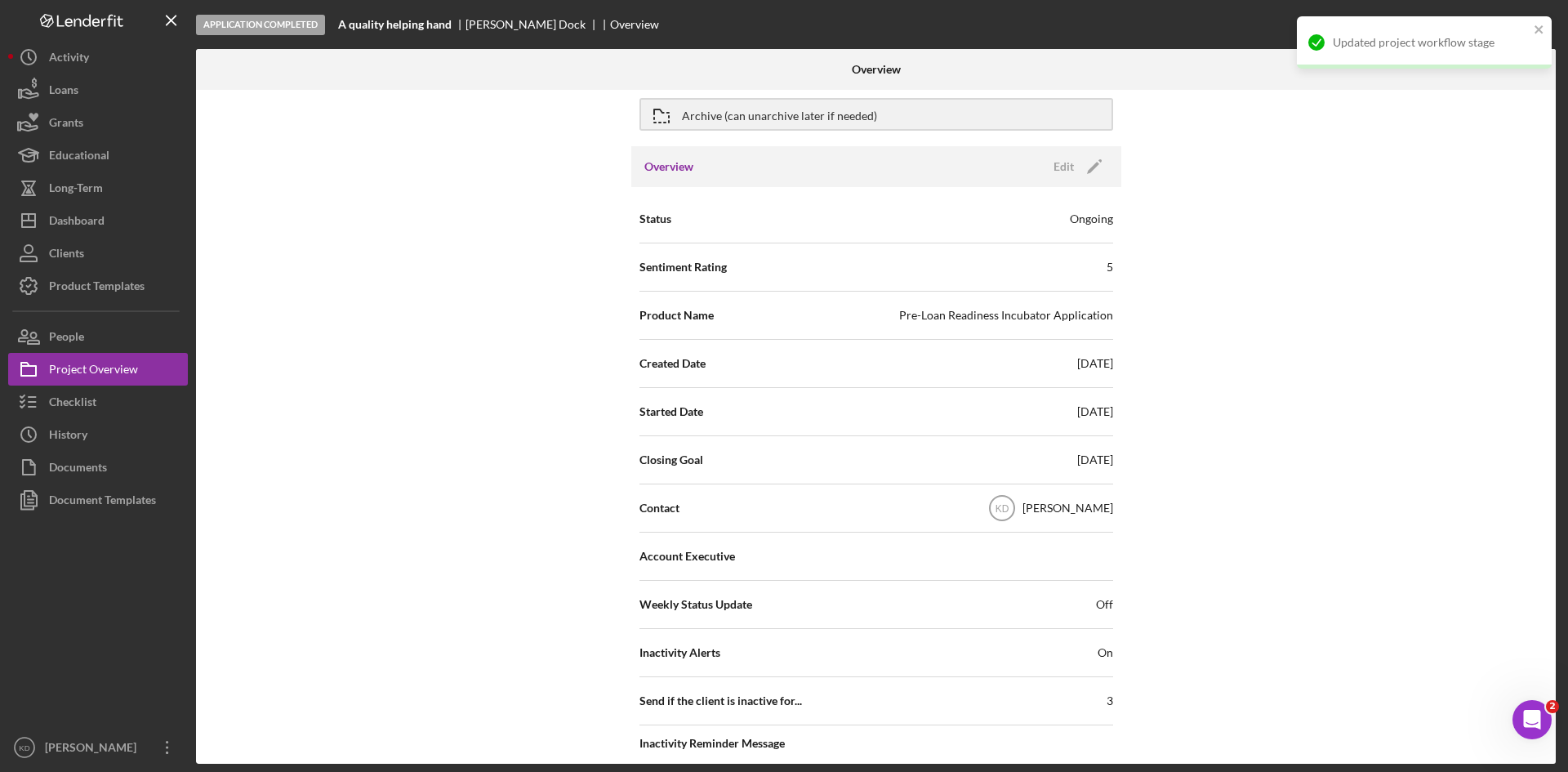
scroll to position [241, 0]
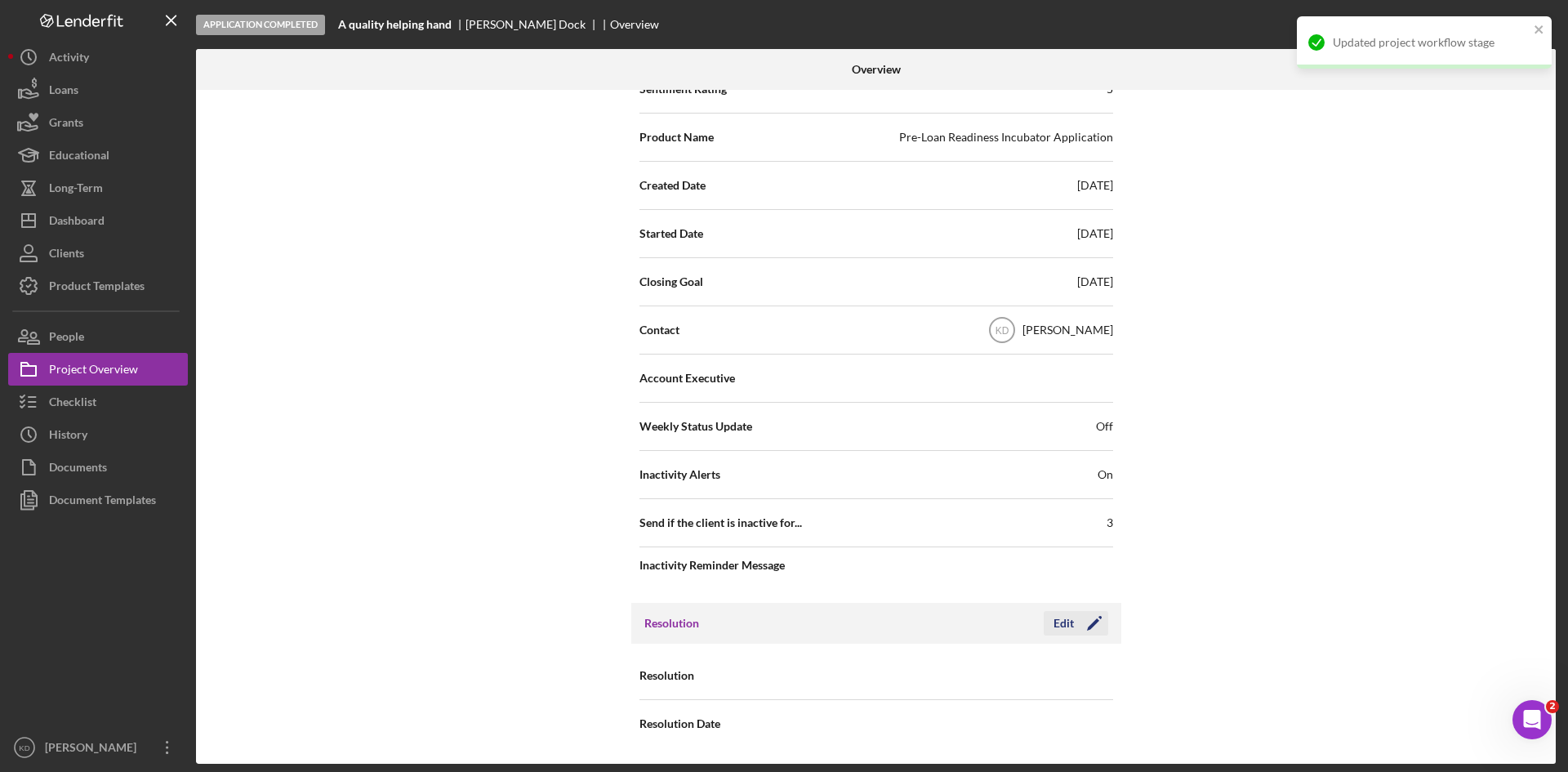
click at [1092, 625] on icon "Icon/Edit" at bounding box center [1094, 623] width 41 height 41
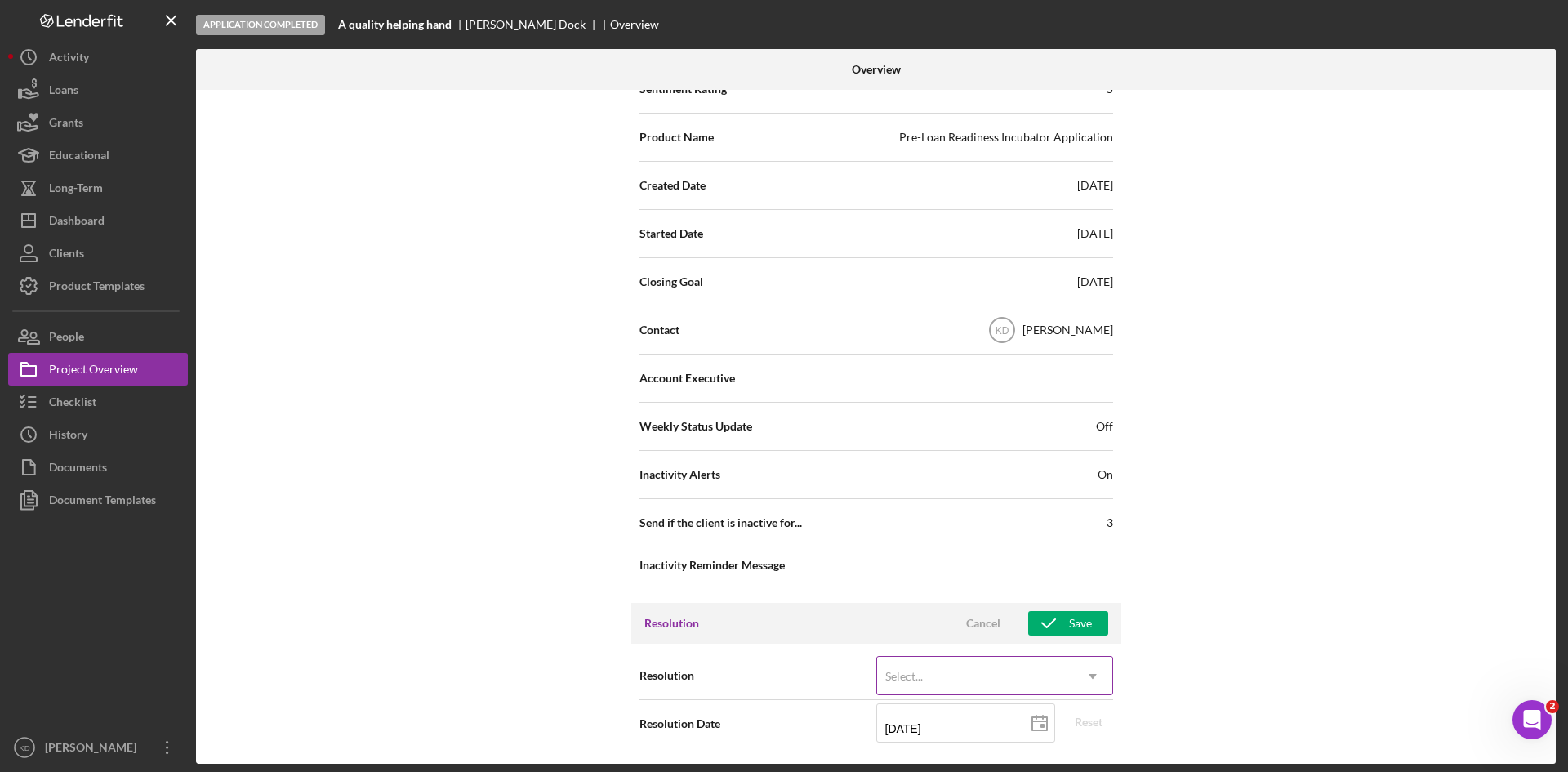
click at [1054, 671] on div "Select..." at bounding box center [975, 677] width 196 height 38
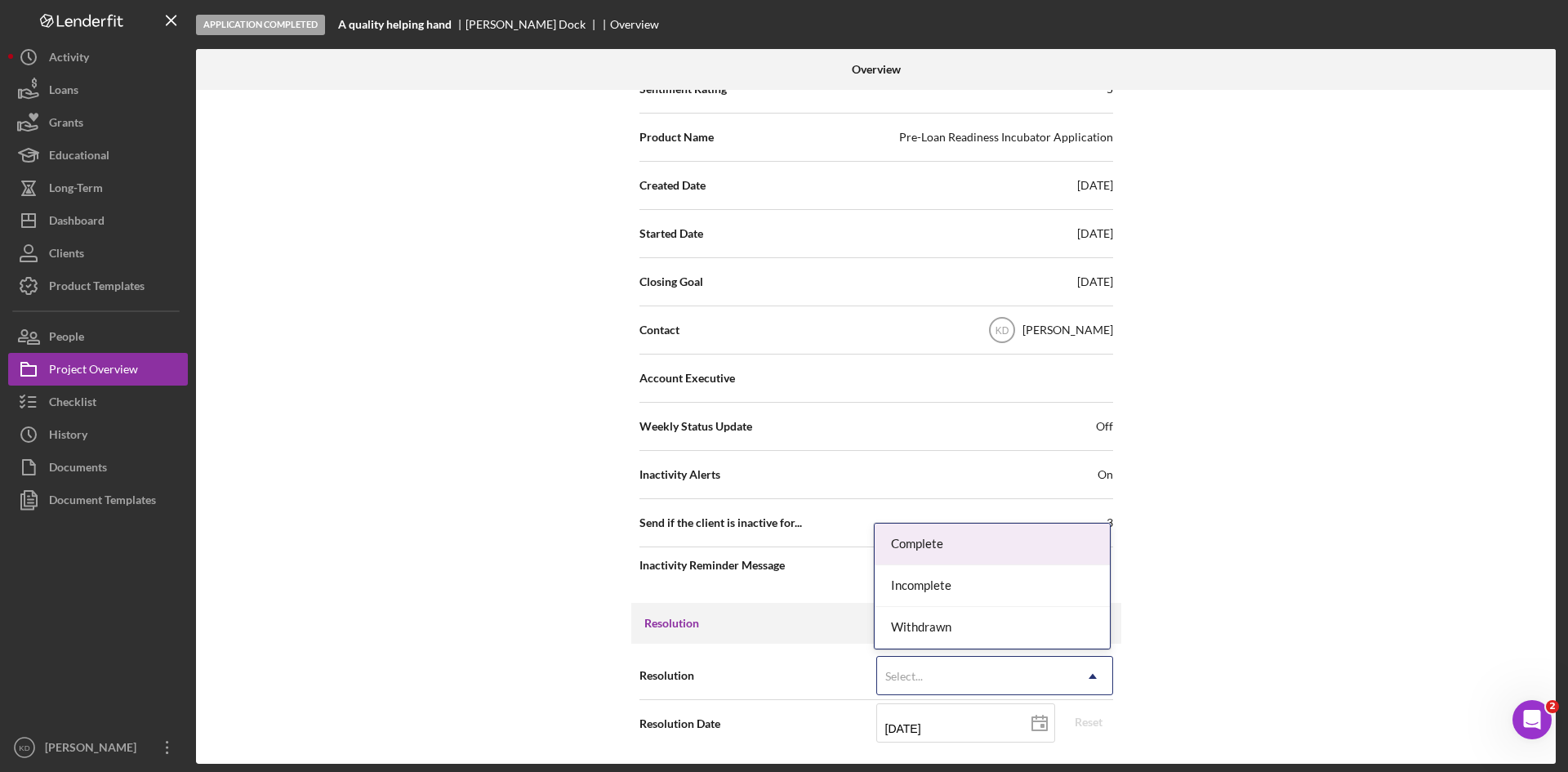
click at [999, 548] on div "Complete" at bounding box center [992, 545] width 235 height 42
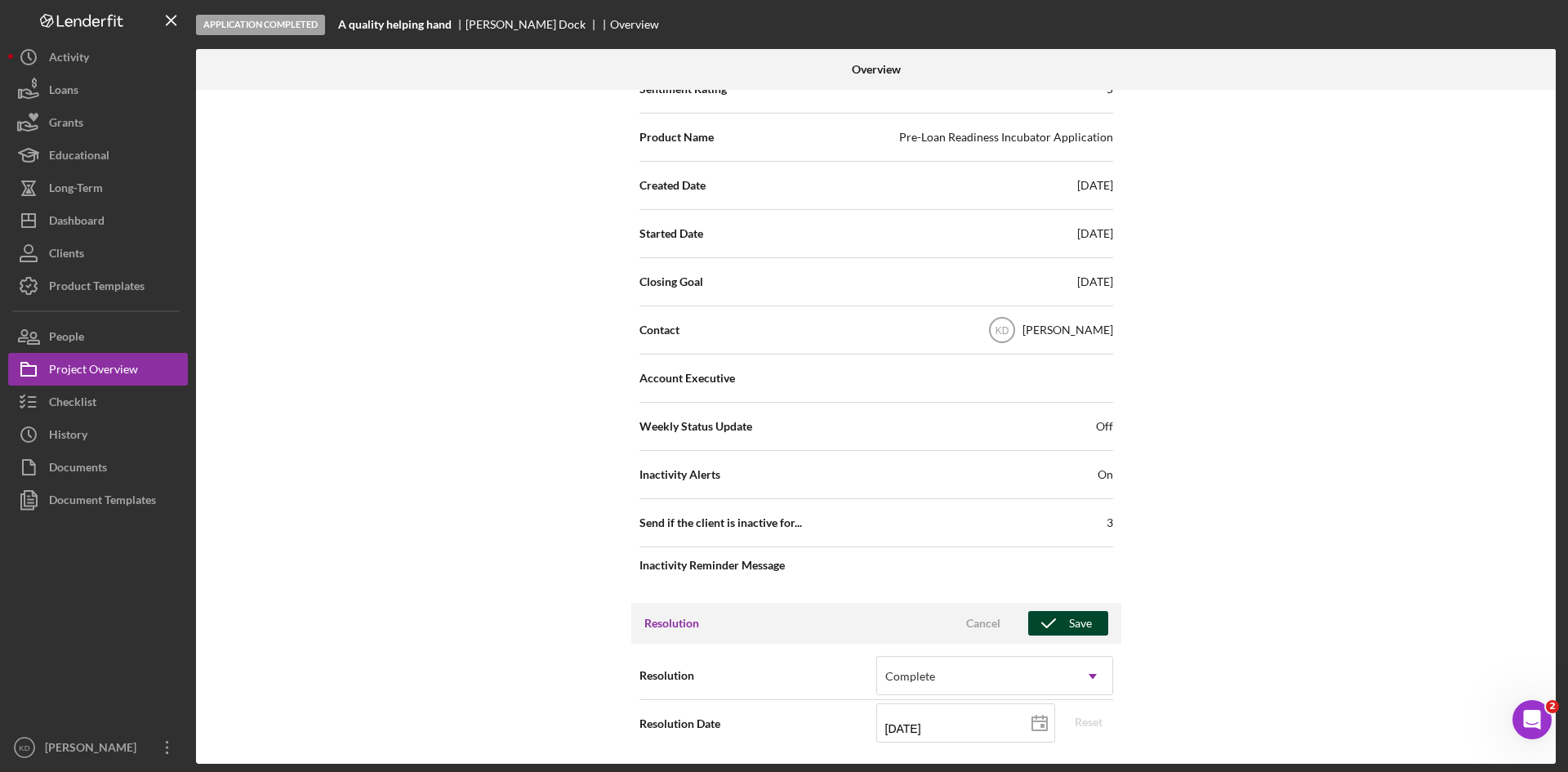
click at [1089, 623] on button "Save" at bounding box center [1068, 623] width 80 height 25
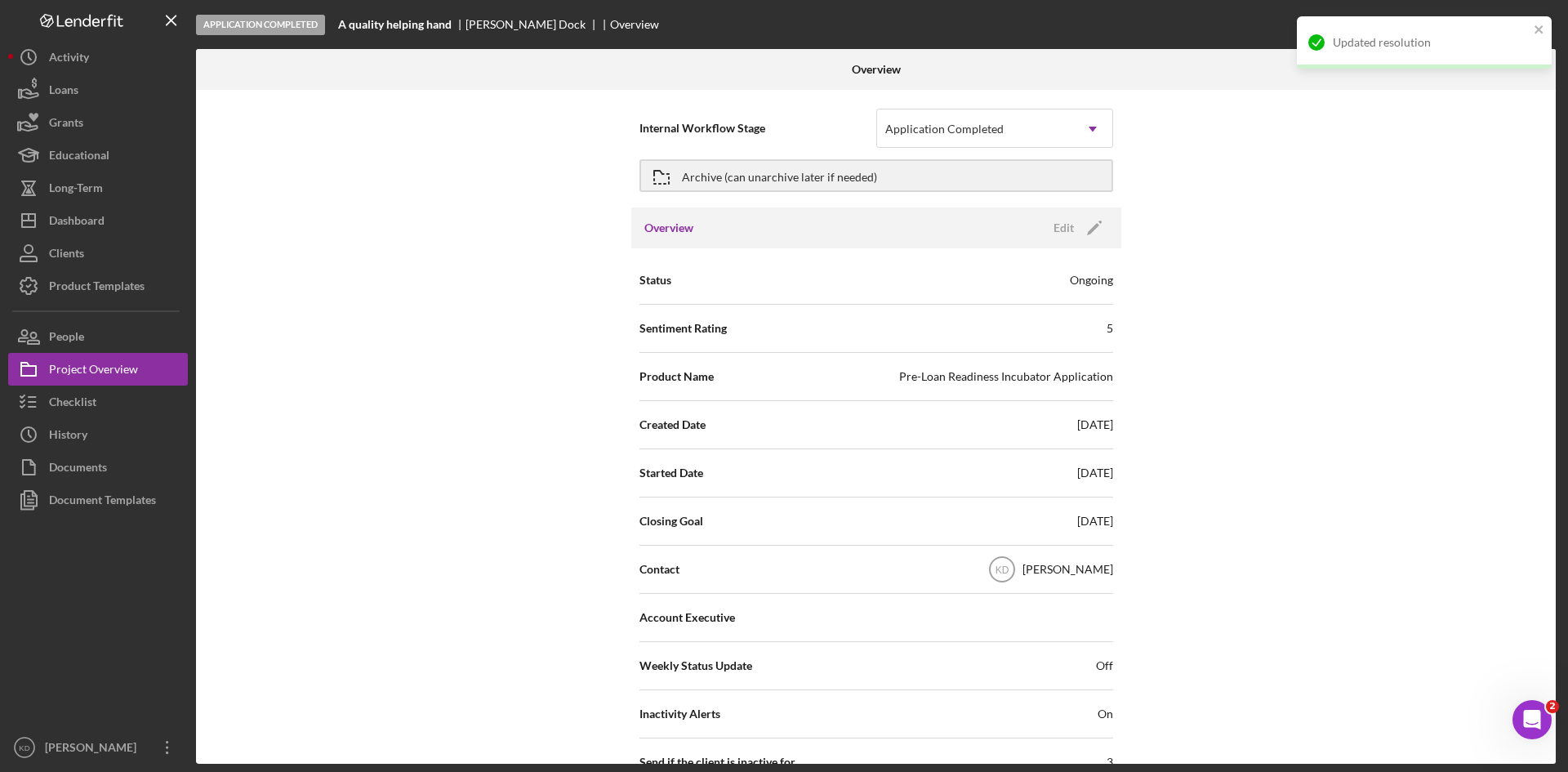
scroll to position [0, 0]
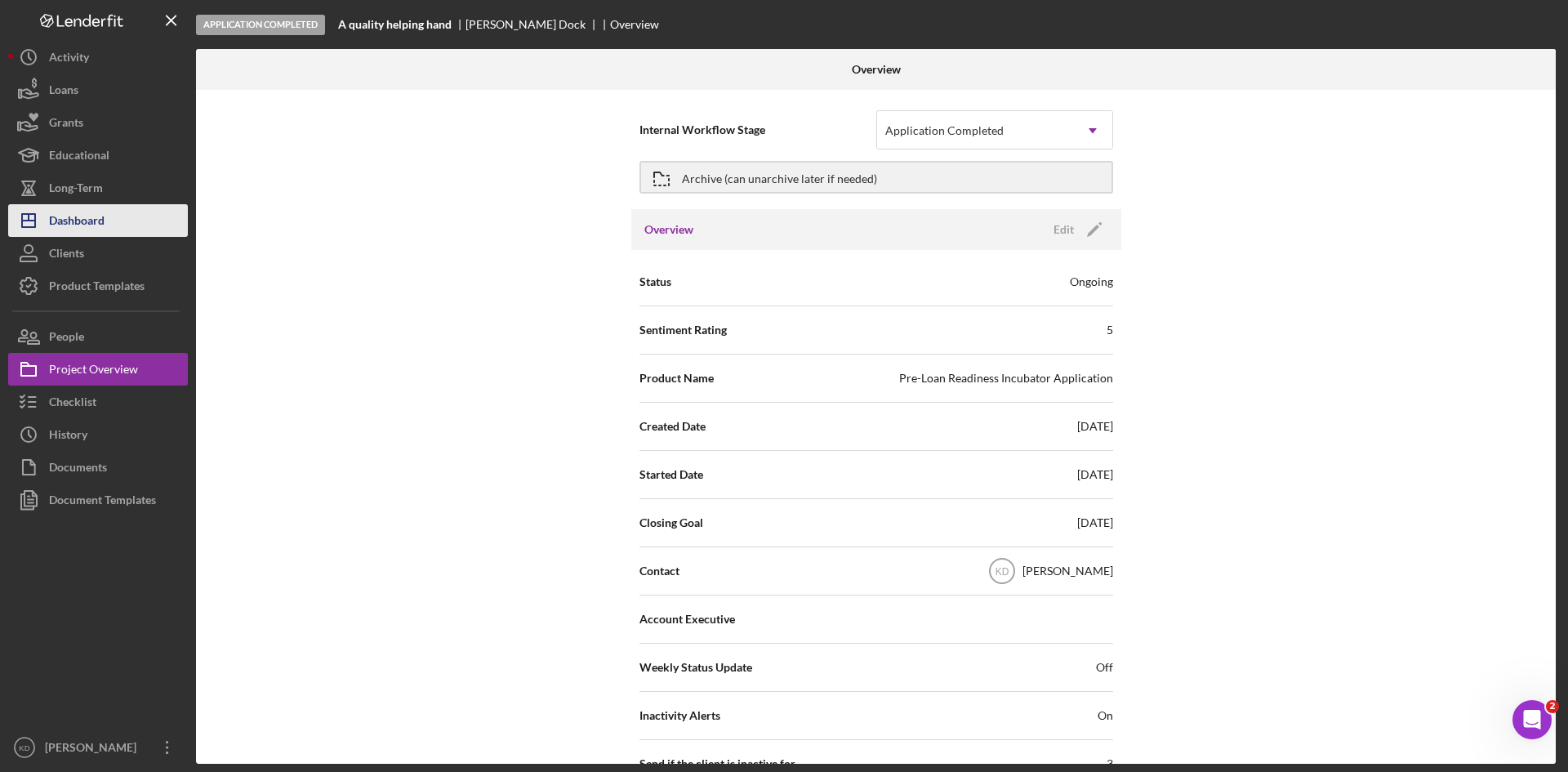
click at [69, 221] on div "Dashboard" at bounding box center [76, 222] width 56 height 37
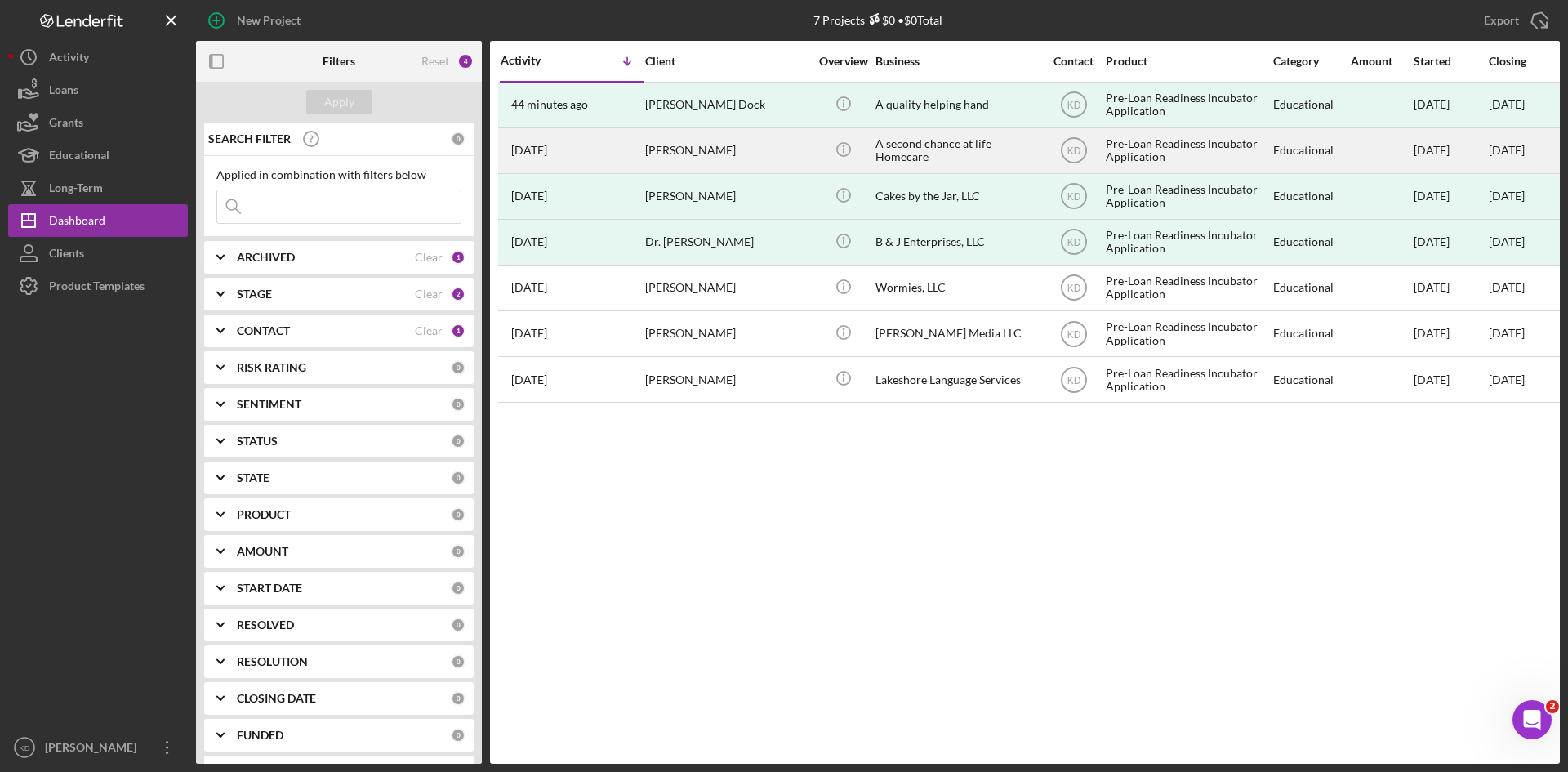
click at [992, 150] on div "A second chance at life Homecare" at bounding box center [957, 151] width 164 height 44
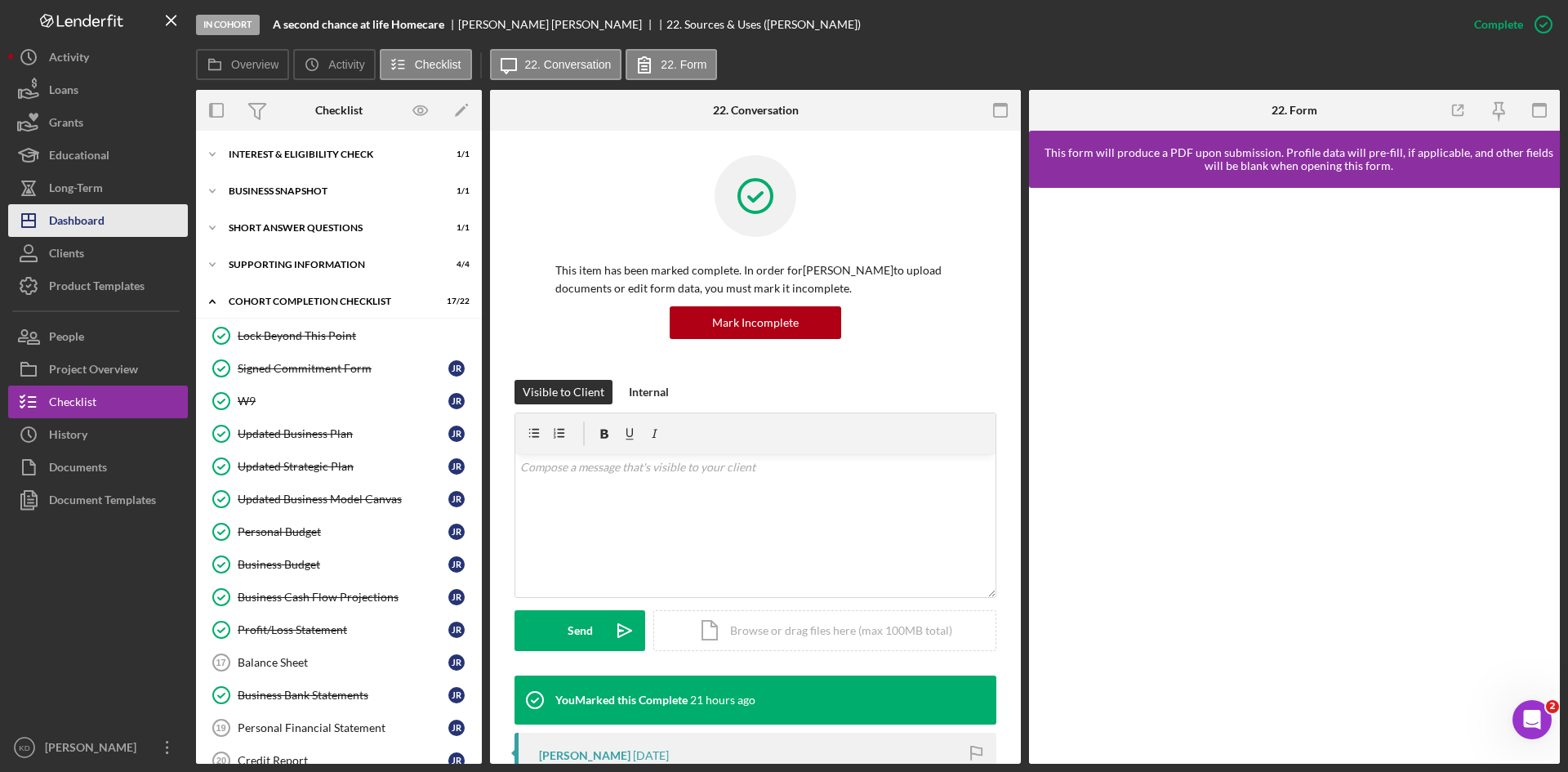
click at [109, 229] on button "Icon/Dashboard Dashboard" at bounding box center [97, 220] width 180 height 33
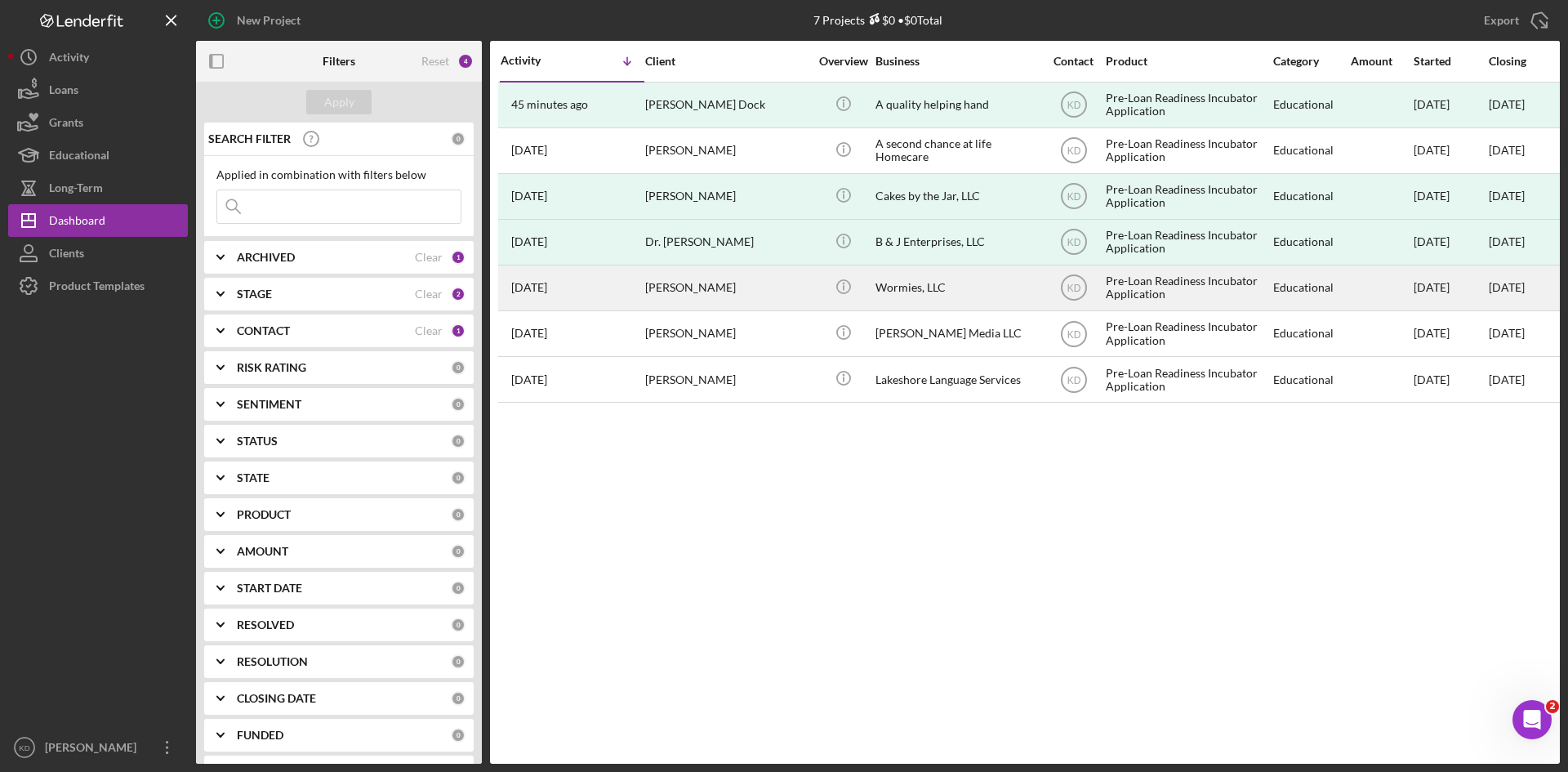
click at [742, 291] on div "[PERSON_NAME]" at bounding box center [727, 288] width 164 height 44
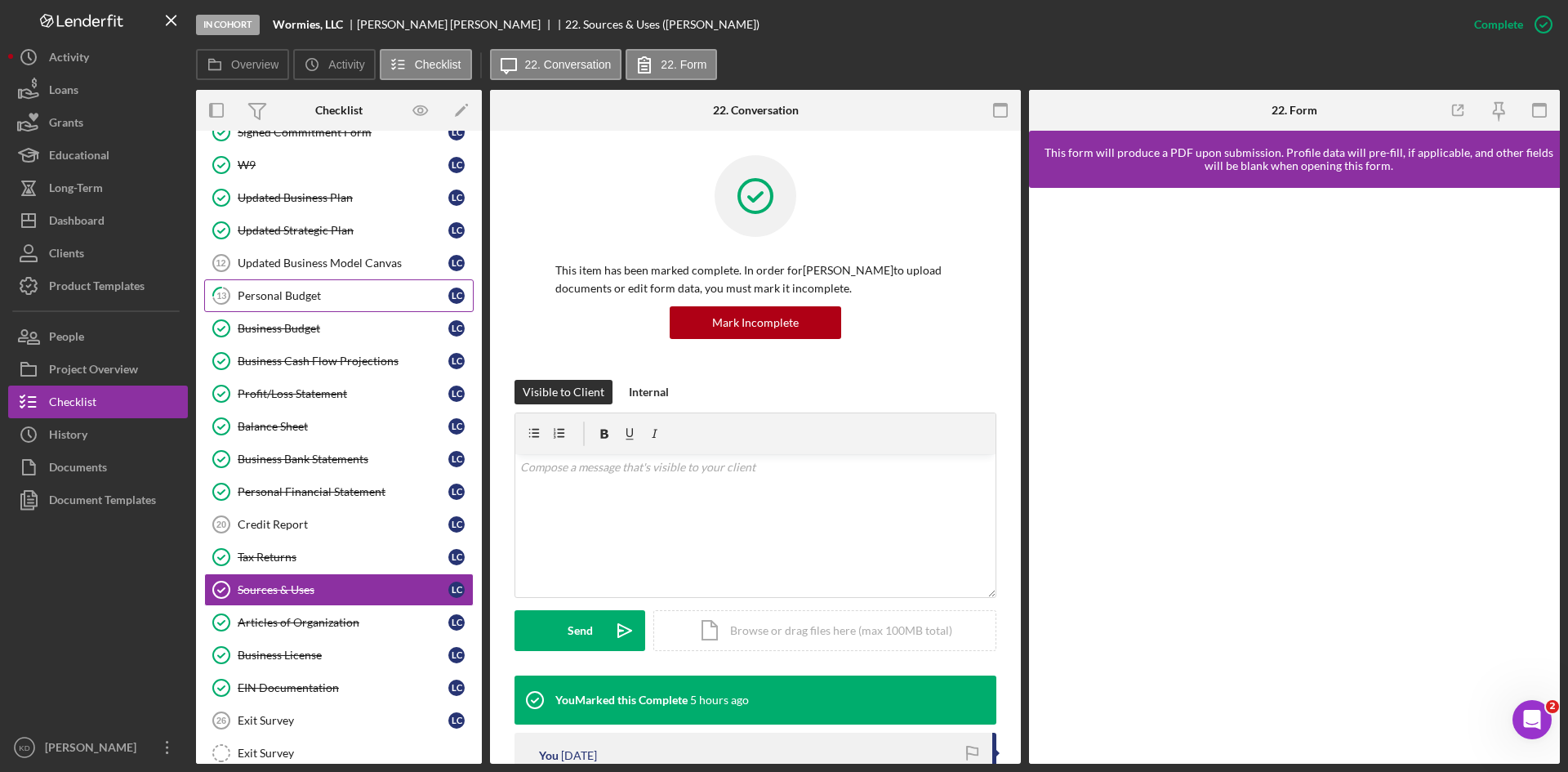
scroll to position [209, 0]
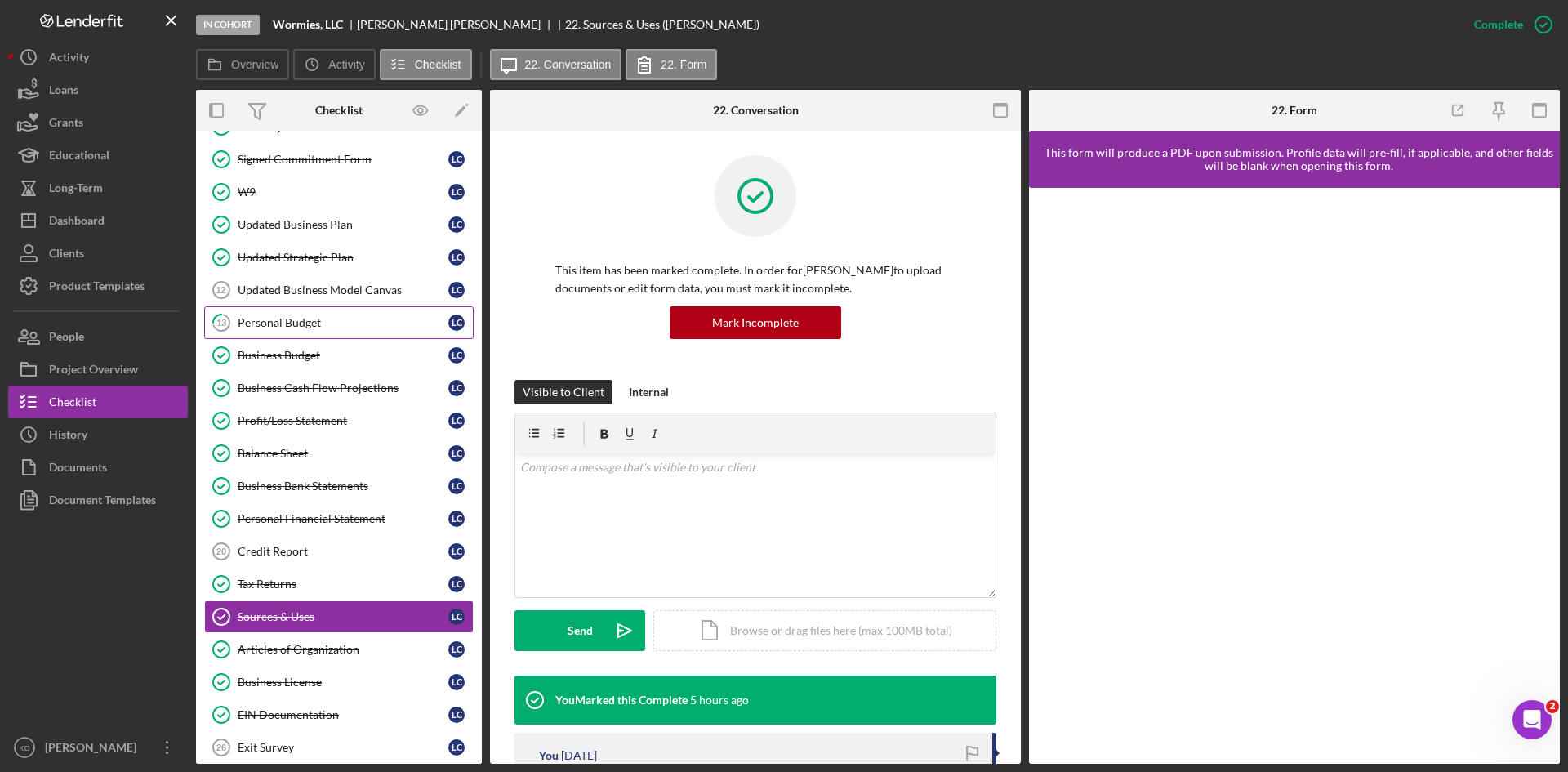
click at [316, 313] on link "13 Personal Budget L C" at bounding box center [339, 322] width 270 height 33
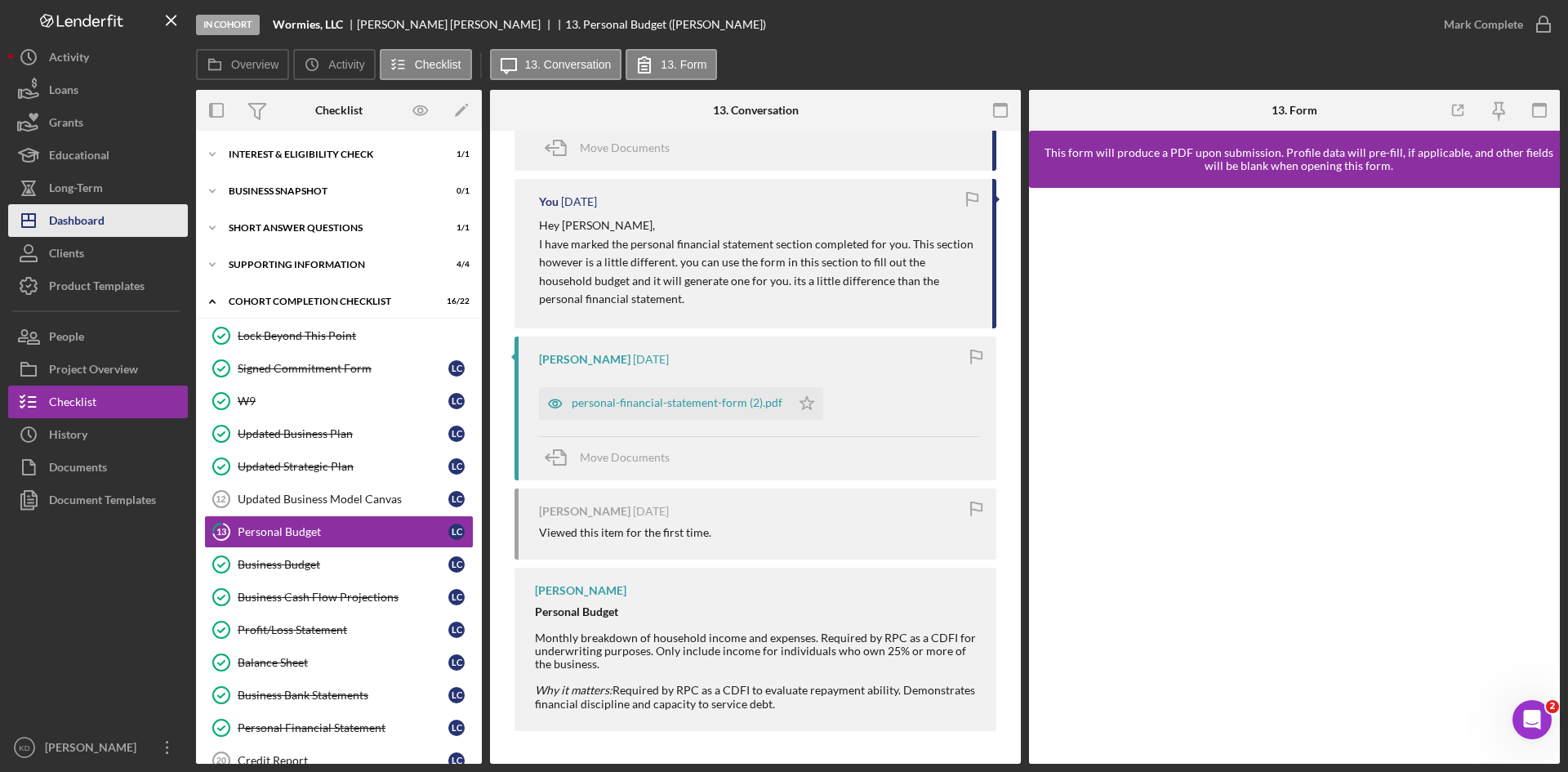
click at [99, 213] on div "Dashboard" at bounding box center [76, 222] width 56 height 37
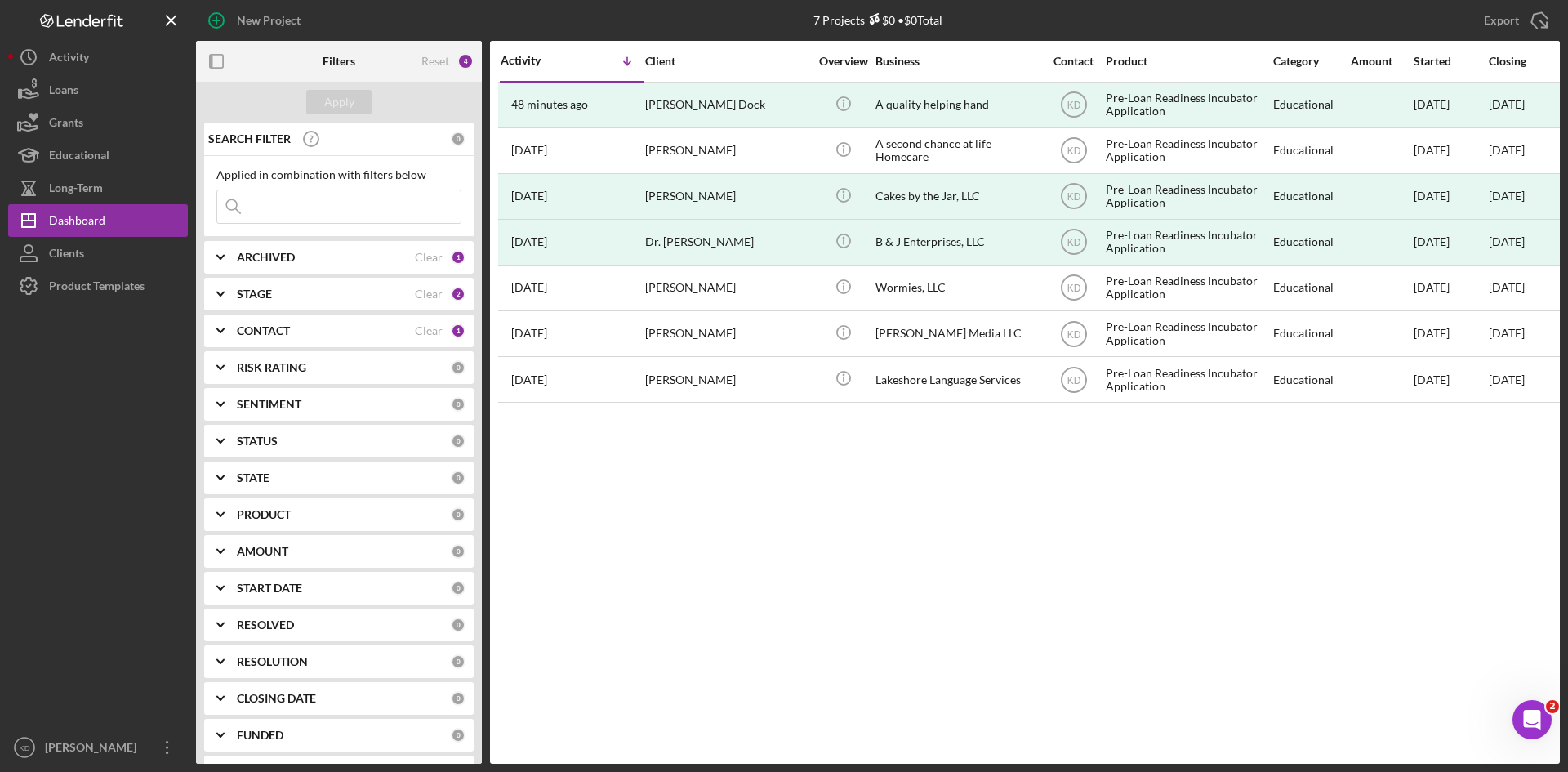
click at [788, 543] on div "Activity Icon/Table Sort Arrow Client Overview Business Contact Product Categor…" at bounding box center [1025, 402] width 1070 height 723
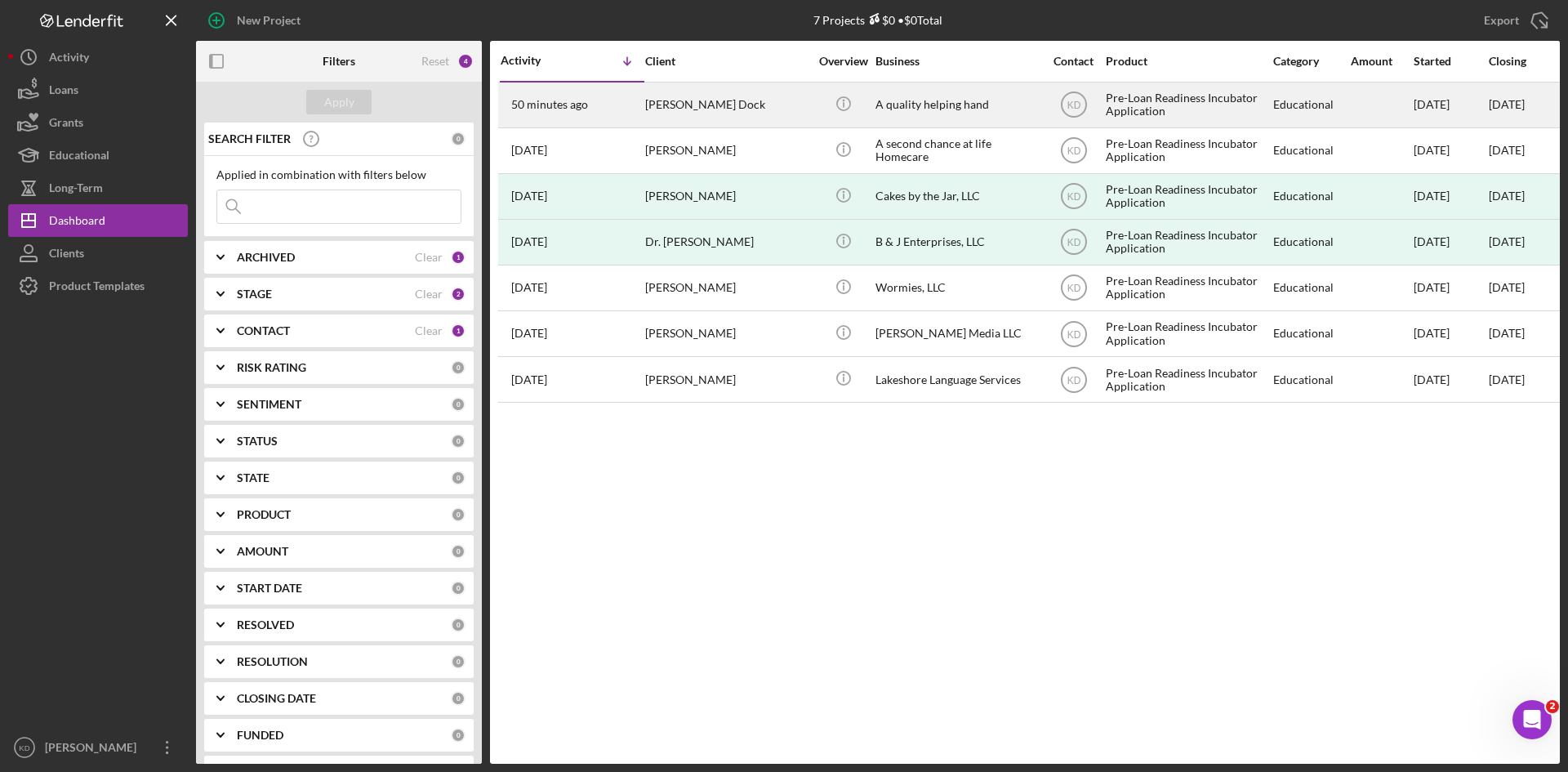
click at [734, 110] on div "[PERSON_NAME] Dock" at bounding box center [727, 105] width 164 height 44
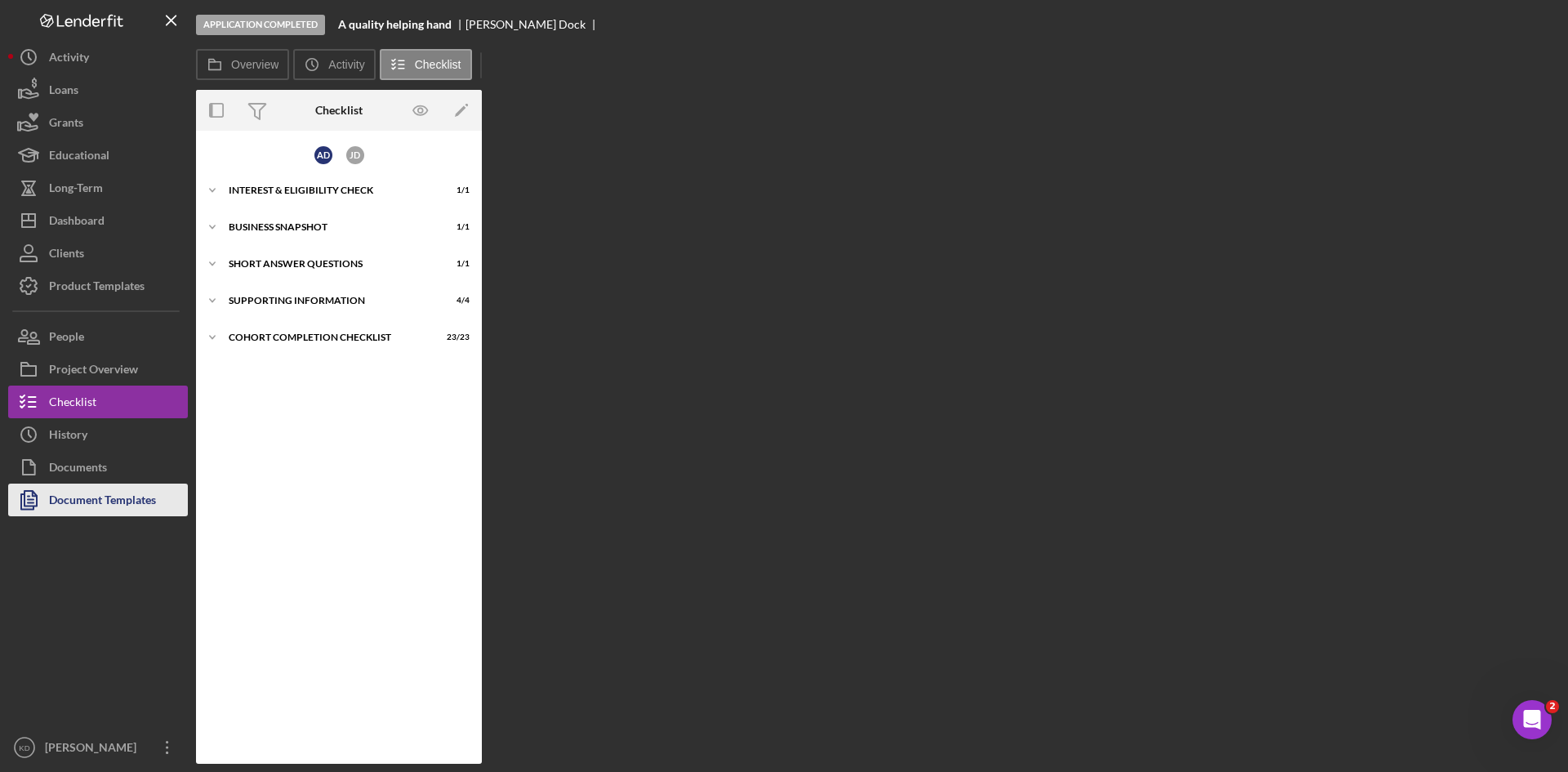
click at [118, 505] on div "Document Templates" at bounding box center [102, 501] width 107 height 37
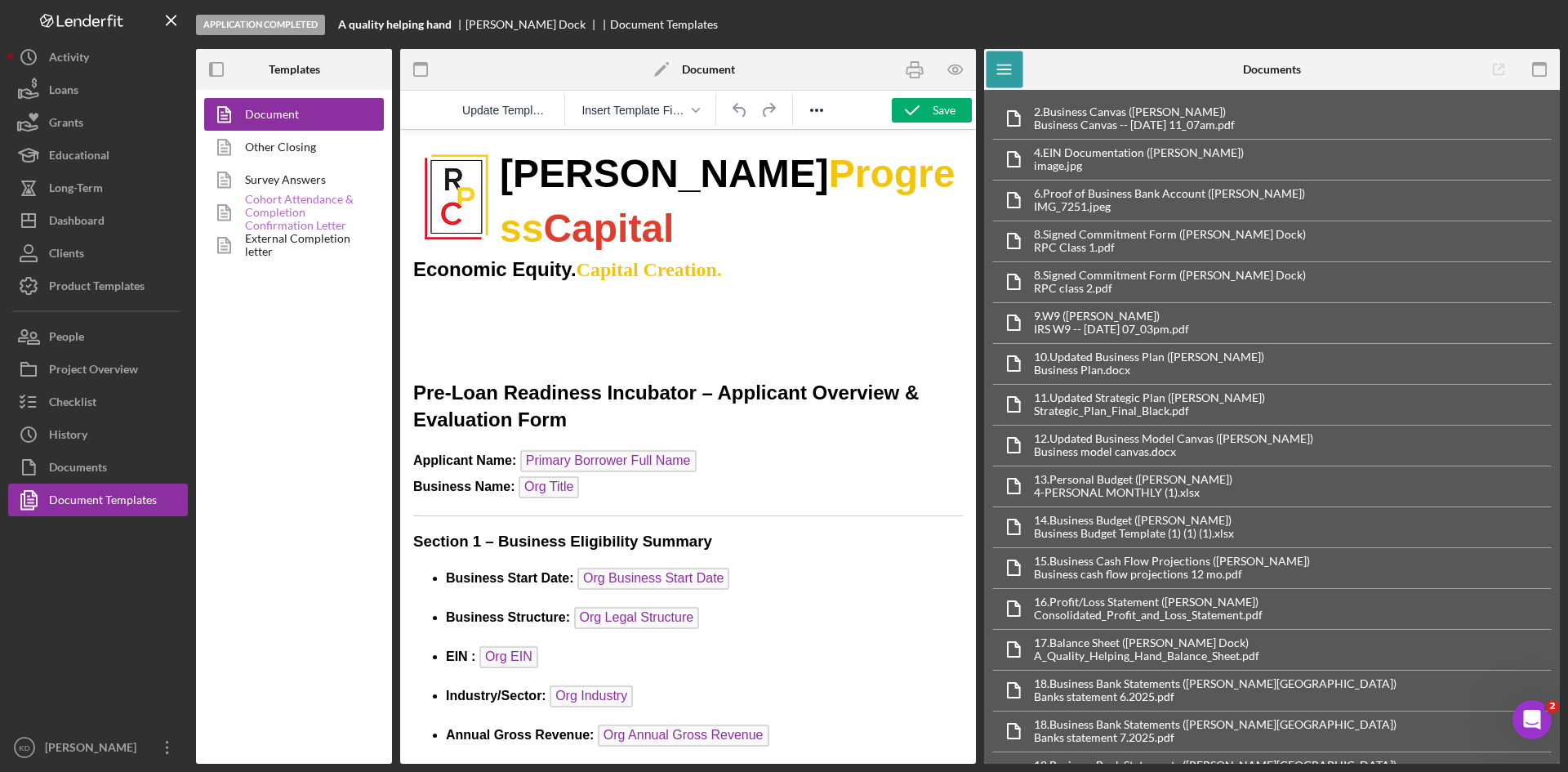
click at [294, 215] on link "Cohort Attendance & Completion Confirmation Letter" at bounding box center [290, 212] width 172 height 33
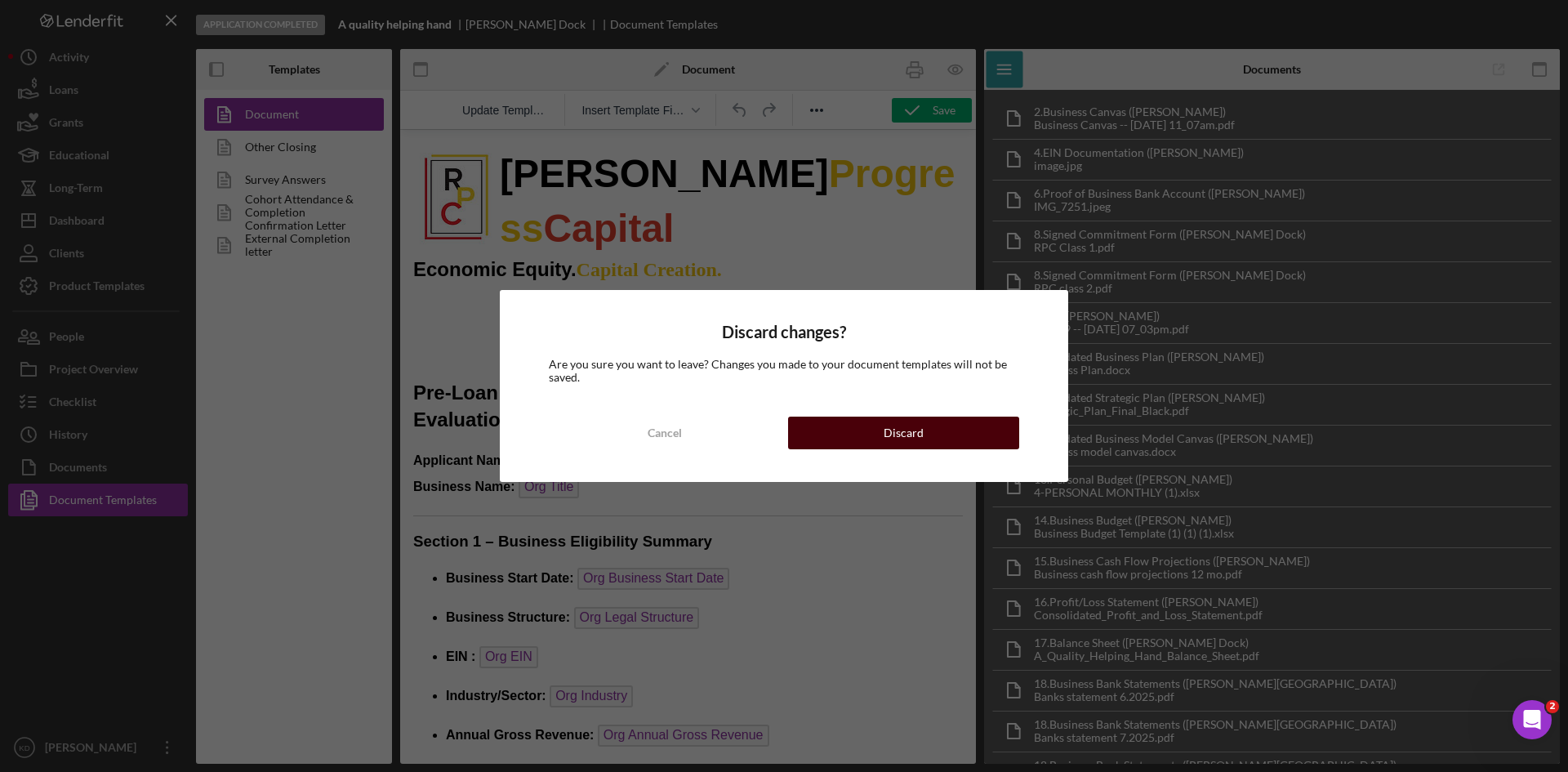
click at [918, 433] on div "Discard" at bounding box center [904, 433] width 40 height 33
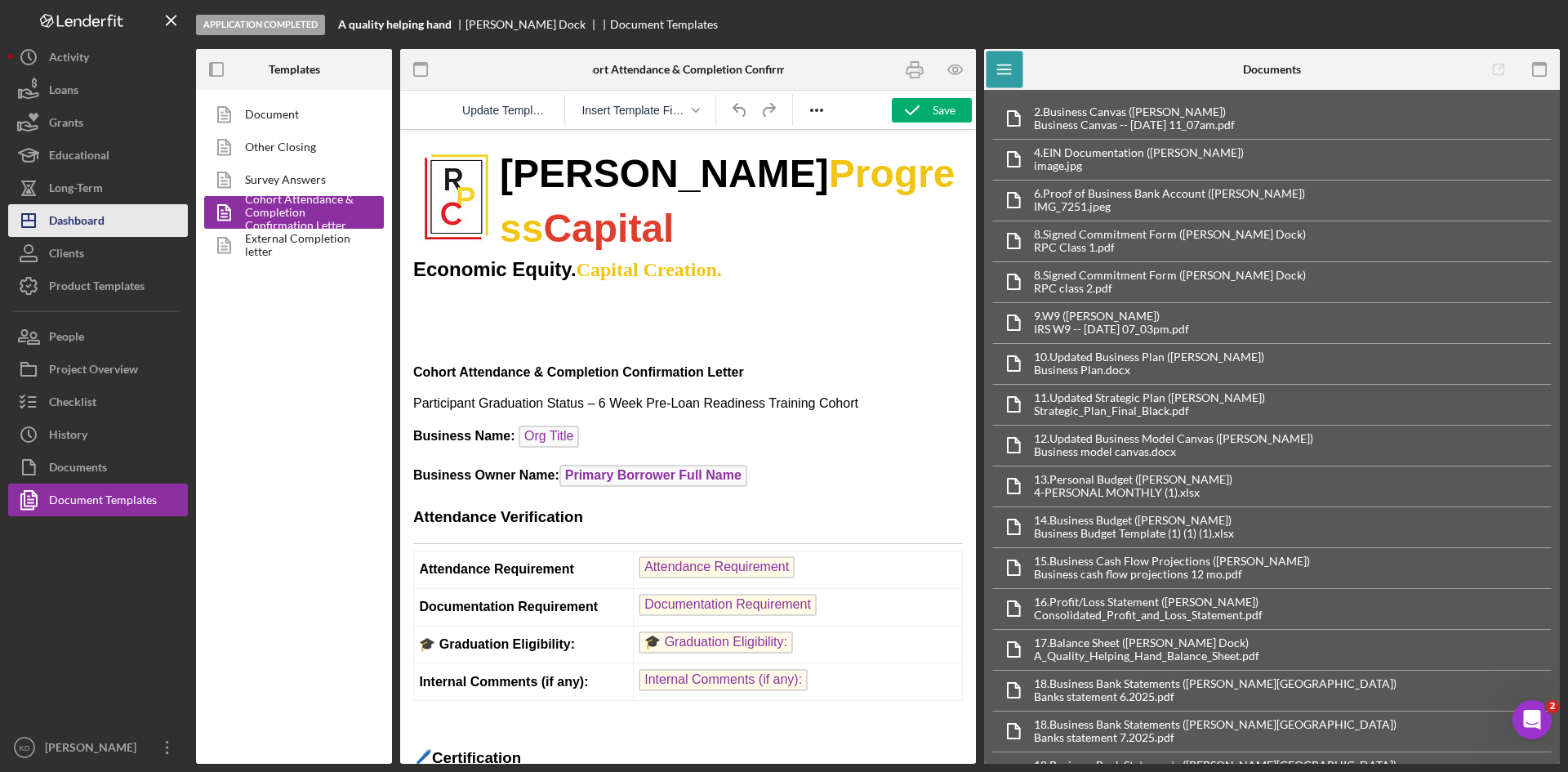
click at [67, 218] on div "Dashboard" at bounding box center [76, 222] width 56 height 37
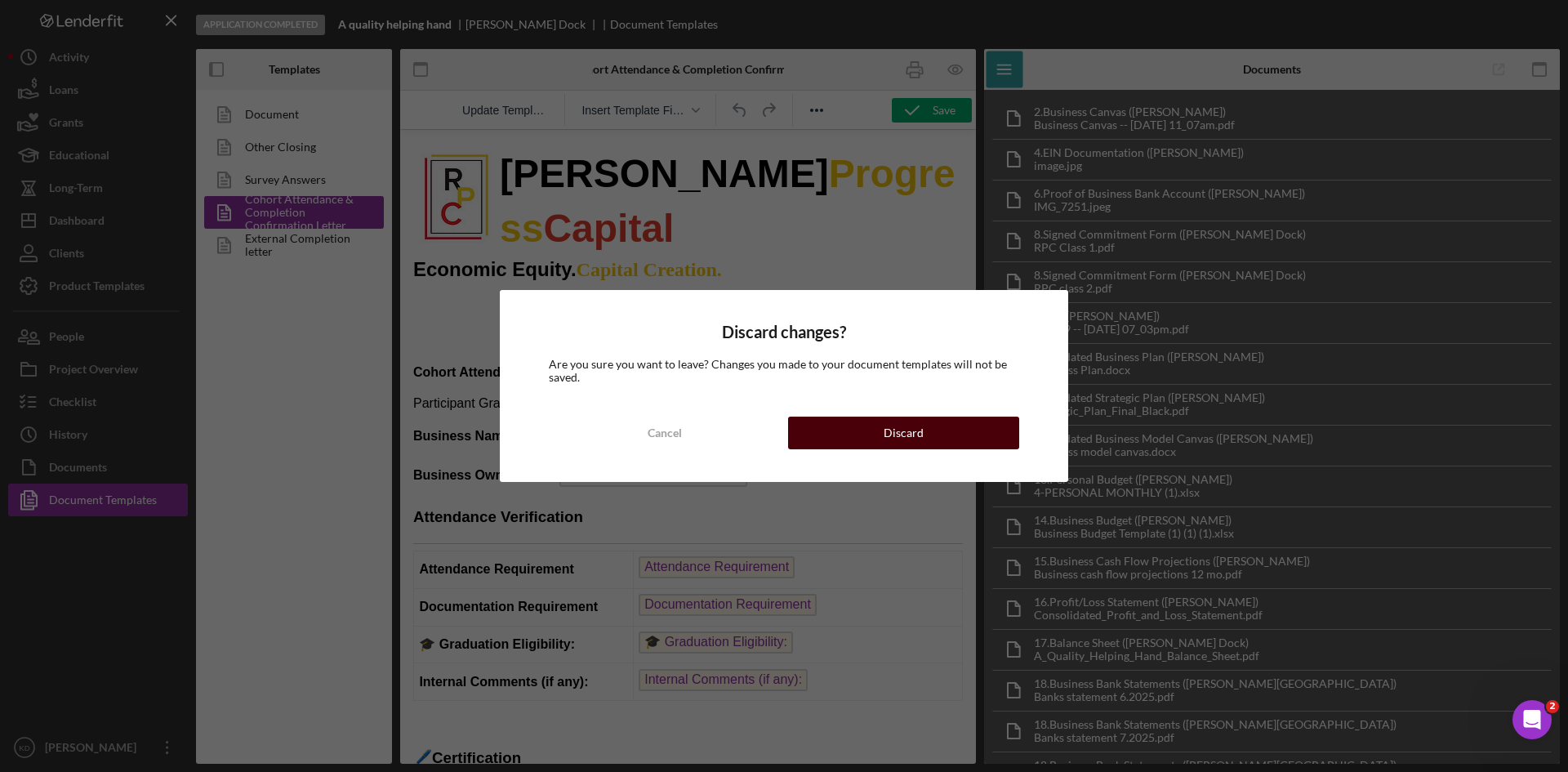
click at [851, 436] on button "Discard" at bounding box center [904, 433] width 231 height 33
